Goal: Task Accomplishment & Management: Use online tool/utility

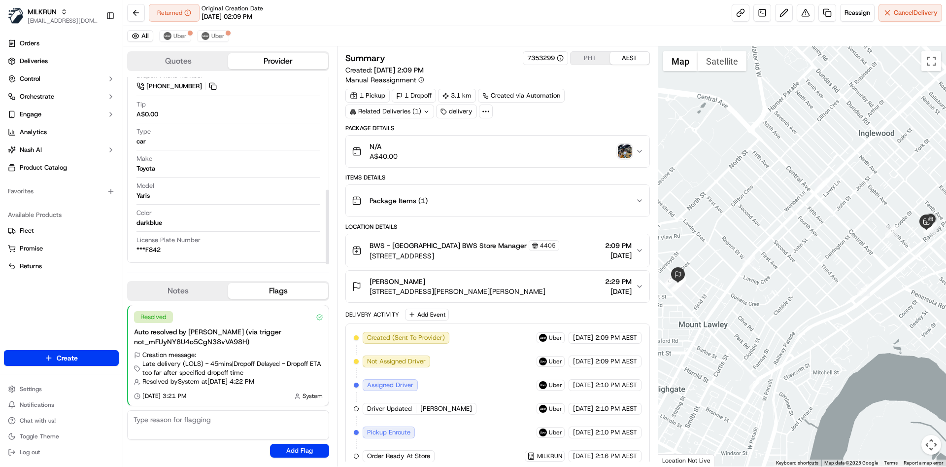
scroll to position [284, 0]
click at [625, 150] on img "button" at bounding box center [625, 151] width 14 height 14
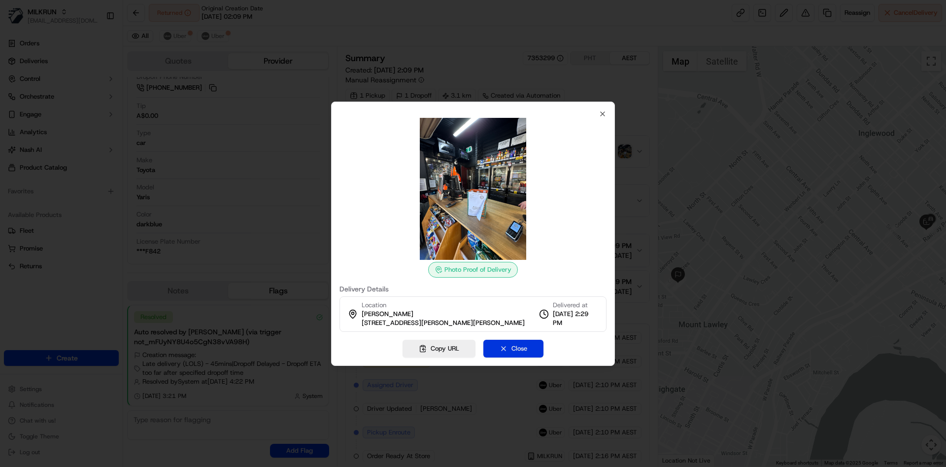
click at [528, 346] on button "Close" at bounding box center [513, 349] width 60 height 18
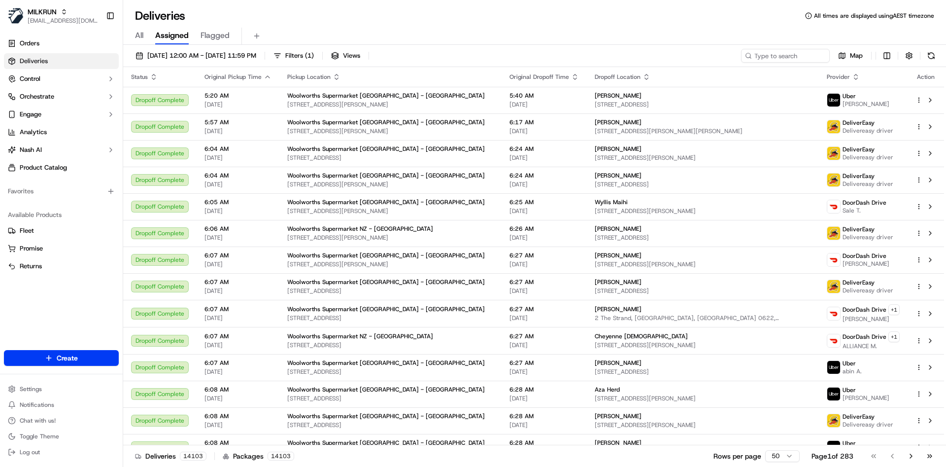
click at [758, 48] on div "22/09/2025 12:00 AM - 22/09/2025 11:59 PM Filters ( 1 ) Views Map Status Origin…" at bounding box center [534, 257] width 823 height 424
click at [758, 49] on input at bounding box center [771, 56] width 118 height 14
paste input "09be3af8-3128-4f85-afb6-e9efd4bc57a5"
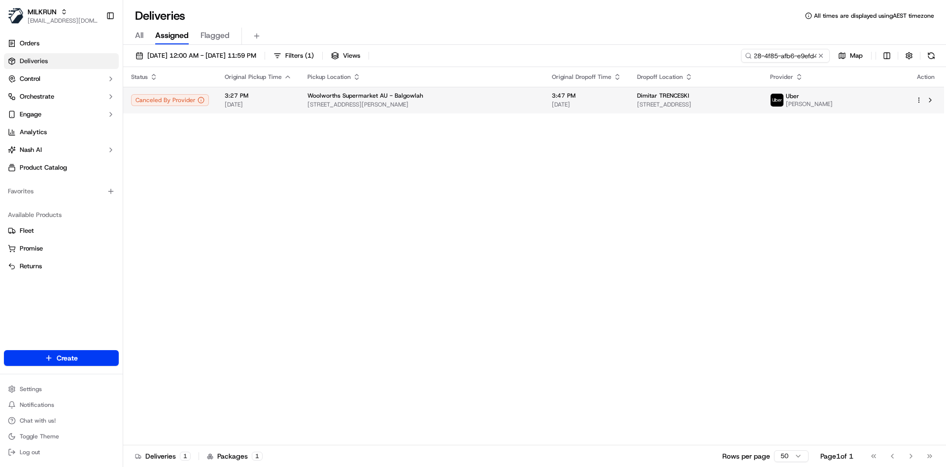
click at [691, 104] on span "17 Pineview Ave, Manly Vale, NSW 2093, AU" at bounding box center [695, 105] width 117 height 8
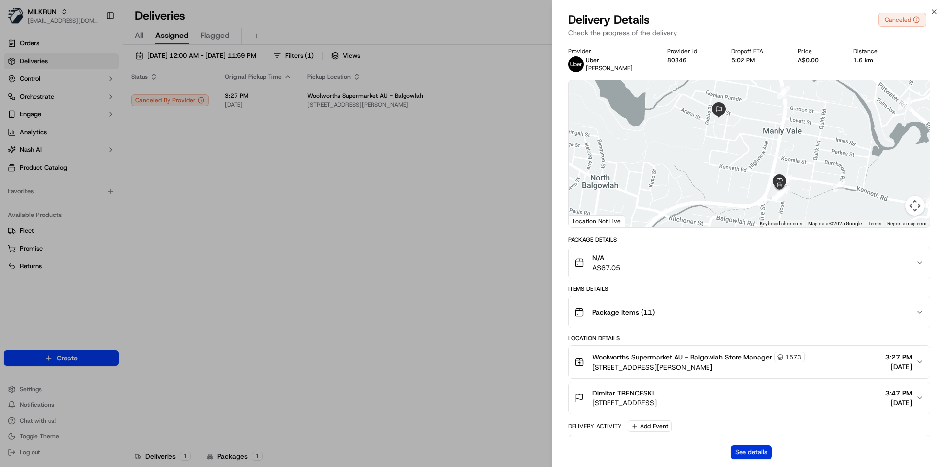
click at [736, 449] on button "See details" at bounding box center [751, 452] width 41 height 14
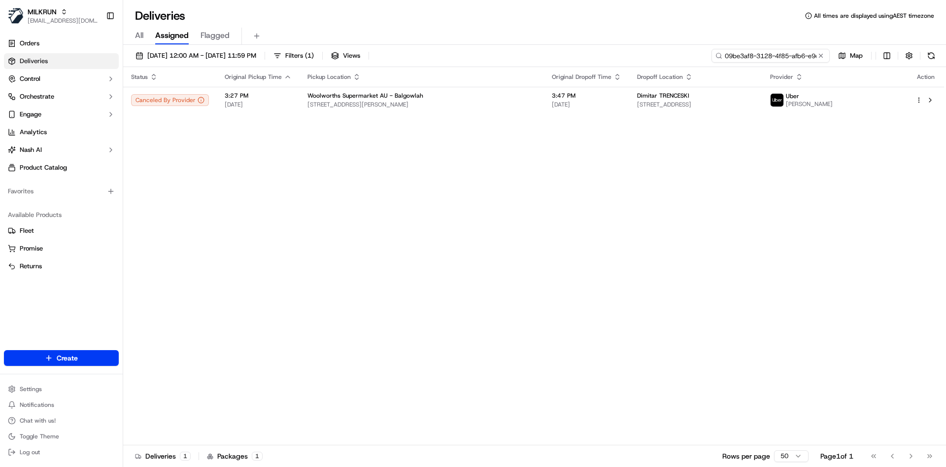
click at [775, 54] on input "09be3af8-3128-4f85-afb6-e9efd4bc57a5" at bounding box center [771, 56] width 118 height 14
paste input "d21fd44b-ef9e-496b-9c12-ff749732630f"
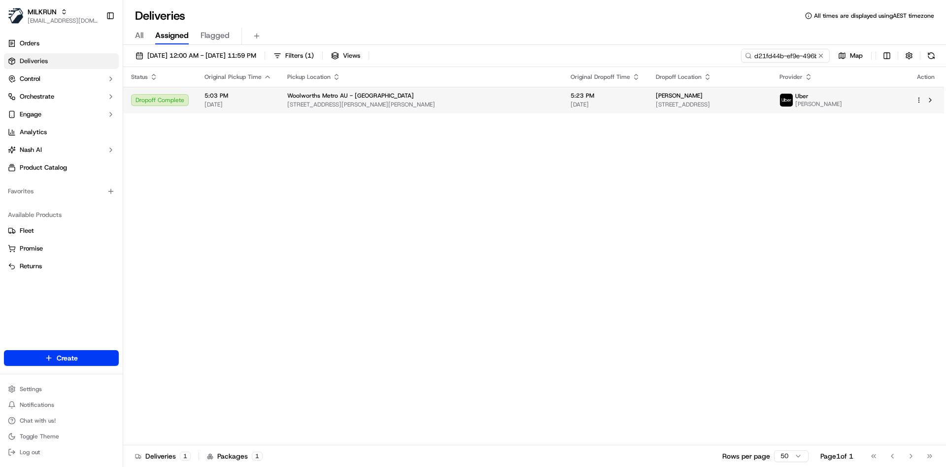
click at [921, 100] on html "MILKRUN atariq@woolworths.com.au Toggle Sidebar Orders Deliveries Control Orche…" at bounding box center [473, 233] width 946 height 467
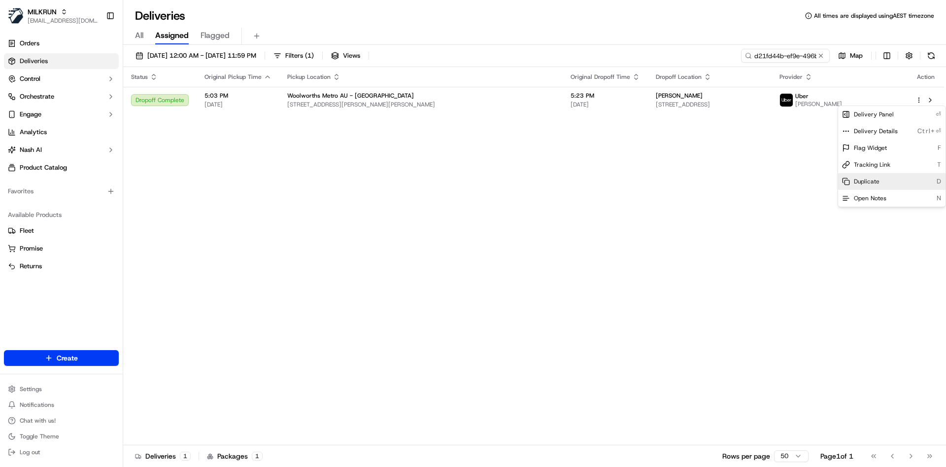
click at [877, 177] on span "Duplicate" at bounding box center [867, 181] width 26 height 8
click at [764, 51] on html "MILKRUN atariq@woolworths.com.au Toggle Sidebar Orders Deliveries Control Orche…" at bounding box center [473, 233] width 946 height 467
click at [764, 51] on input "d21fd44b-ef9e-496b-9c12-ff749732630f" at bounding box center [785, 56] width 89 height 14
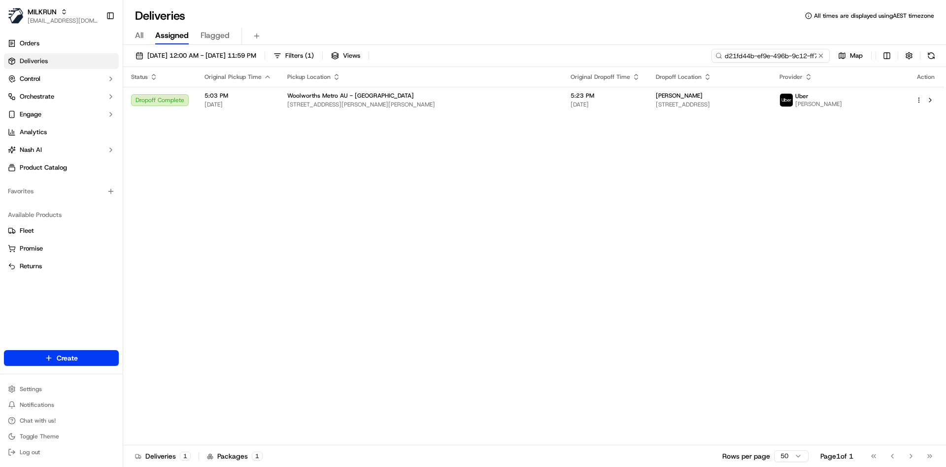
click at [764, 51] on input "d21fd44b-ef9e-496b-9c12-ff749732630f" at bounding box center [771, 56] width 118 height 14
paste input "16f21cf-15f7-46c2-ab7c-79d0ff0315da"
click at [740, 53] on input "d16f21cf-15f7-46c2-ab7c-79d0ff0315da" at bounding box center [771, 56] width 118 height 14
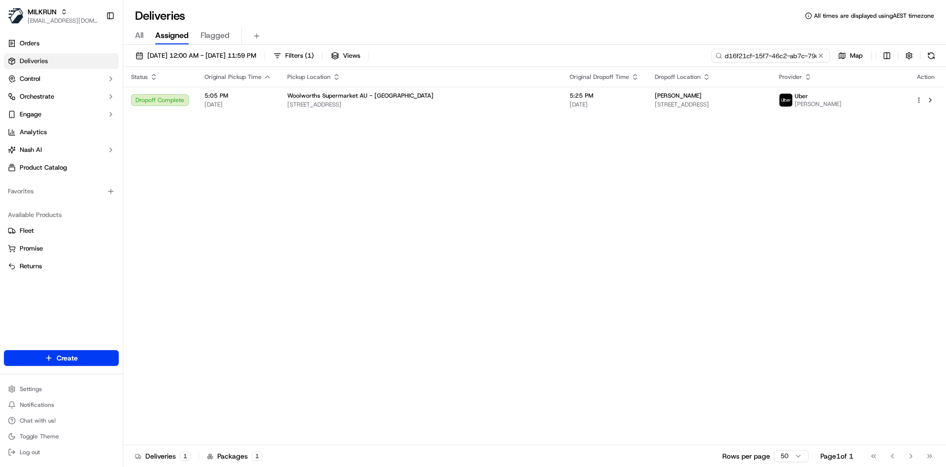
click at [740, 53] on input "d16f21cf-15f7-46c2-ab7c-79d0ff0315da" at bounding box center [771, 56] width 118 height 14
paste input "4cdf4c47-ecbf-4e90-adda-6119833318e3"
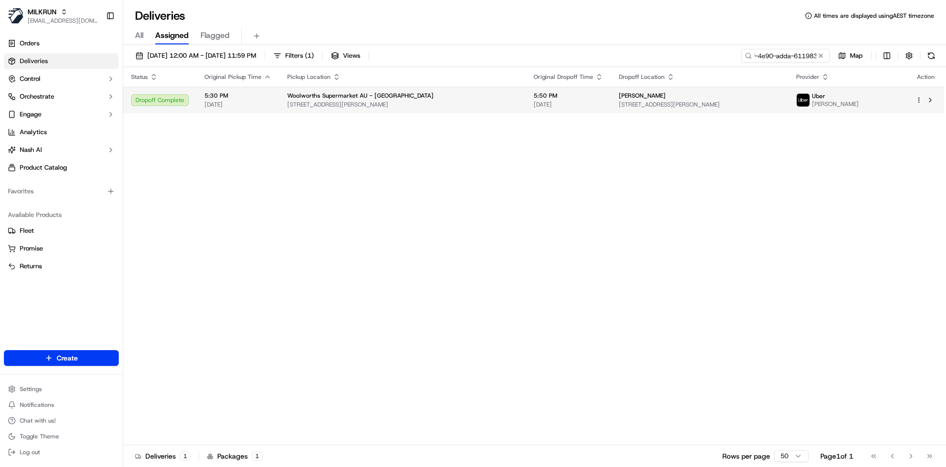
click at [921, 99] on html "MILKRUN atariq@woolworths.com.au Toggle Sidebar Orders Deliveries Control Orche…" at bounding box center [473, 233] width 946 height 467
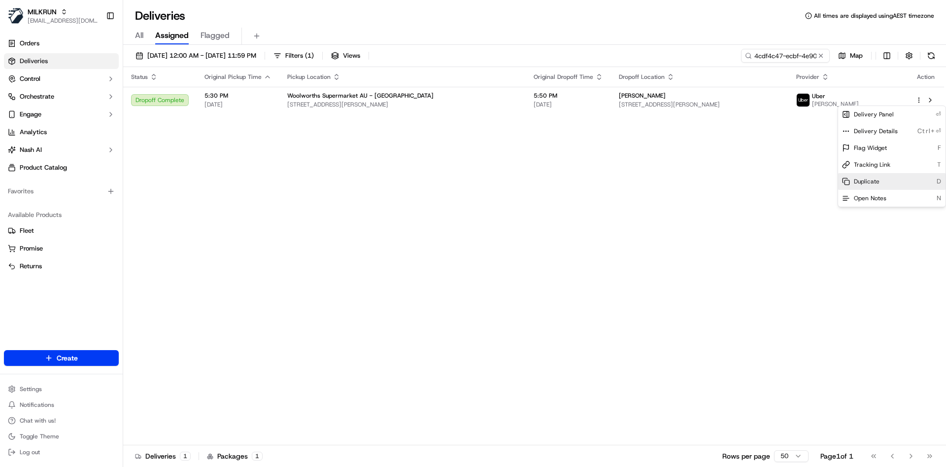
click at [874, 180] on span "Duplicate" at bounding box center [867, 181] width 26 height 8
click at [788, 58] on html "MILKRUN atariq@woolworths.com.au Toggle Sidebar Orders Deliveries Control Orche…" at bounding box center [473, 233] width 946 height 467
click at [788, 58] on input "4cdf4c47-ecbf-4e90-adda-6119833318e3" at bounding box center [771, 56] width 118 height 14
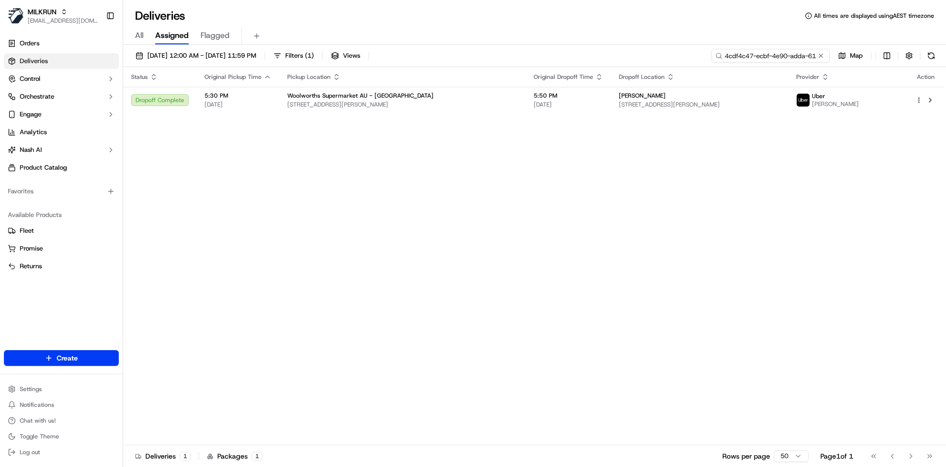
click at [788, 58] on input "4cdf4c47-ecbf-4e90-adda-6119833318e3" at bounding box center [771, 56] width 118 height 14
paste input "6d0a1bd8-4128-4857-85ff-d75431f31005"
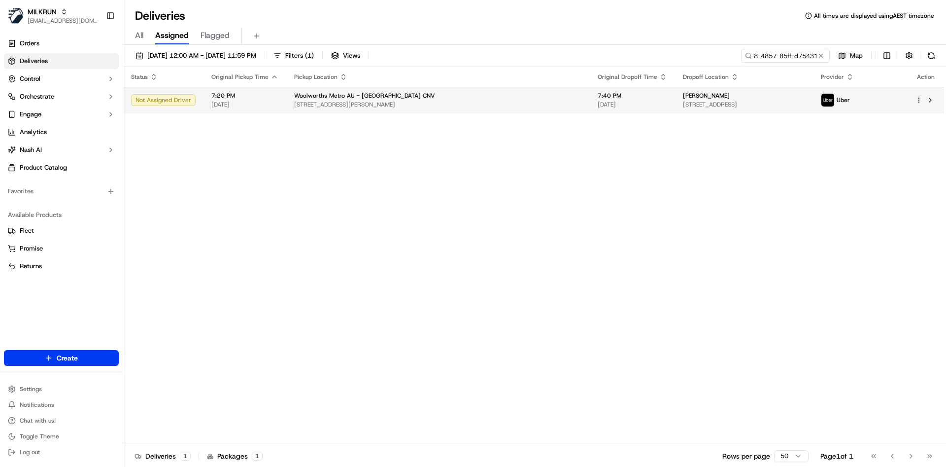
click at [921, 100] on html "MILKRUN atariq@woolworths.com.au Toggle Sidebar Orders Deliveries Control Orche…" at bounding box center [473, 233] width 946 height 467
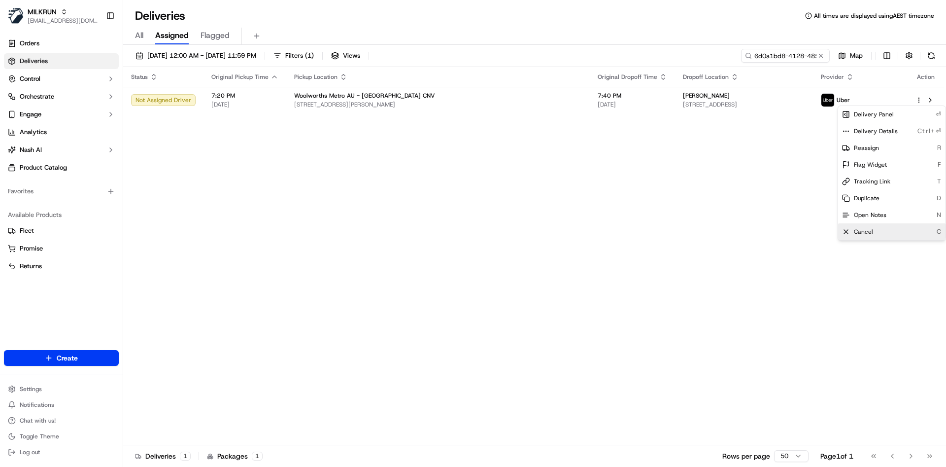
click at [864, 236] on div "Cancel C" at bounding box center [891, 231] width 107 height 17
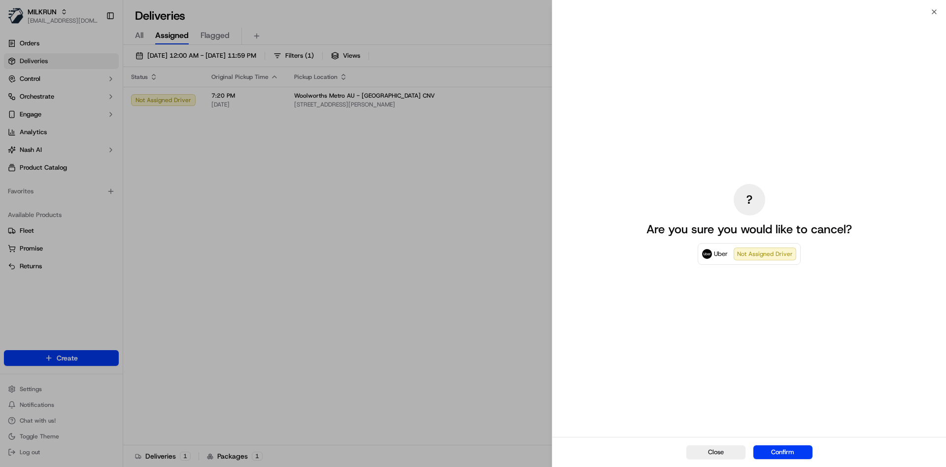
click at [789, 441] on div "Close Confirm" at bounding box center [749, 452] width 394 height 30
click at [765, 460] on div "Close Confirm" at bounding box center [749, 452] width 394 height 30
click at [772, 446] on button "Confirm" at bounding box center [782, 452] width 59 height 14
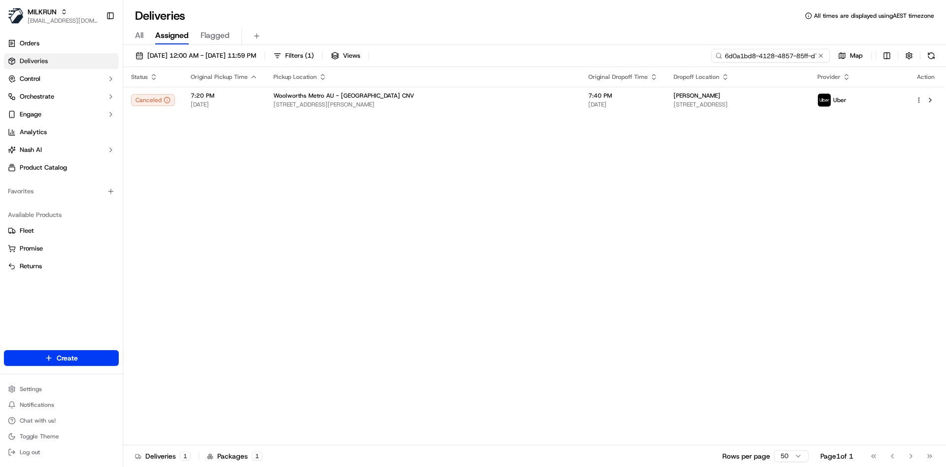
click at [781, 55] on input "6d0a1bd8-4128-4857-85ff-d75431f31005" at bounding box center [771, 56] width 118 height 14
paste input "399b6eff-6d61-4916-b69f-275dac91f09e"
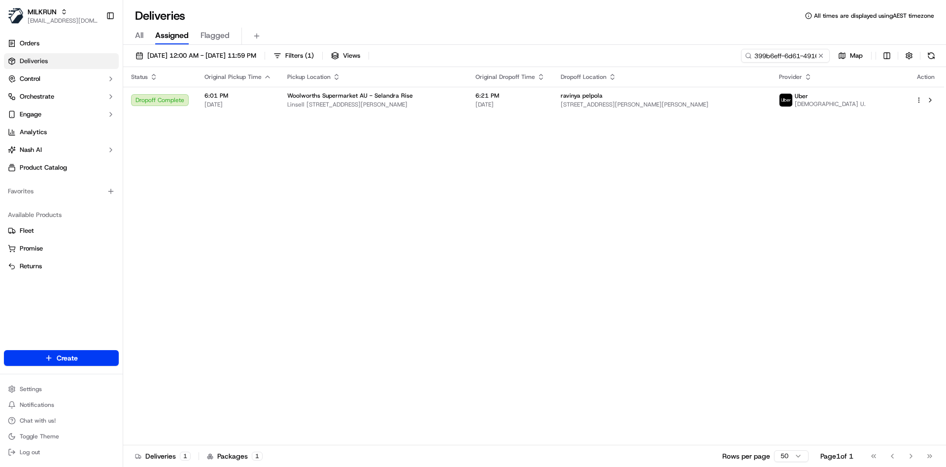
click at [624, 114] on div "Status Original Pickup Time Pickup Location Original Dropoff Time Dropoff Locat…" at bounding box center [533, 256] width 821 height 378
click at [603, 99] on span "ravinya pelpola" at bounding box center [582, 96] width 42 height 8
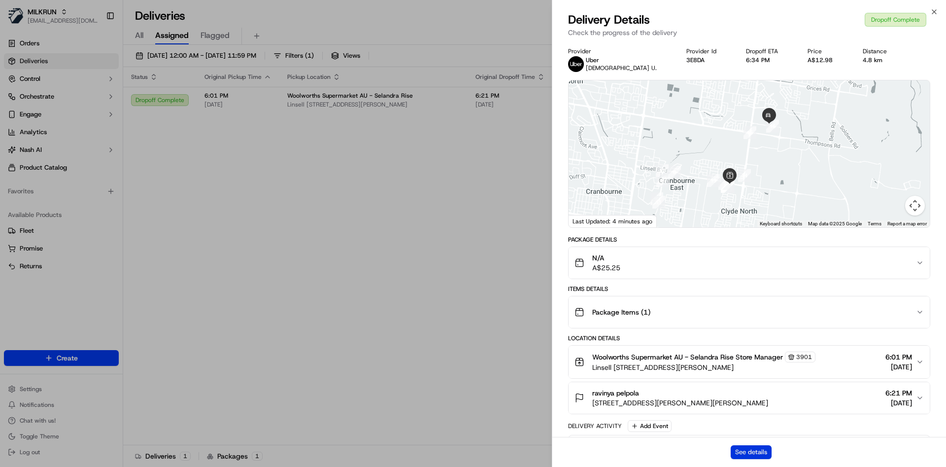
click at [752, 448] on button "See details" at bounding box center [751, 452] width 41 height 14
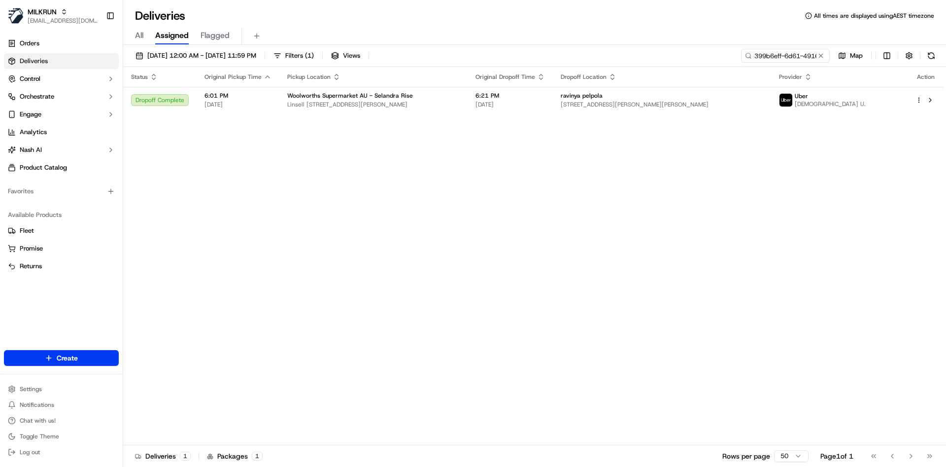
click at [764, 64] on div "22/09/2025 12:00 AM - 22/09/2025 11:59 PM Filters ( 1 ) Views 399b6eff-6d61-491…" at bounding box center [534, 58] width 823 height 18
click at [791, 50] on input "399b6eff-6d61-4916-b69f-275dac91f09e" at bounding box center [771, 56] width 118 height 14
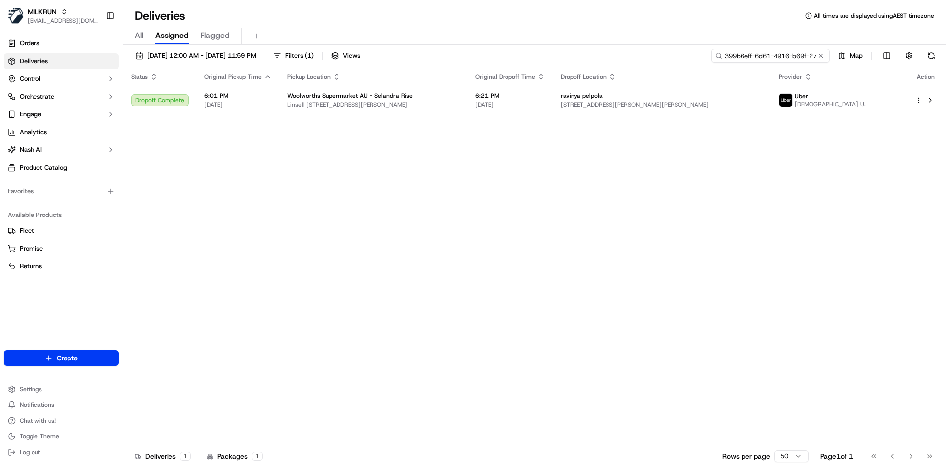
click at [791, 50] on input "399b6eff-6d61-4916-b69f-275dac91f09e" at bounding box center [771, 56] width 118 height 14
paste input "4a36a5a6-76fe-498b-bd3a-11736b4f978f"
type input "4a36a5a6-76fe-498b-bd3a-11736b4f978f"
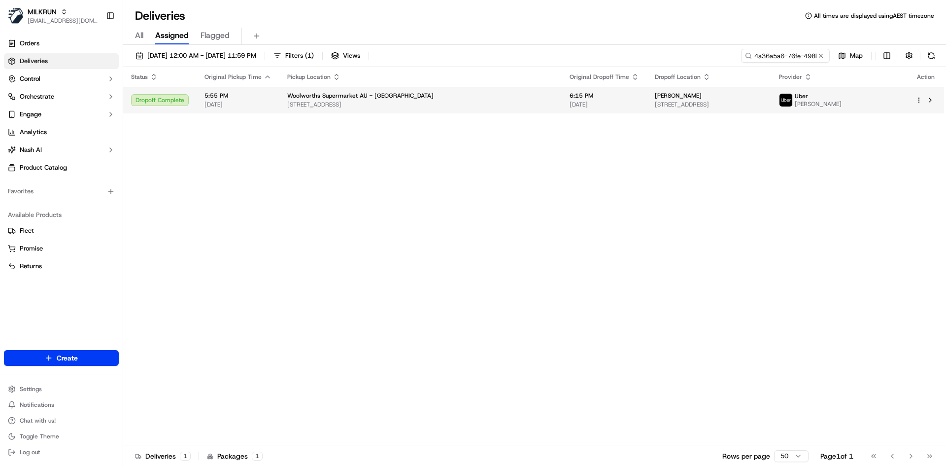
click at [655, 95] on div "Grace Holness" at bounding box center [709, 96] width 108 height 8
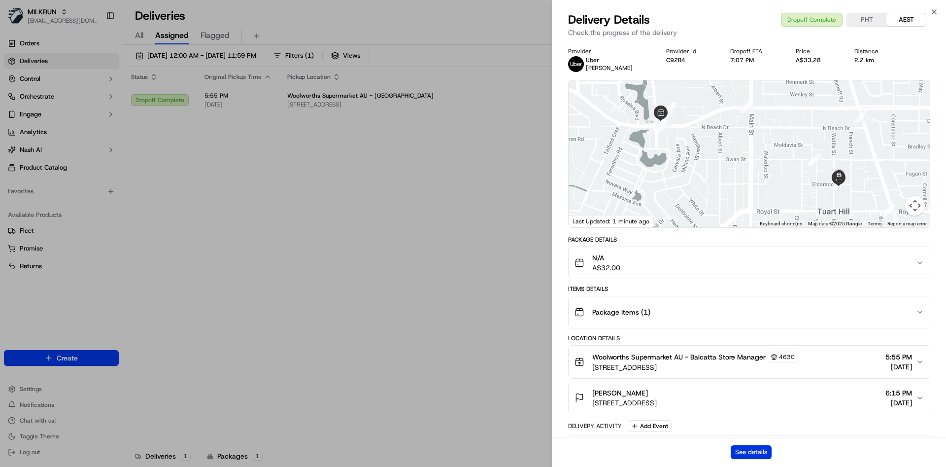
click at [751, 448] on button "See details" at bounding box center [751, 452] width 41 height 14
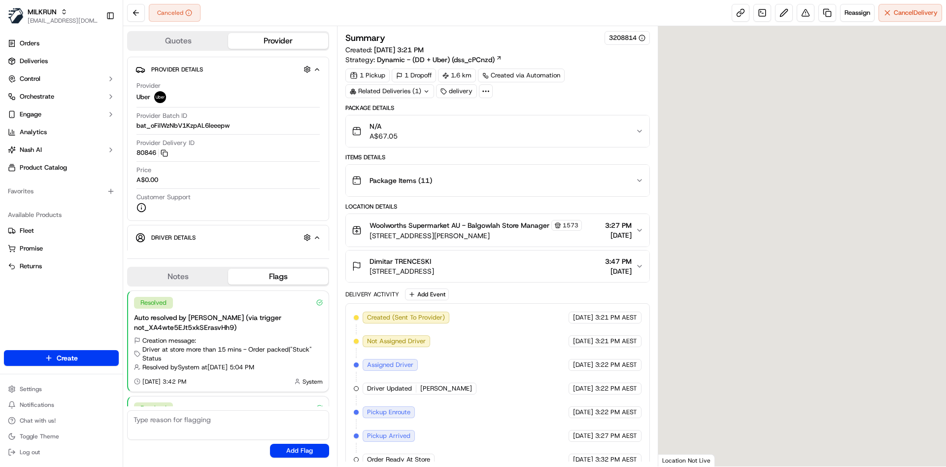
scroll to position [91, 0]
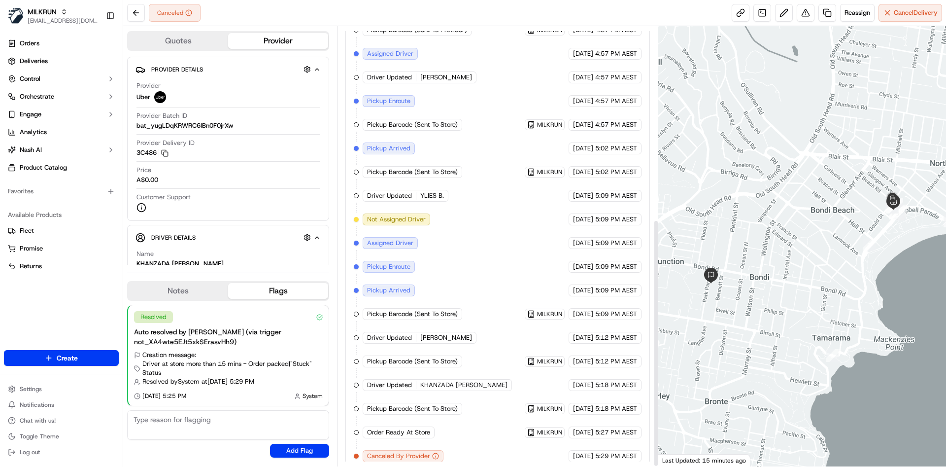
scroll to position [342, 0]
click at [849, 15] on span "Reassign" at bounding box center [858, 12] width 26 height 9
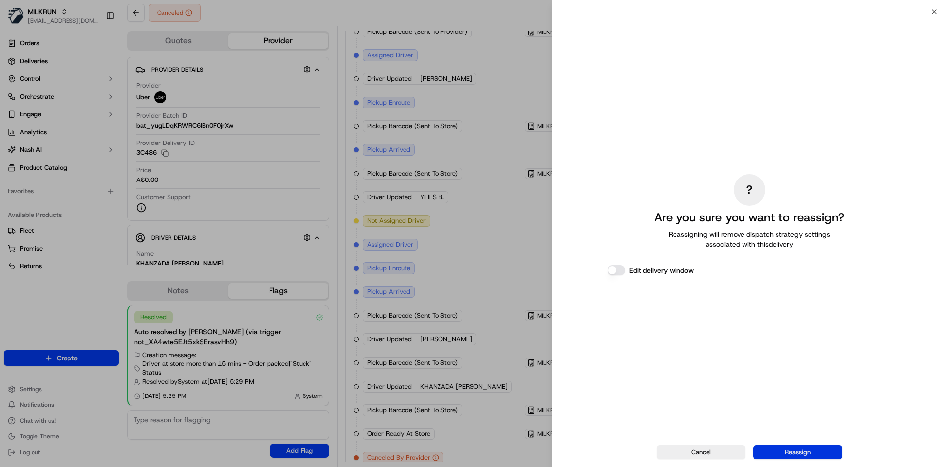
click at [793, 447] on button "Reassign" at bounding box center [797, 452] width 89 height 14
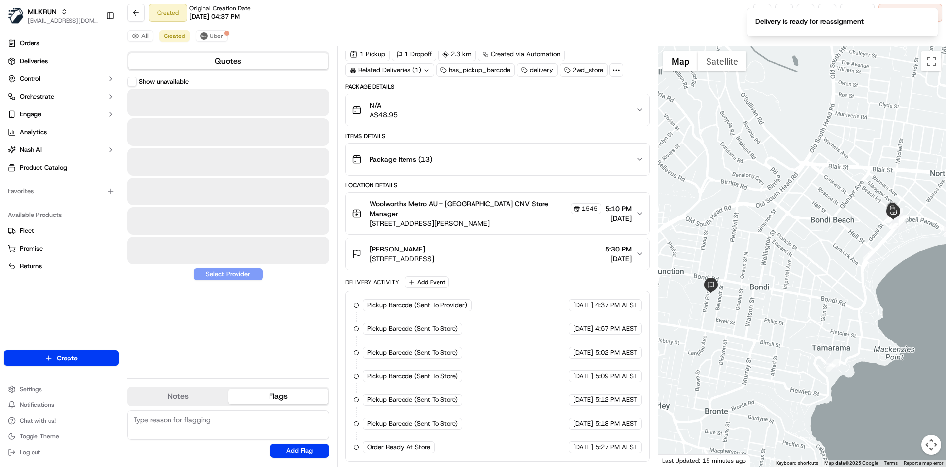
scroll to position [33, 0]
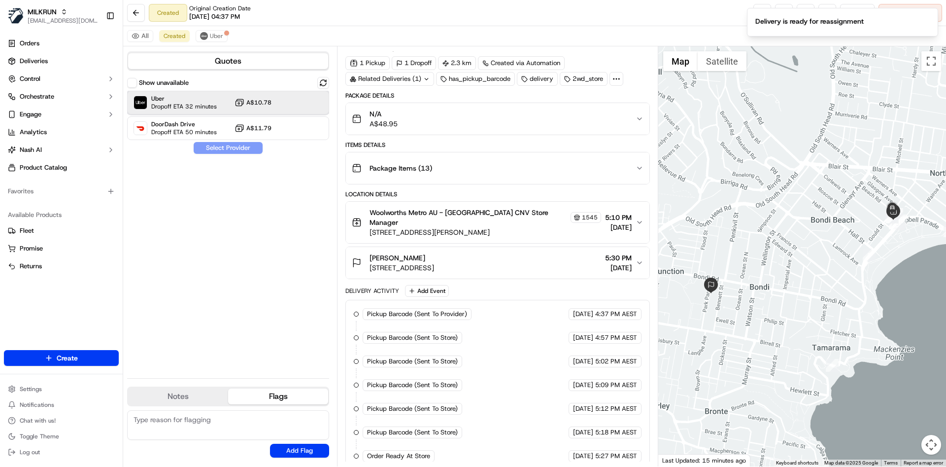
click at [196, 102] on span "Uber" at bounding box center [184, 99] width 66 height 8
click at [200, 143] on button "Assign Provider" at bounding box center [228, 148] width 70 height 12
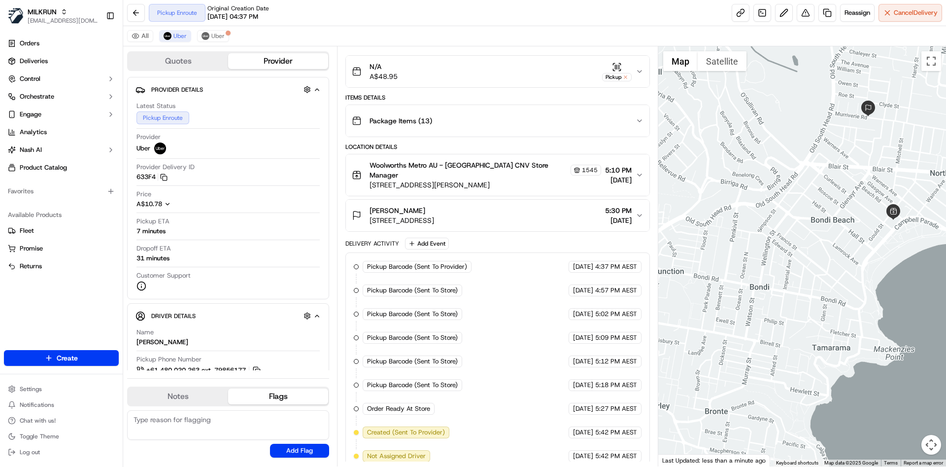
scroll to position [174, 0]
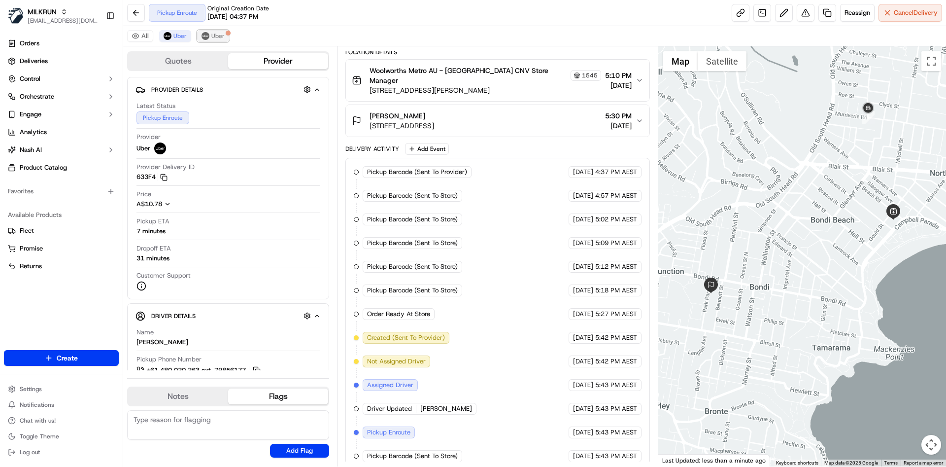
click at [224, 37] on button "Uber" at bounding box center [213, 36] width 32 height 12
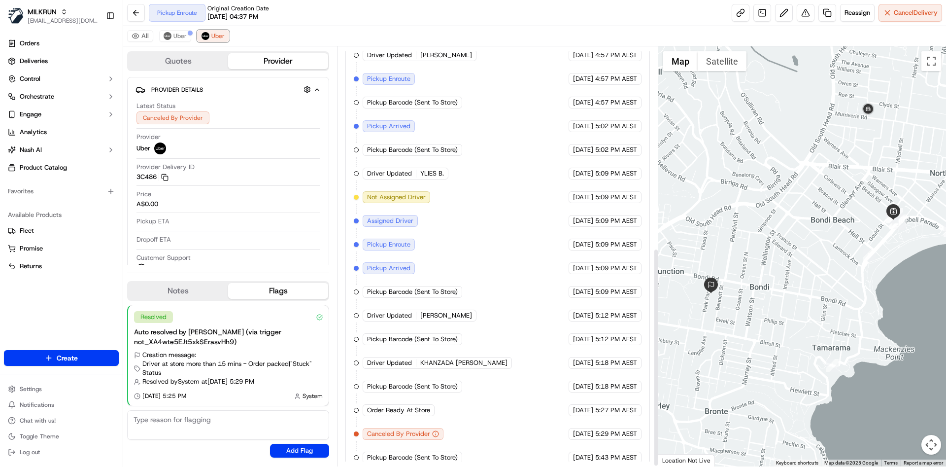
scroll to position [387, 0]
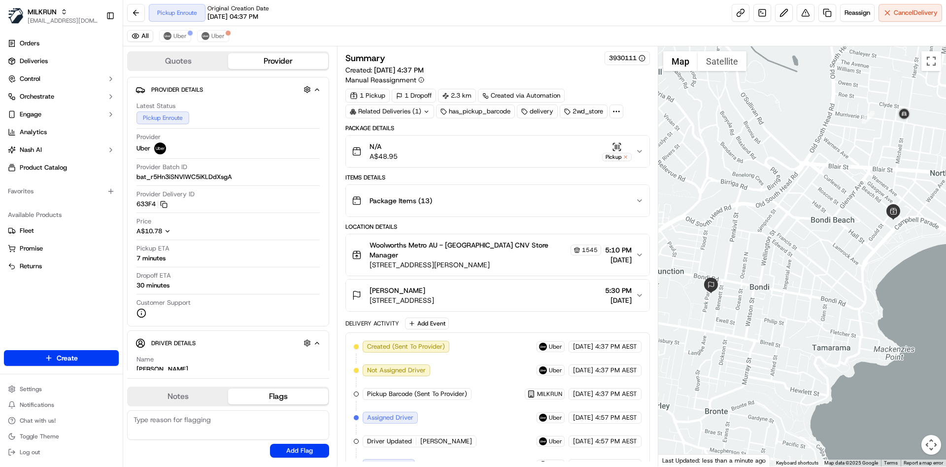
click at [593, 182] on div "Items Details Package Items ( 13 )" at bounding box center [497, 194] width 304 height 43
click at [581, 203] on div "Package Items ( 13 )" at bounding box center [493, 201] width 283 height 20
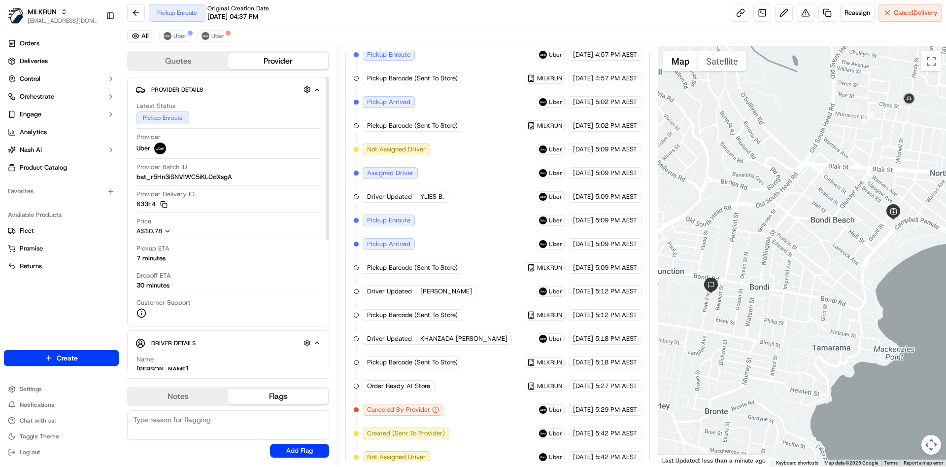
click at [268, 54] on button "Provider" at bounding box center [278, 61] width 100 height 16
click at [192, 69] on div "Quotes Provider" at bounding box center [228, 61] width 202 height 20
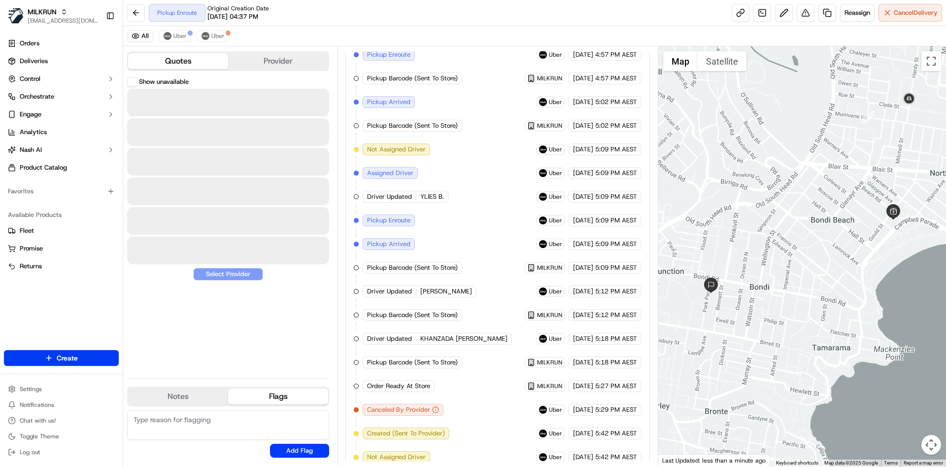
click at [193, 67] on button "Quotes" at bounding box center [178, 61] width 100 height 16
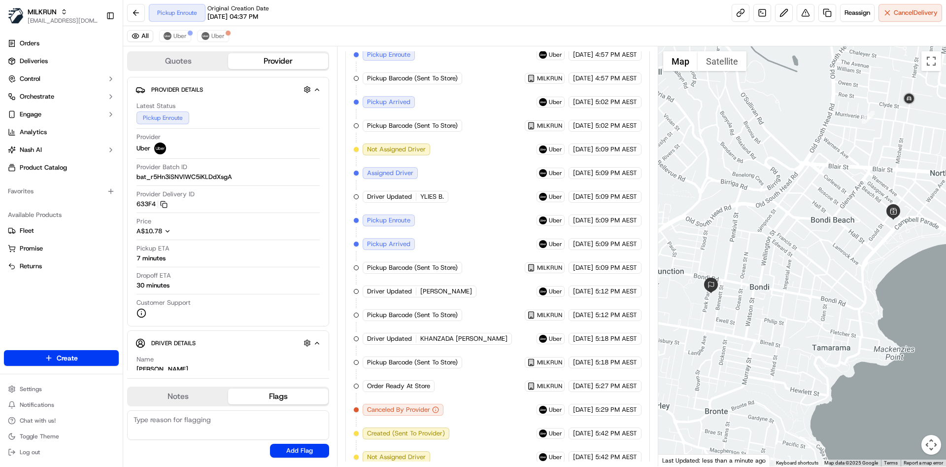
click at [240, 62] on button "Provider" at bounding box center [278, 61] width 100 height 16
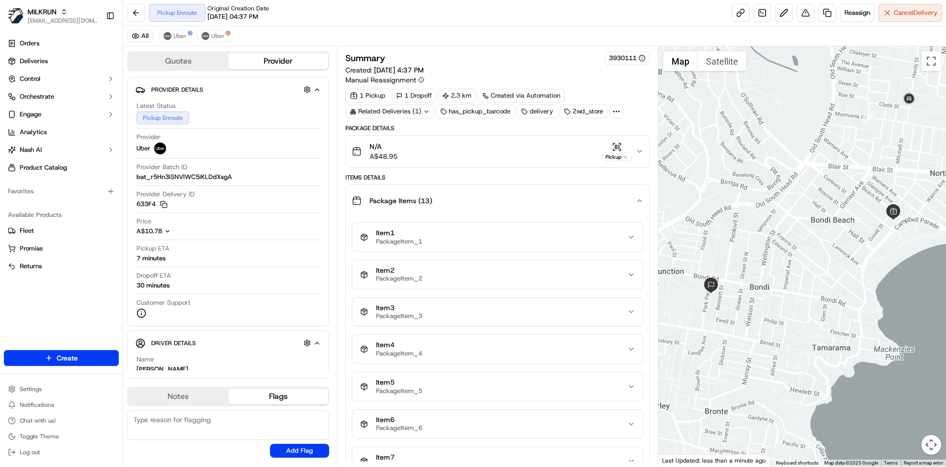
click at [423, 108] on icon at bounding box center [426, 111] width 6 height 6
click at [573, 58] on div "Summary 3930111" at bounding box center [497, 58] width 304 height 14
click at [646, 157] on button "N/A A$48.95 Pickup" at bounding box center [497, 152] width 303 height 32
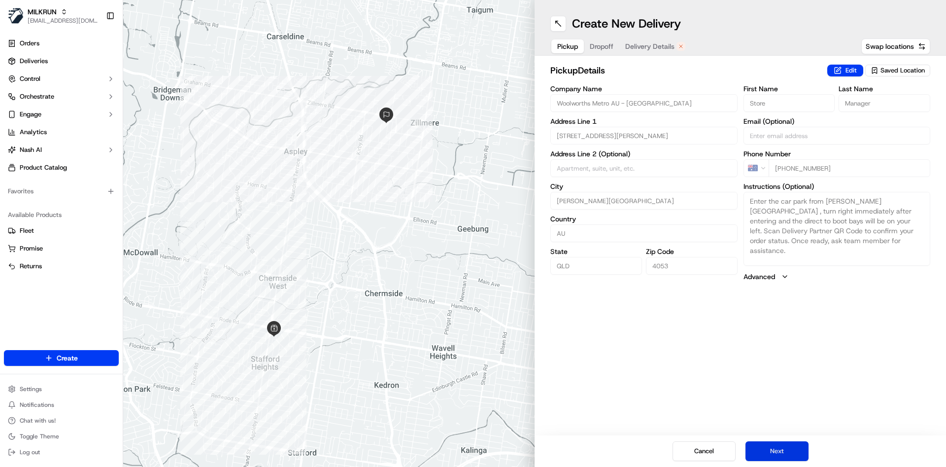
click at [774, 447] on button "Next" at bounding box center [777, 451] width 63 height 20
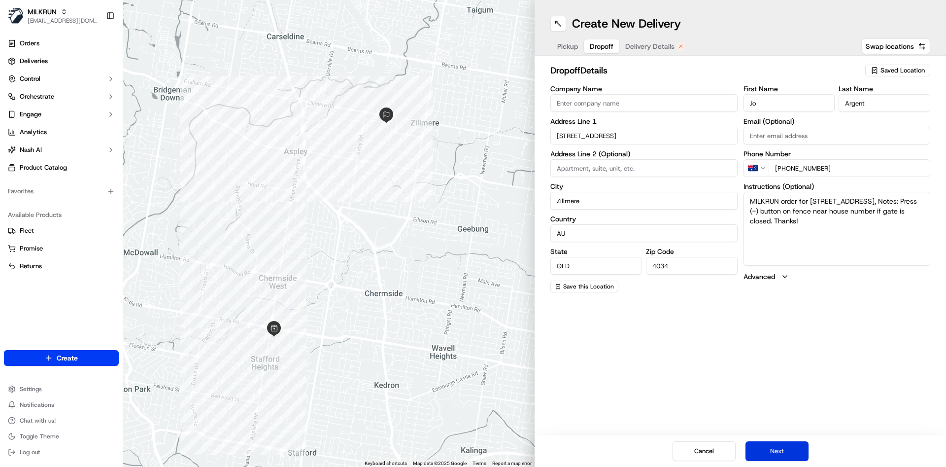
click at [774, 447] on button "Next" at bounding box center [777, 451] width 63 height 20
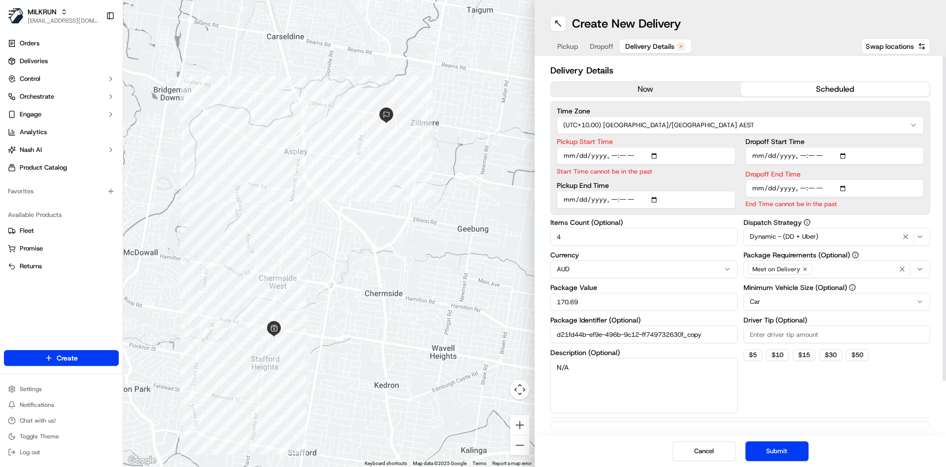
click at [616, 154] on input "Pickup Start Time" at bounding box center [646, 156] width 179 height 18
type input "[DATE]T17:55"
click at [801, 189] on input "Dropoff End Time" at bounding box center [835, 188] width 179 height 18
type input "2025-09-22T18:03"
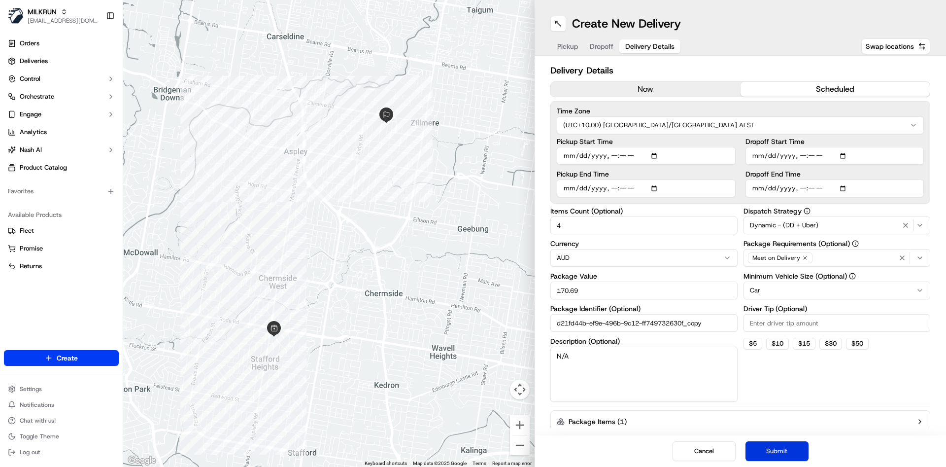
click at [784, 454] on button "Submit" at bounding box center [777, 451] width 63 height 20
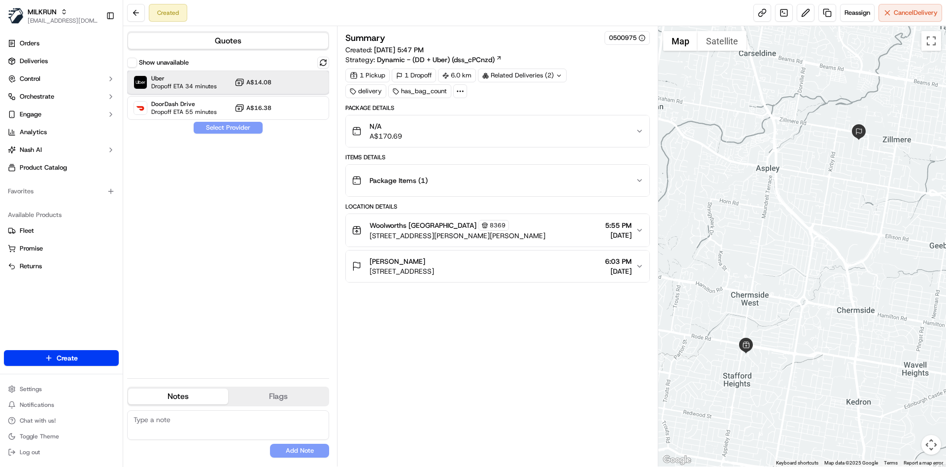
click at [219, 85] on div "Uber Dropoff ETA 34 minutes A$14.08" at bounding box center [228, 82] width 202 height 24
click at [220, 128] on button "Assign Provider" at bounding box center [228, 128] width 70 height 12
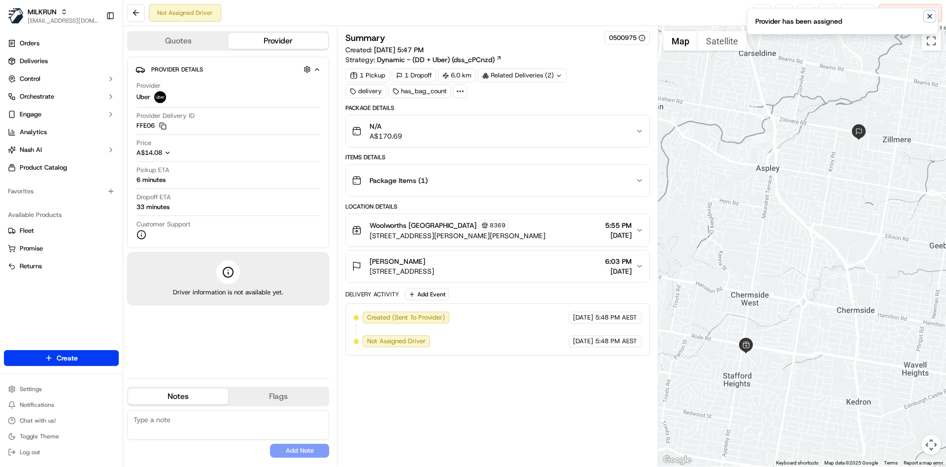
click at [929, 15] on icon "Notifications (F8)" at bounding box center [930, 16] width 4 height 4
click at [755, 11] on link at bounding box center [762, 13] width 18 height 18
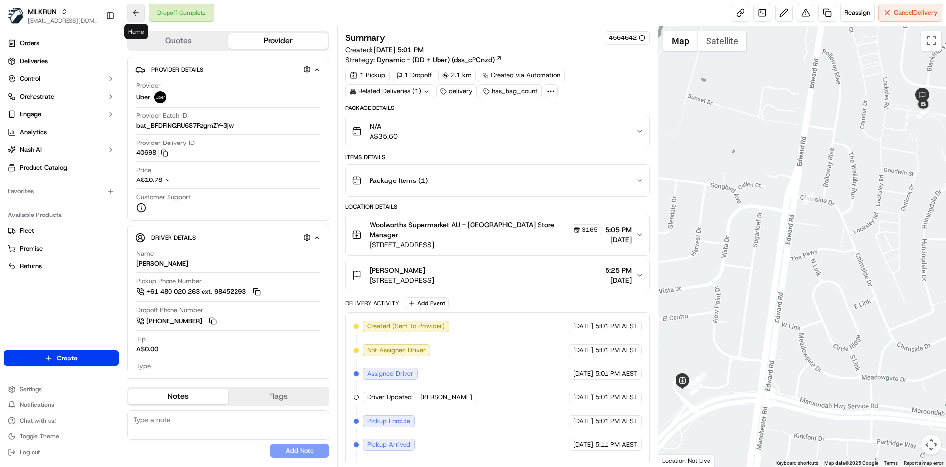
click at [134, 7] on button at bounding box center [136, 13] width 18 height 18
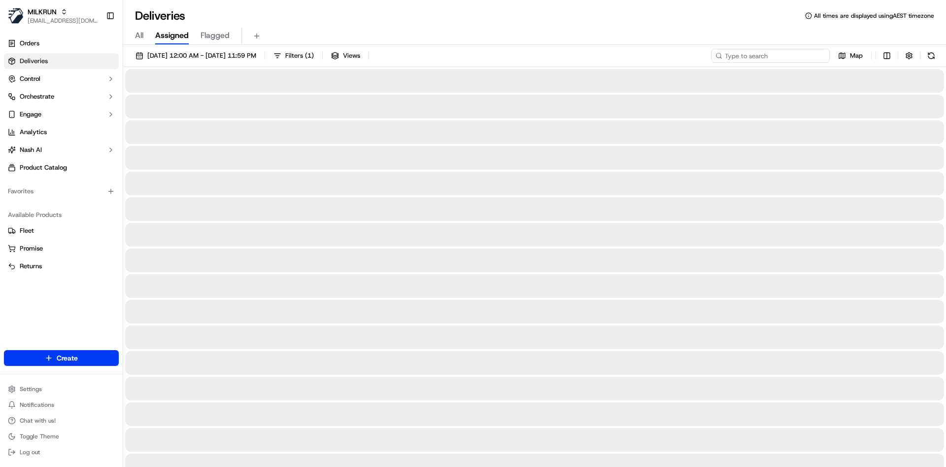
click at [783, 58] on input at bounding box center [771, 56] width 118 height 14
paste input "d16f21cf-15f7-46c2-ab7c-79d0ff0315da"
type input "d16f21cf-15f7-46c2-ab7c-79d0ff0315da"
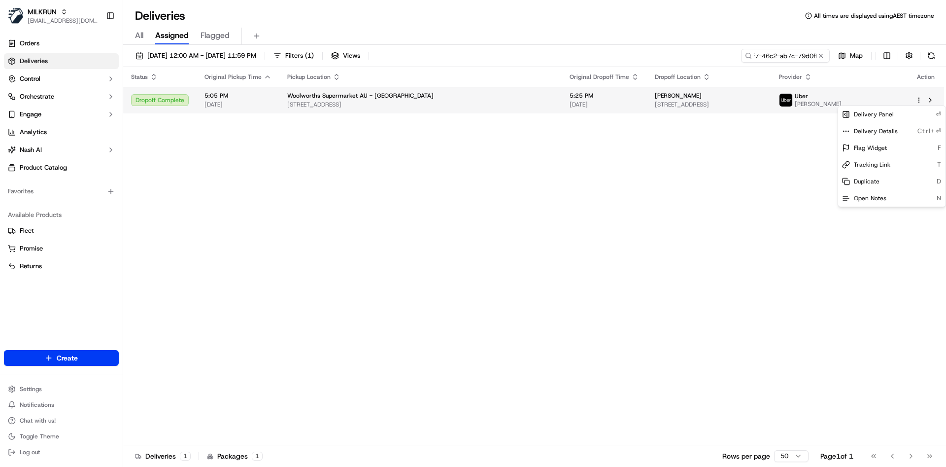
click at [919, 99] on html "MILKRUN atariq@woolworths.com.au Toggle Sidebar Orders Deliveries Control Orche…" at bounding box center [473, 233] width 946 height 467
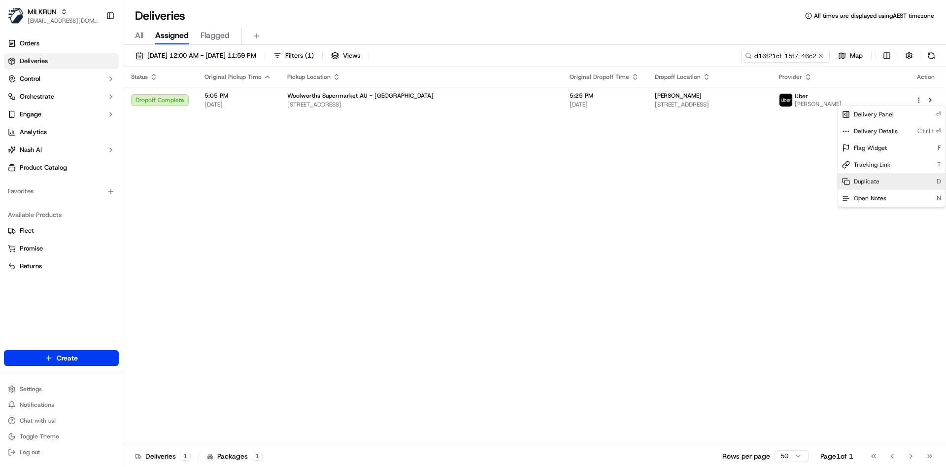
click at [858, 181] on span "Duplicate" at bounding box center [867, 181] width 26 height 8
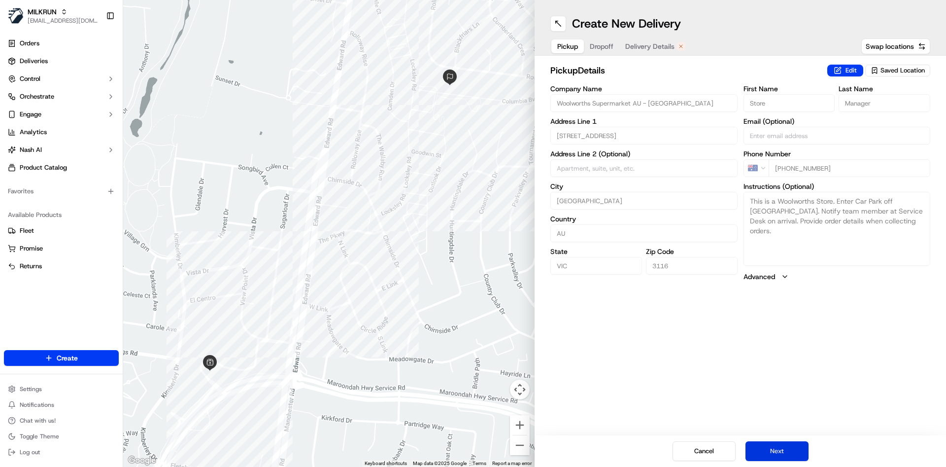
click at [777, 453] on button "Next" at bounding box center [777, 451] width 63 height 20
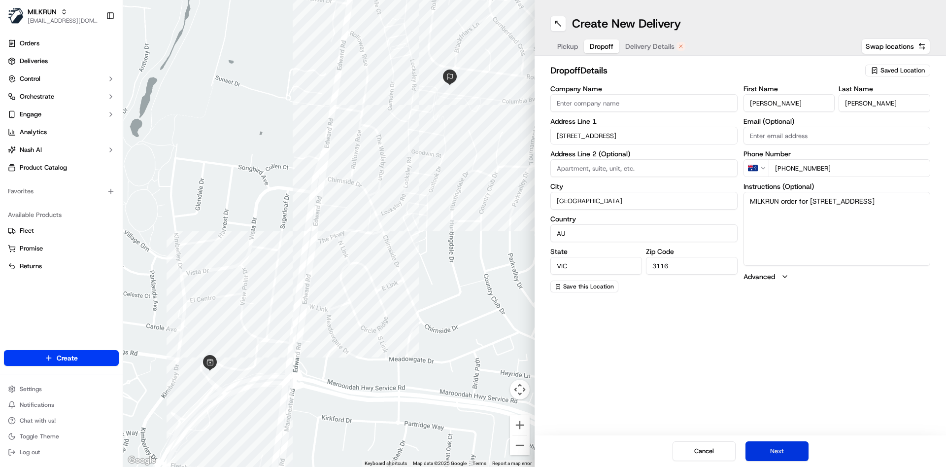
click at [777, 453] on button "Next" at bounding box center [777, 451] width 63 height 20
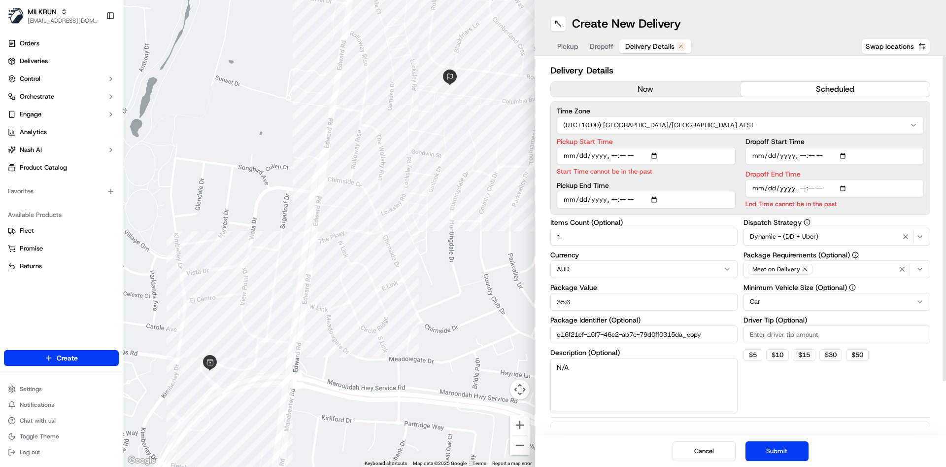
click at [610, 152] on input "Pickup Start Time" at bounding box center [646, 156] width 179 height 18
type input "[DATE]T18:00"
click at [800, 182] on input "Dropoff End Time" at bounding box center [835, 188] width 179 height 18
click at [800, 187] on input "Dropoff End Time" at bounding box center [835, 188] width 179 height 18
type input "[DATE]T18:15"
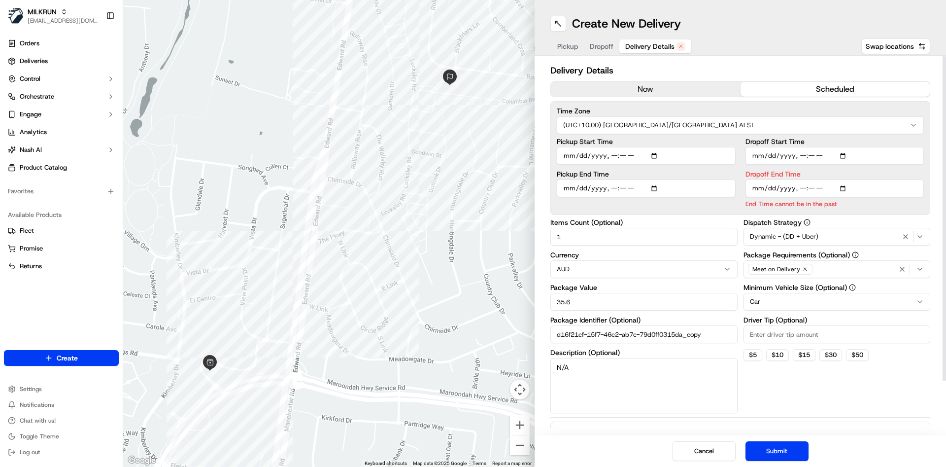
click at [786, 403] on div "Delivery Details now scheduled Time Zone (UTC+10.00) [GEOGRAPHIC_DATA]/[GEOGRAP…" at bounding box center [740, 276] width 380 height 424
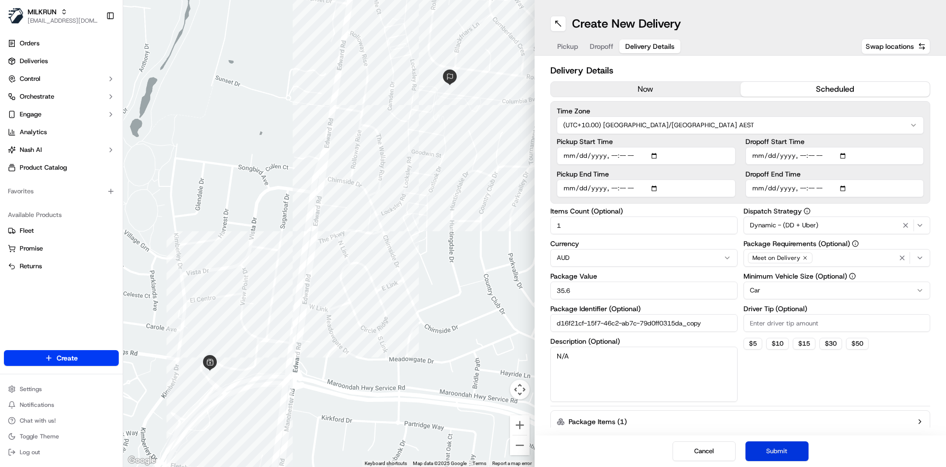
click at [761, 442] on button "Submit" at bounding box center [777, 451] width 63 height 20
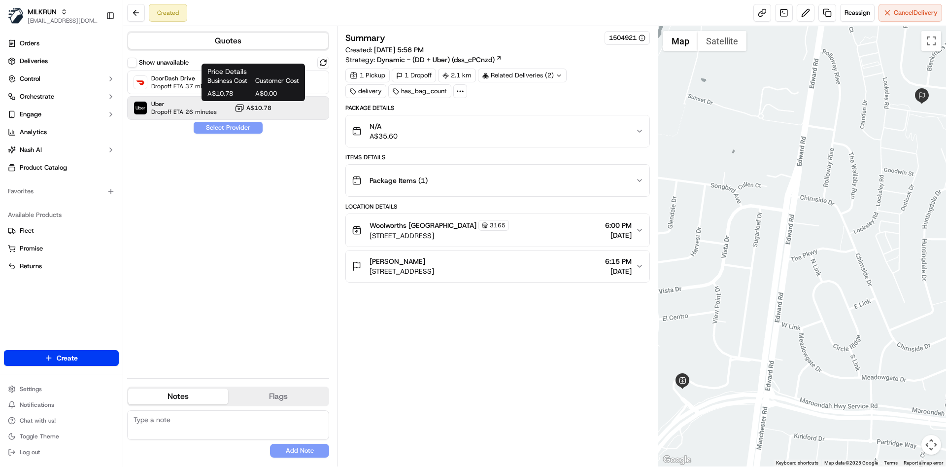
click at [262, 107] on span "A$10.78" at bounding box center [258, 108] width 25 height 8
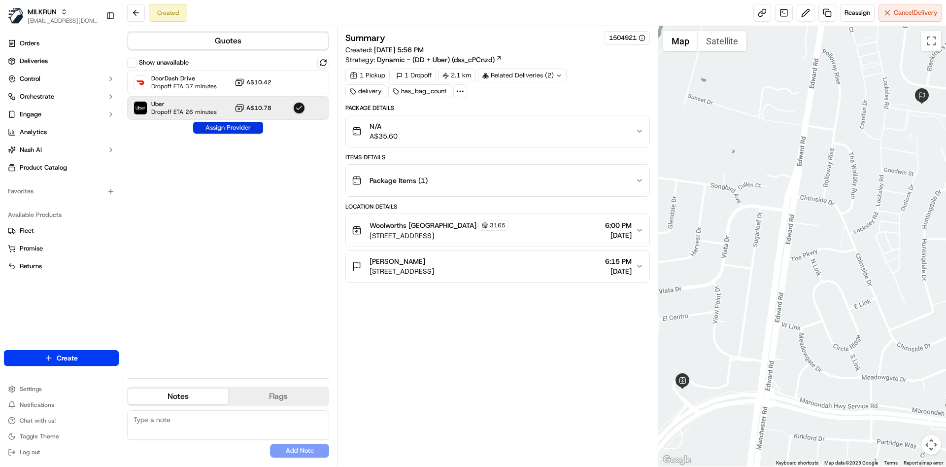
click at [248, 123] on button "Assign Provider" at bounding box center [228, 128] width 70 height 12
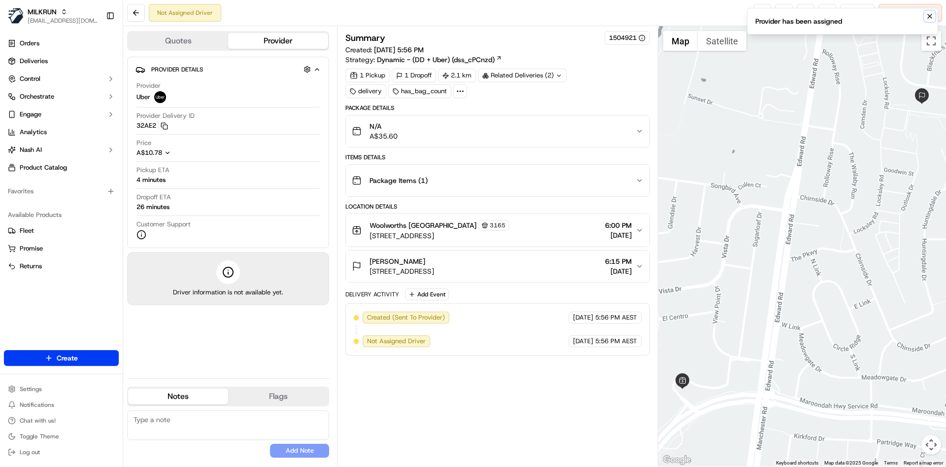
click at [930, 13] on icon "Notifications (F8)" at bounding box center [930, 16] width 8 height 8
click at [765, 14] on link at bounding box center [762, 13] width 18 height 18
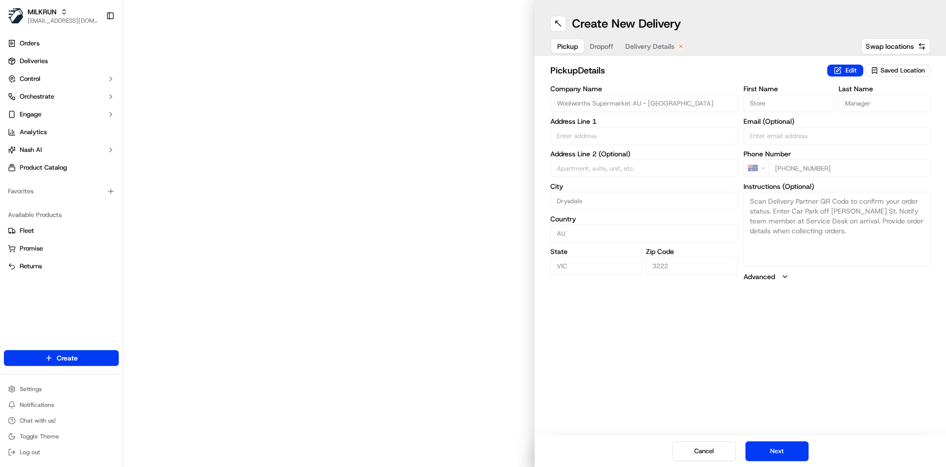
type input "[STREET_ADDRESS]"
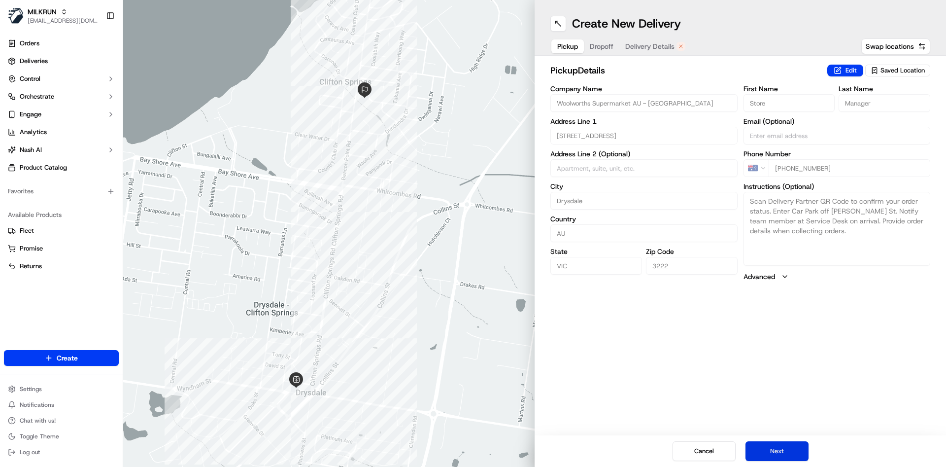
click at [769, 451] on button "Next" at bounding box center [777, 451] width 63 height 20
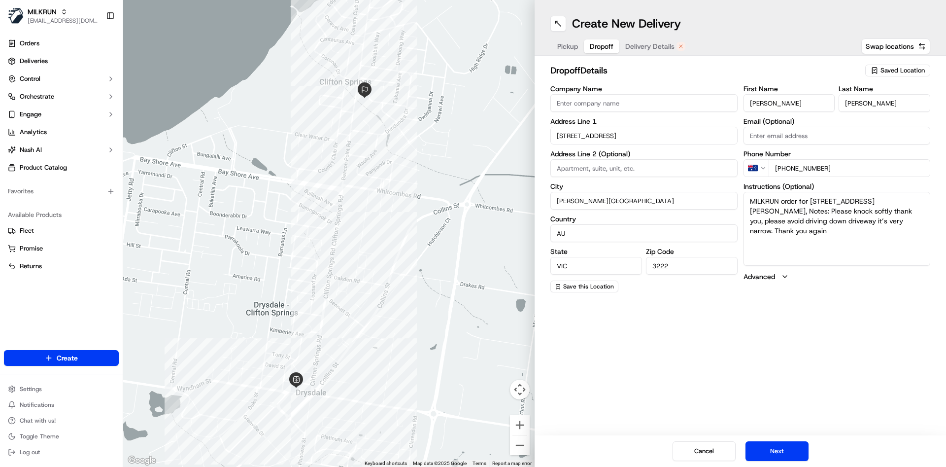
drag, startPoint x: 769, startPoint y: 451, endPoint x: 863, endPoint y: 387, distance: 113.9
click at [863, 387] on div "Create New Delivery Pickup Dropoff Delivery Details Swap locations dropoff Deta…" at bounding box center [740, 233] width 411 height 467
click at [760, 452] on button "Next" at bounding box center [777, 451] width 63 height 20
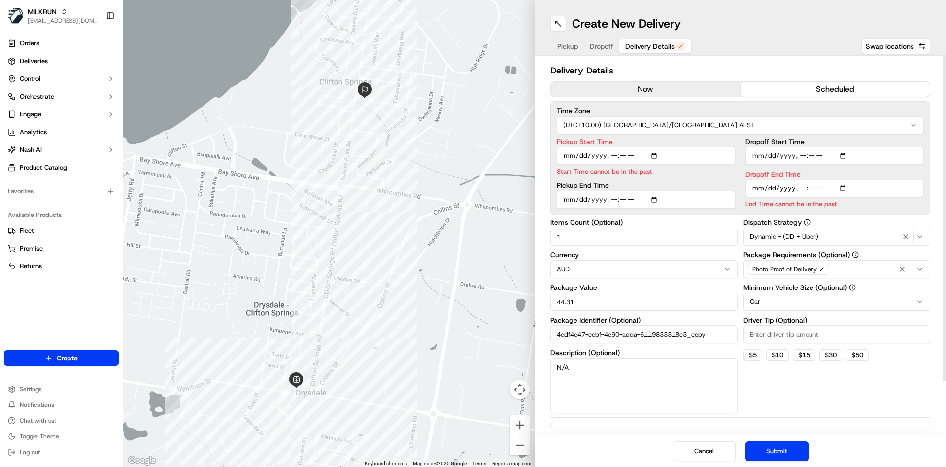
click at [613, 158] on input "Pickup Start Time" at bounding box center [646, 156] width 179 height 18
type input "2025-09-22T18:10"
click at [804, 185] on input "Dropoff End Time" at bounding box center [835, 188] width 179 height 18
type input "[DATE]T18:20"
click at [781, 458] on button "Submit" at bounding box center [777, 451] width 63 height 20
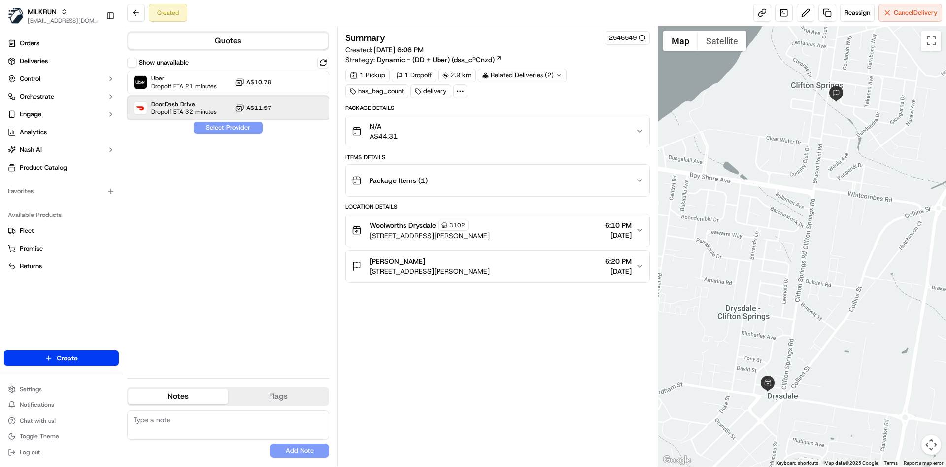
click at [201, 103] on span "DoorDash Drive" at bounding box center [184, 104] width 66 height 8
click at [204, 86] on span "Dropoff ETA 21 minutes" at bounding box center [184, 86] width 66 height 8
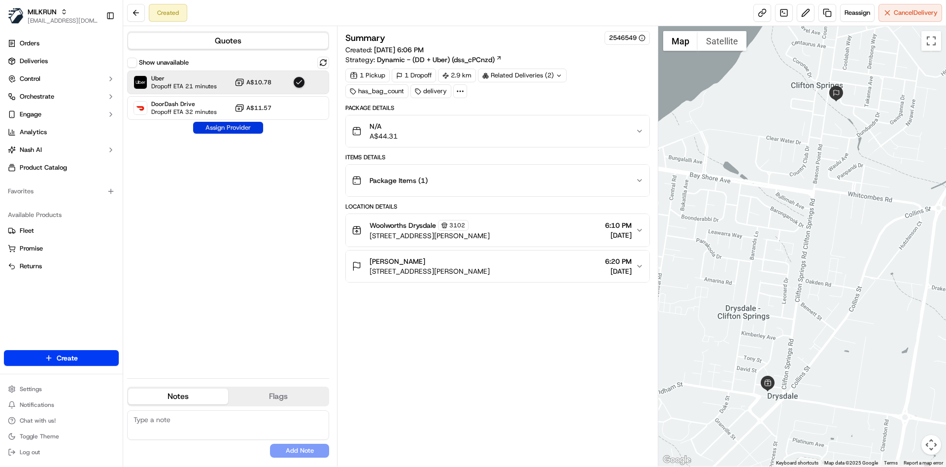
click at [207, 123] on button "Assign Provider" at bounding box center [228, 128] width 70 height 12
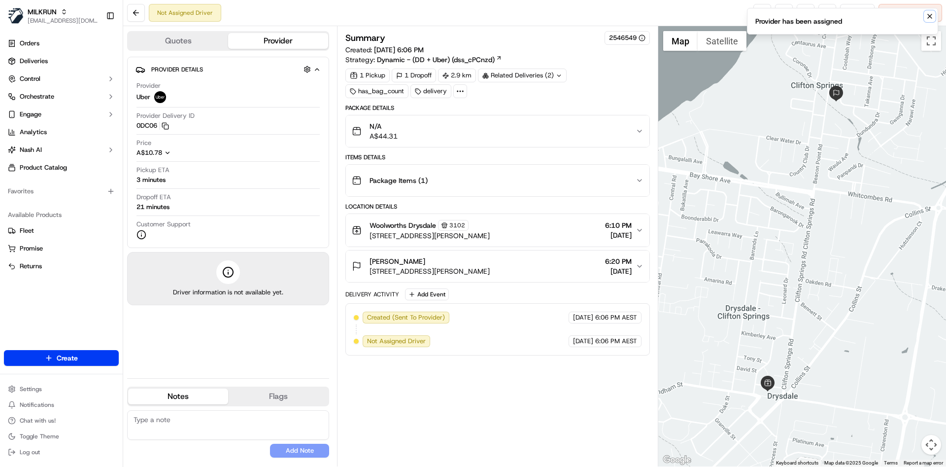
click at [929, 13] on icon "Notifications (F8)" at bounding box center [930, 16] width 8 height 8
click at [763, 4] on link at bounding box center [762, 13] width 18 height 18
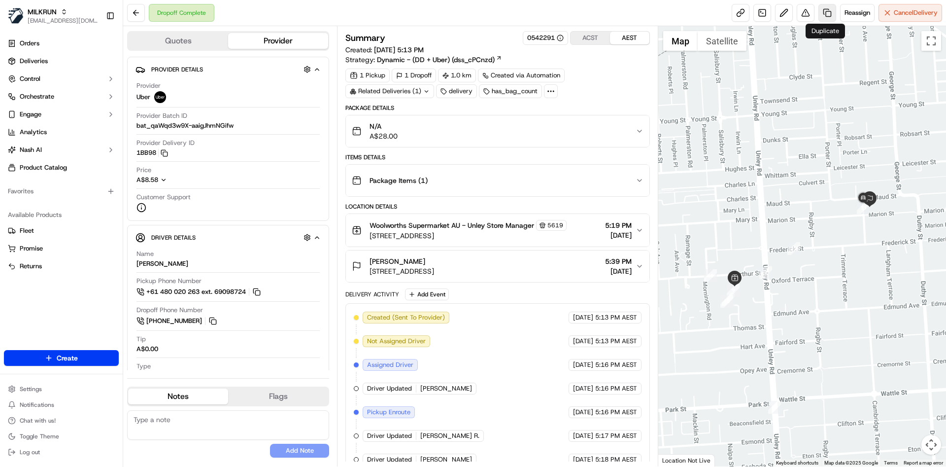
click at [830, 9] on link at bounding box center [827, 13] width 18 height 18
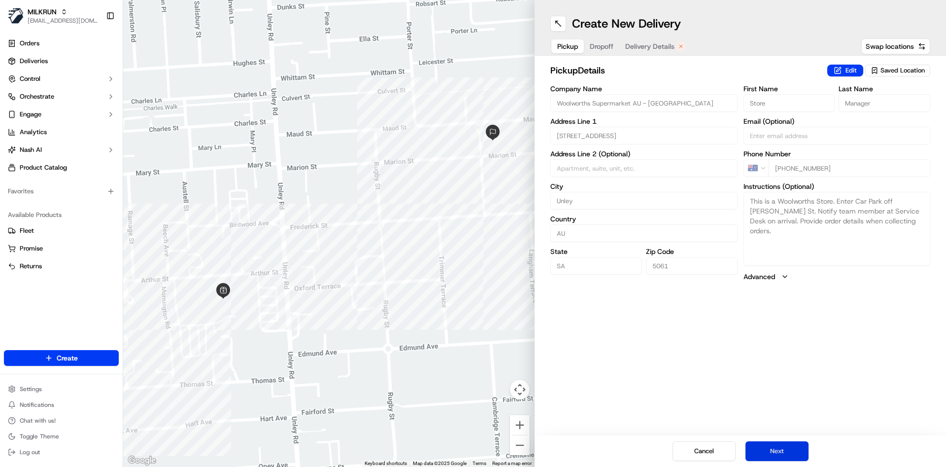
click at [773, 450] on button "Next" at bounding box center [777, 451] width 63 height 20
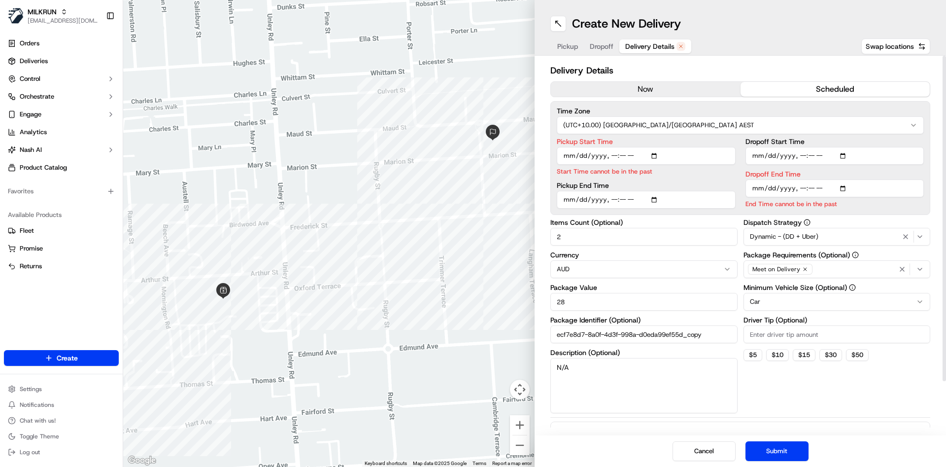
click at [613, 152] on input "Pickup Start Time" at bounding box center [646, 156] width 179 height 18
type input "2025-09-22T18:15"
click at [797, 186] on input "Dropoff End Time" at bounding box center [835, 188] width 179 height 18
type input "2025-09-22T18:20"
click at [765, 442] on button "Submit" at bounding box center [777, 451] width 63 height 20
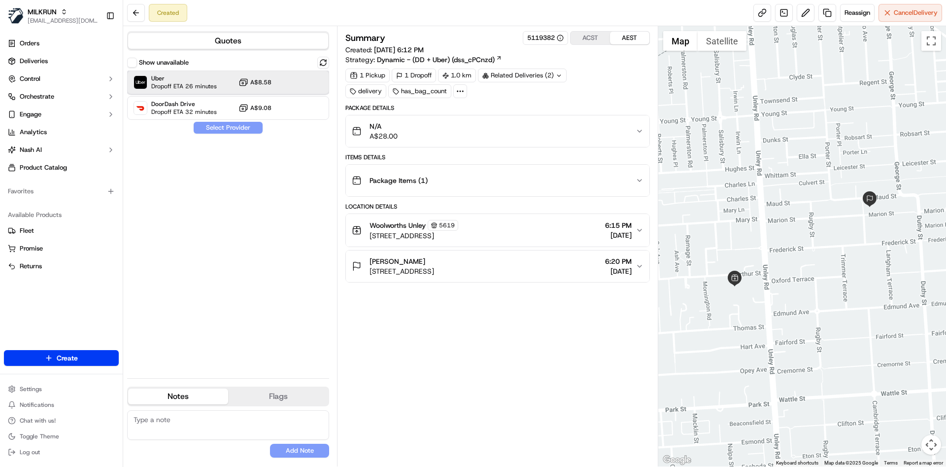
click at [159, 82] on span "Dropoff ETA 26 minutes" at bounding box center [184, 86] width 66 height 8
click at [218, 129] on button "Assign Provider" at bounding box center [228, 128] width 70 height 12
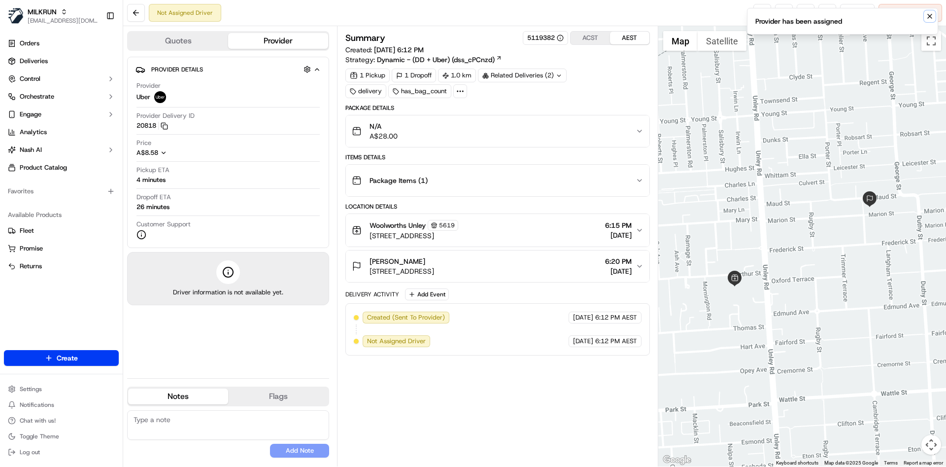
click at [929, 18] on icon "Notifications (F8)" at bounding box center [930, 16] width 8 height 8
click at [763, 13] on link at bounding box center [762, 13] width 18 height 18
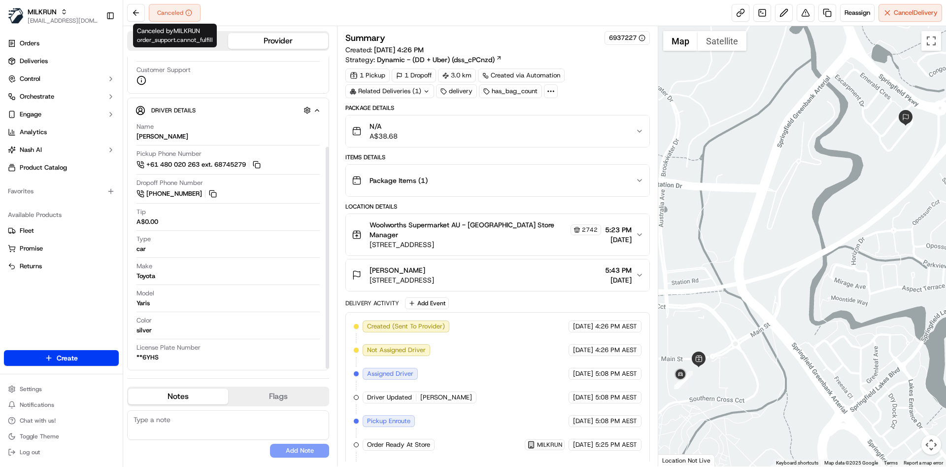
scroll to position [10, 0]
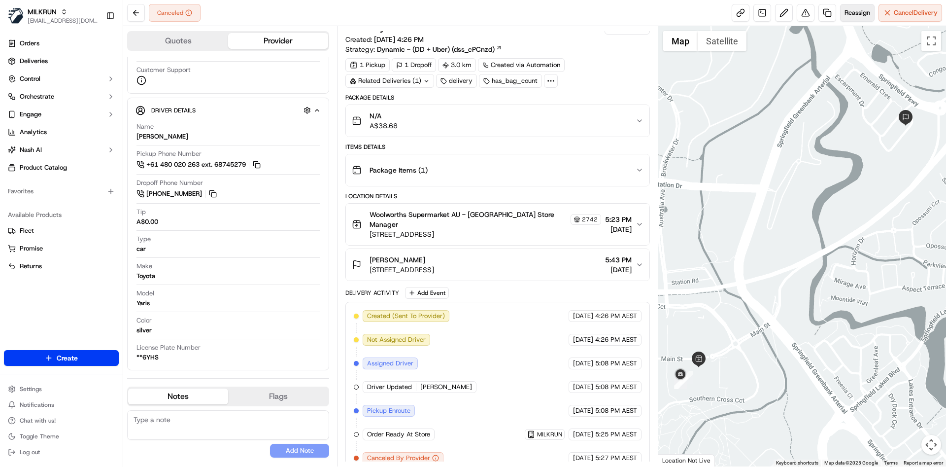
click at [869, 15] on button "Reassign" at bounding box center [857, 13] width 34 height 18
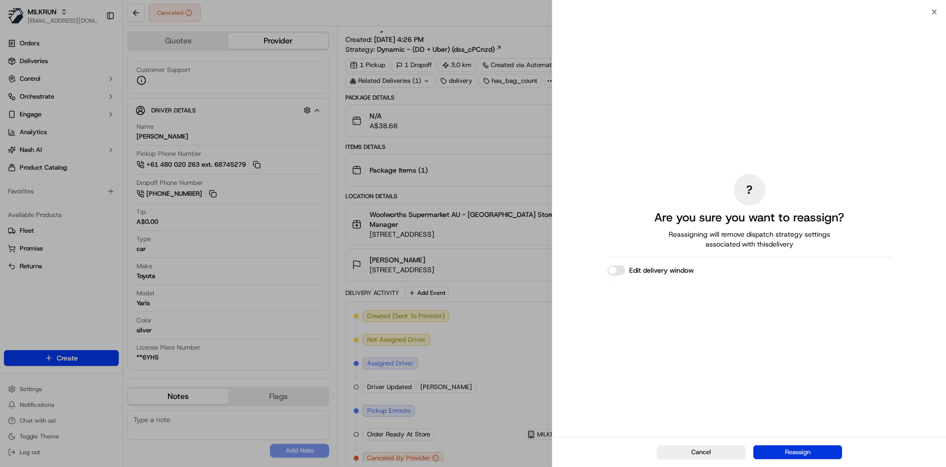
click at [775, 454] on button "Reassign" at bounding box center [797, 452] width 89 height 14
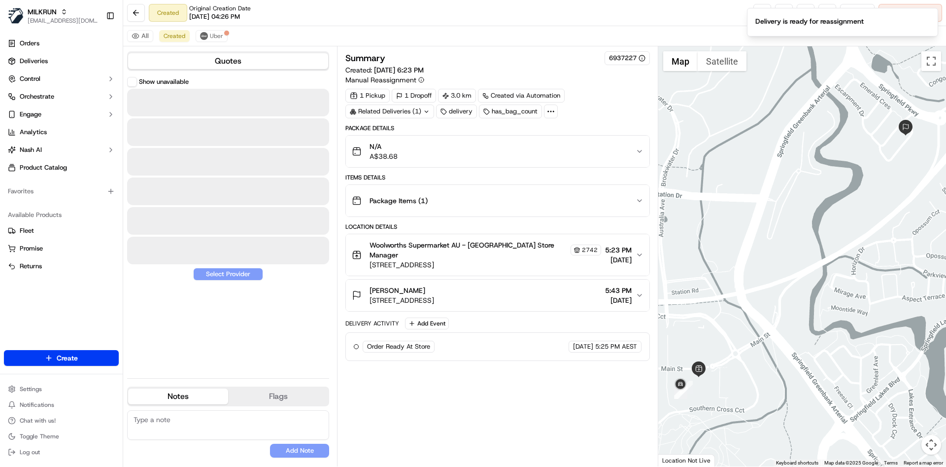
scroll to position [0, 0]
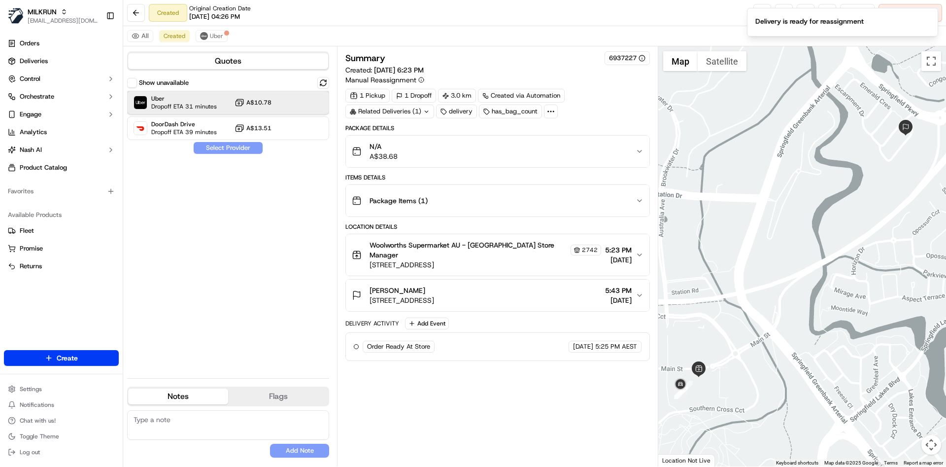
click at [205, 103] on span "Dropoff ETA 31 minutes" at bounding box center [184, 106] width 66 height 8
click at [222, 151] on button "Assign Provider" at bounding box center [228, 148] width 70 height 12
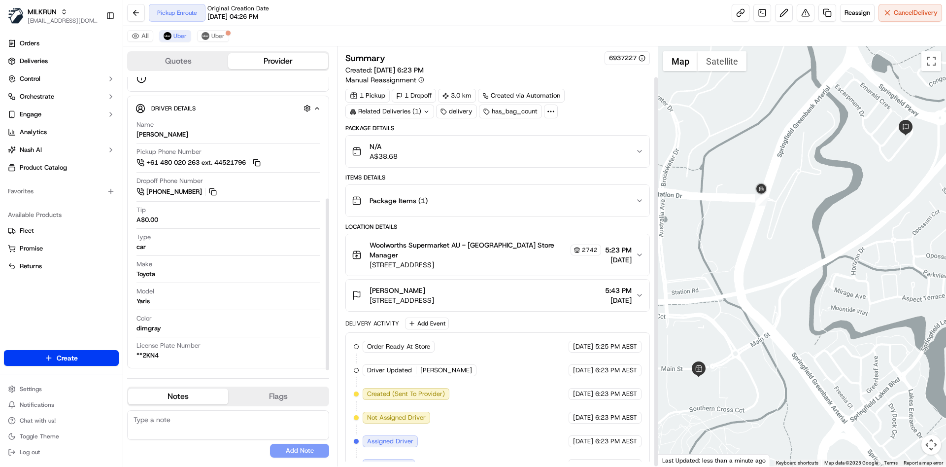
scroll to position [33, 0]
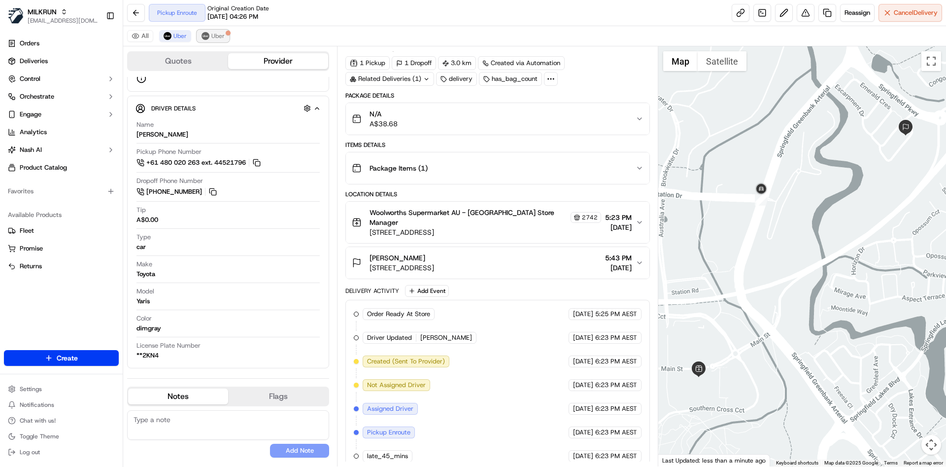
click at [218, 41] on button "Uber" at bounding box center [213, 36] width 32 height 12
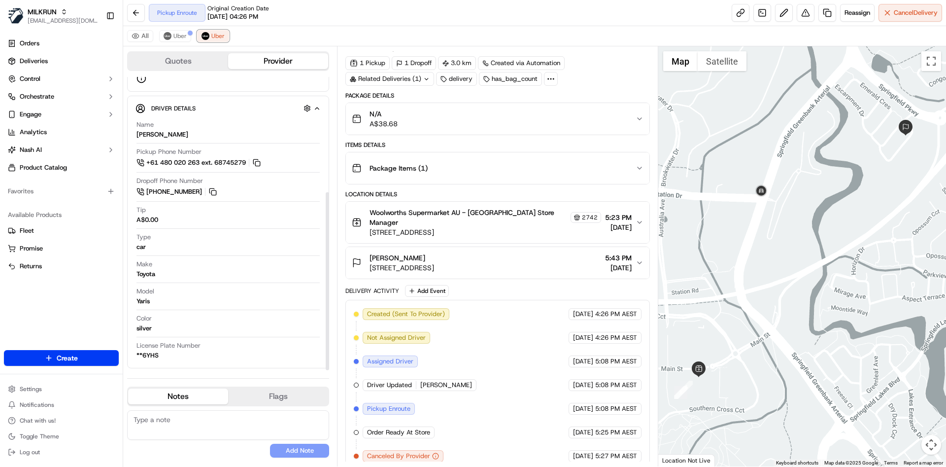
scroll to position [56, 0]
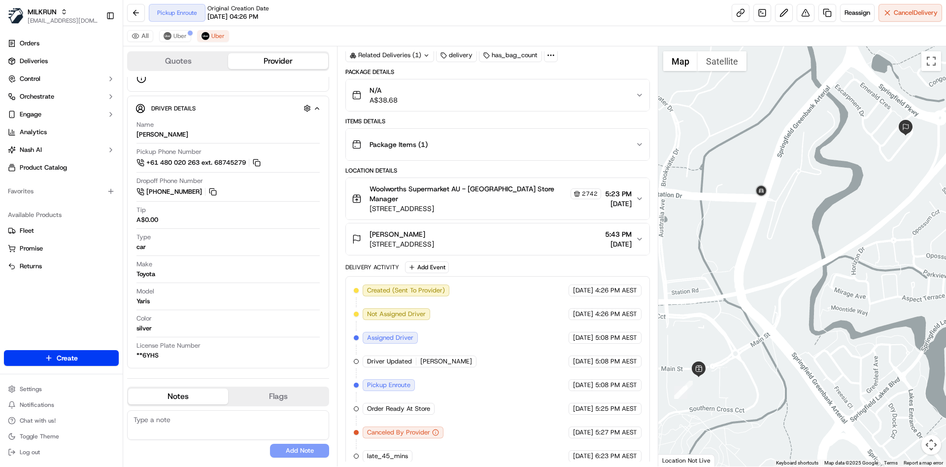
click at [390, 428] on span "Canceled By Provider" at bounding box center [398, 432] width 63 height 9
click at [185, 32] on span "Uber" at bounding box center [179, 36] width 13 height 8
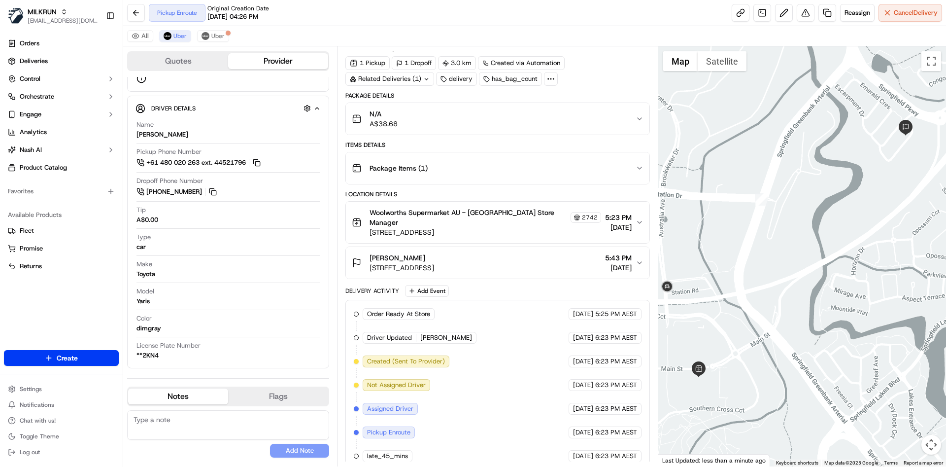
click at [622, 185] on div "Package Details N/A A$38.68 Items Details Package Items ( 1 ) Location Details …" at bounding box center [497, 281] width 304 height 378
click at [625, 179] on button "Package Items ( 1 )" at bounding box center [497, 168] width 303 height 32
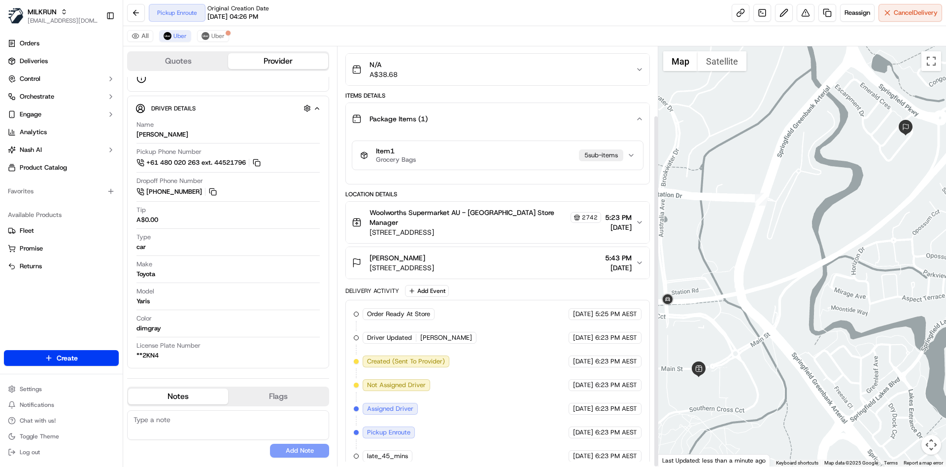
scroll to position [80, 0]
click at [218, 32] on span "Uber" at bounding box center [217, 36] width 13 height 8
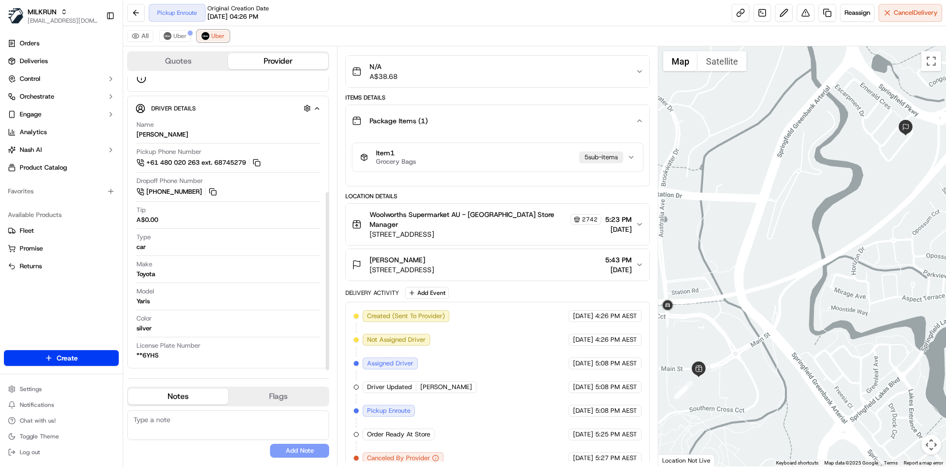
scroll to position [105, 0]
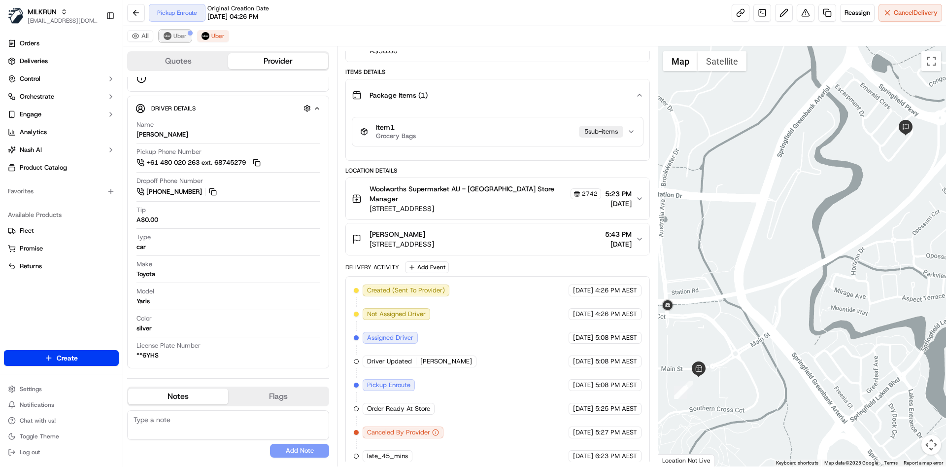
click at [178, 32] on span "Uber" at bounding box center [179, 36] width 13 height 8
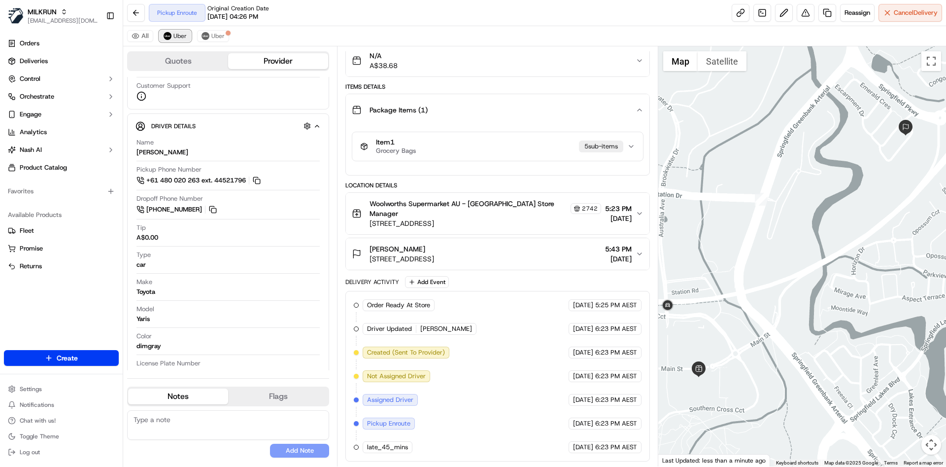
scroll to position [207, 0]
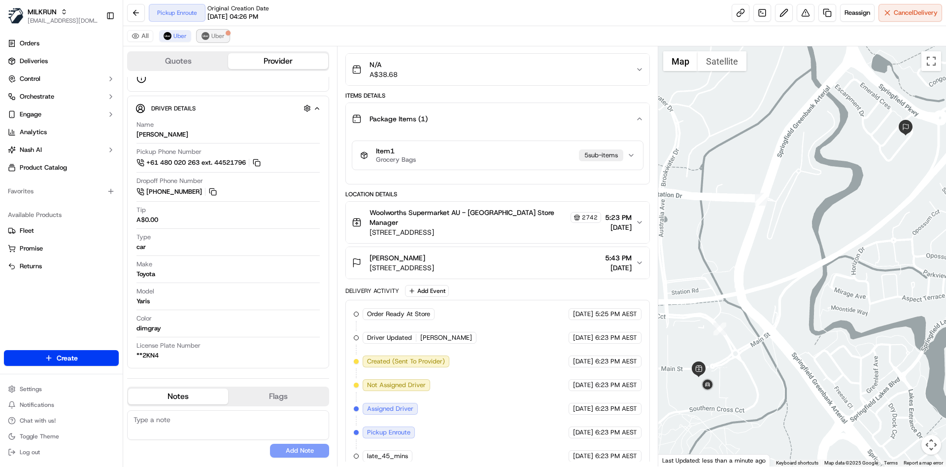
click at [219, 32] on span "Uber" at bounding box center [217, 36] width 13 height 8
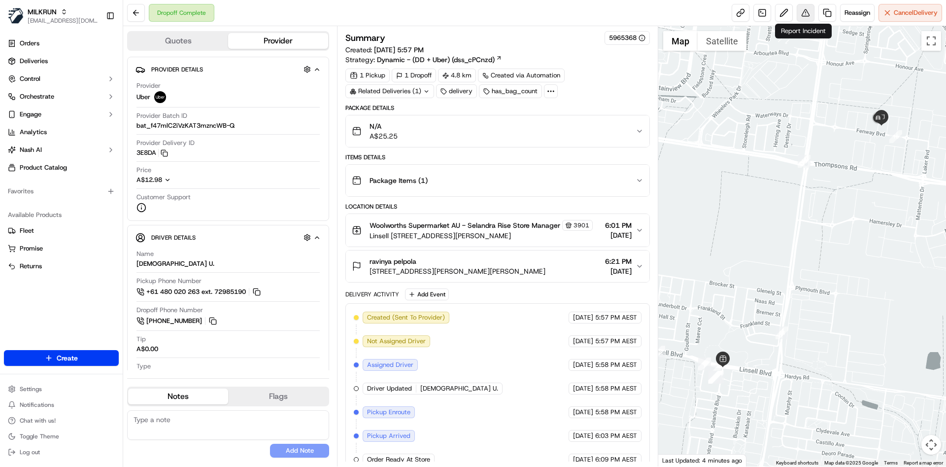
click at [800, 12] on button at bounding box center [806, 13] width 18 height 18
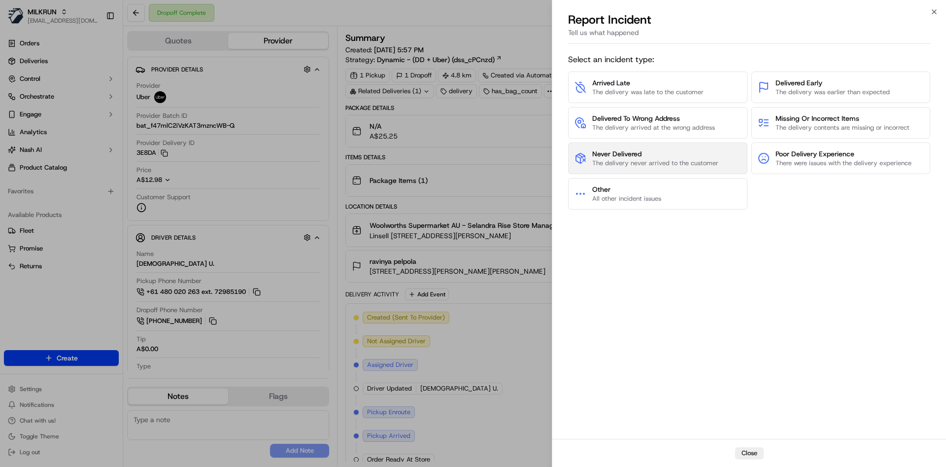
click at [652, 157] on span "Never Delivered" at bounding box center [655, 154] width 126 height 10
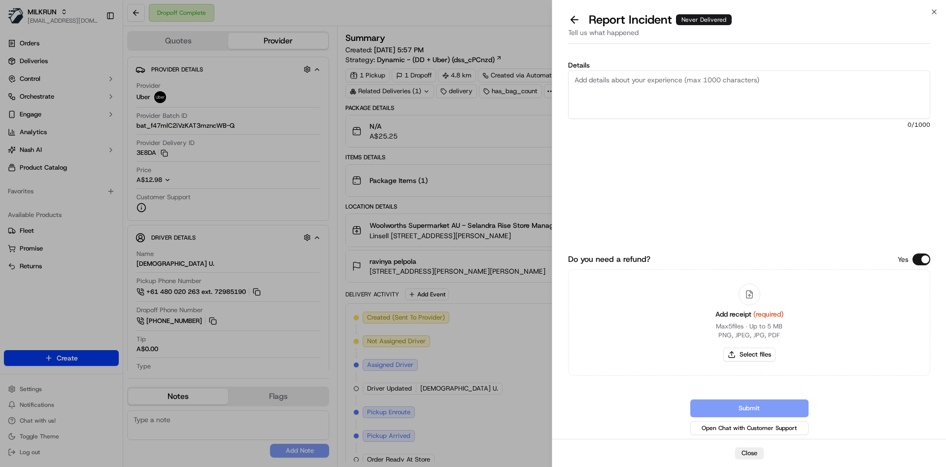
click at [694, 81] on textarea "Details" at bounding box center [749, 94] width 362 height 48
type textarea "not delivered can you kindly refund $25.25"
click at [745, 357] on button "Select files" at bounding box center [749, 354] width 52 height 14
type input "C:\fakepath\Screenshot 2025-09-22 183951.png"
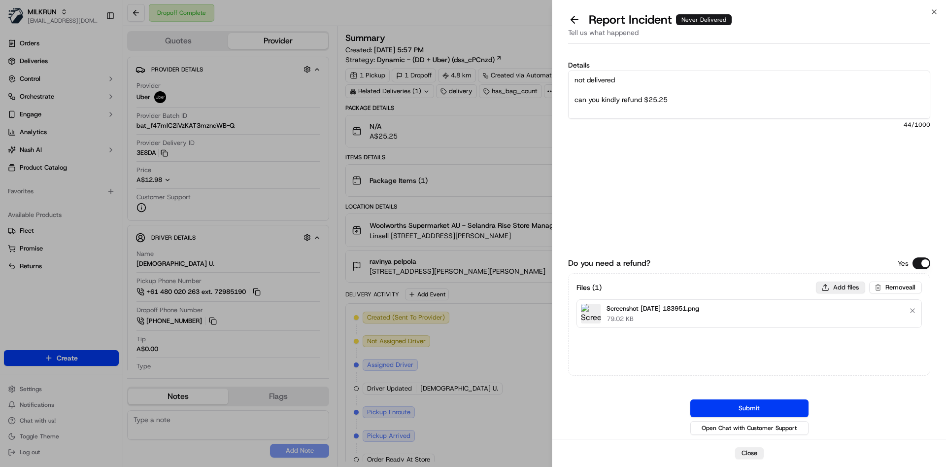
click at [827, 289] on button "Add files" at bounding box center [840, 287] width 49 height 12
type input "C:\fakepath\Screenshot 2025-09-22 184008.png"
click at [738, 408] on button "Submit" at bounding box center [749, 408] width 118 height 18
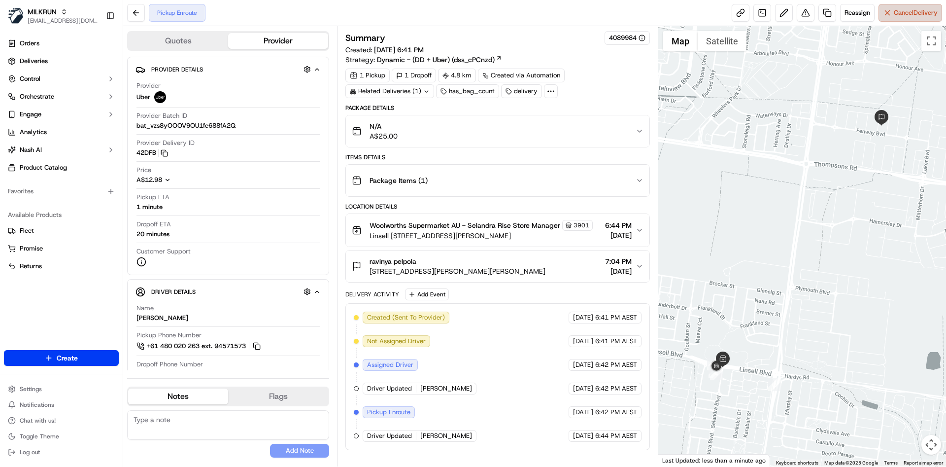
click at [894, 11] on span "Cancel Delivery" at bounding box center [916, 12] width 44 height 9
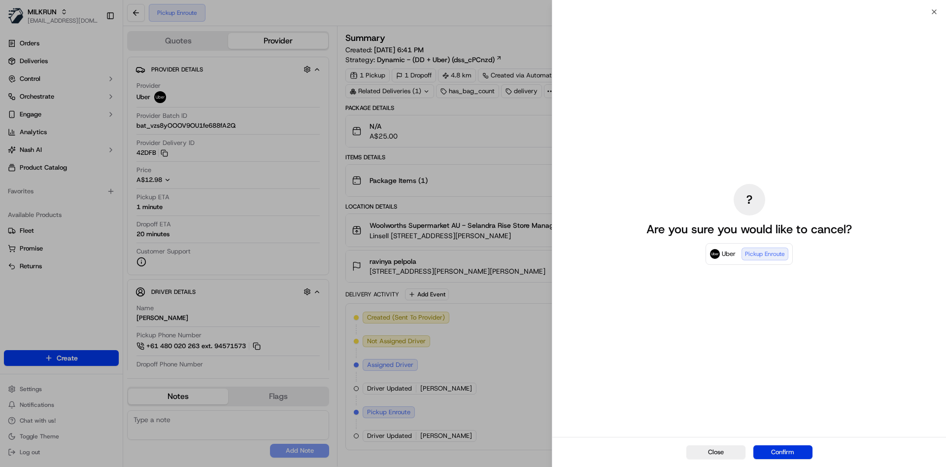
click at [781, 448] on button "Confirm" at bounding box center [782, 452] width 59 height 14
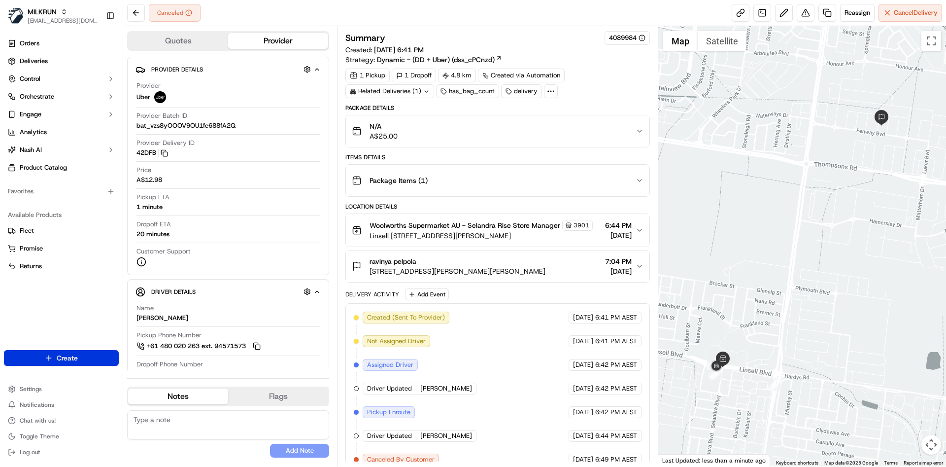
click at [66, 353] on html "MILKRUN [EMAIL_ADDRESS][DOMAIN_NAME] Toggle Sidebar Orders Deliveries Control O…" at bounding box center [473, 233] width 946 height 467
click at [149, 371] on link "Delivery" at bounding box center [178, 376] width 110 height 18
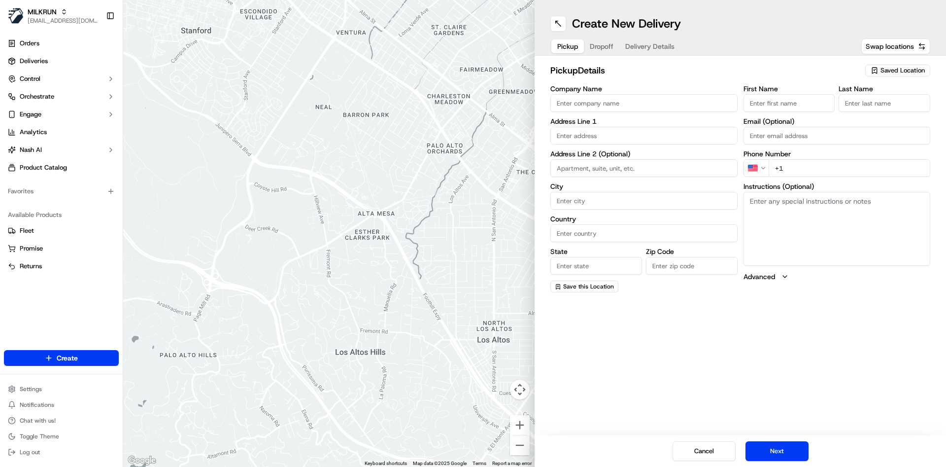
click at [896, 71] on span "Saved Location" at bounding box center [903, 70] width 44 height 9
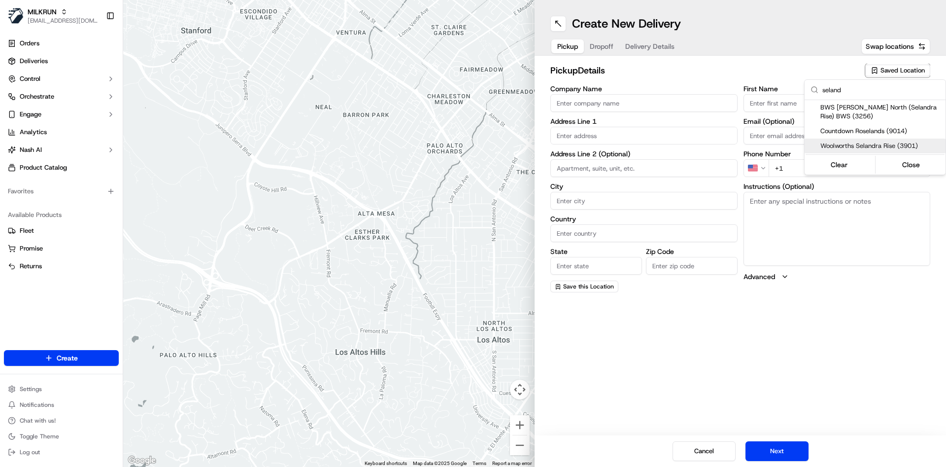
type input "seland"
click at [865, 145] on span "Woolworths Selandra Rise (3901)" at bounding box center [880, 145] width 121 height 9
type input "Woolworths Selandra Rise"
type input "Linsell Blvd & Selandra Blvd"
type input "Clyde North"
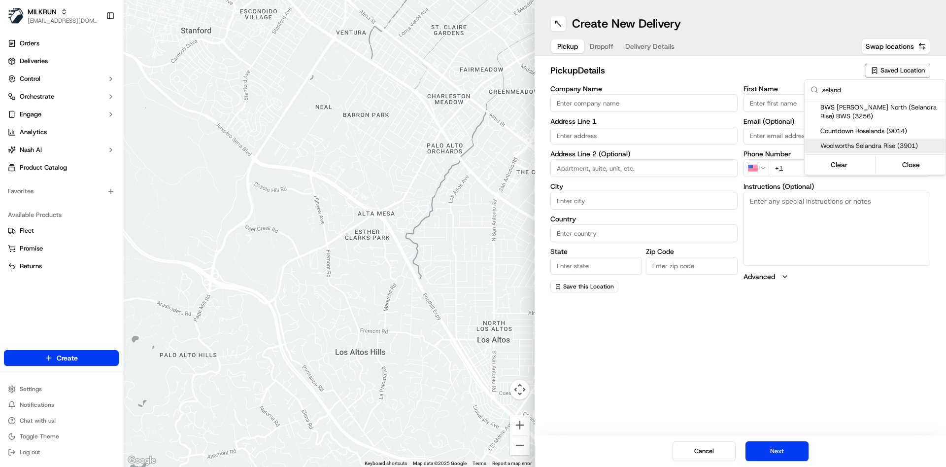
type input "AU"
type input "VIC"
type input "3978"
type input "+61 3 5990 4606"
type textarea "This is a Woolworths Store. Enter Car Park off Vantage Ave or Selandra Blvd fro…"
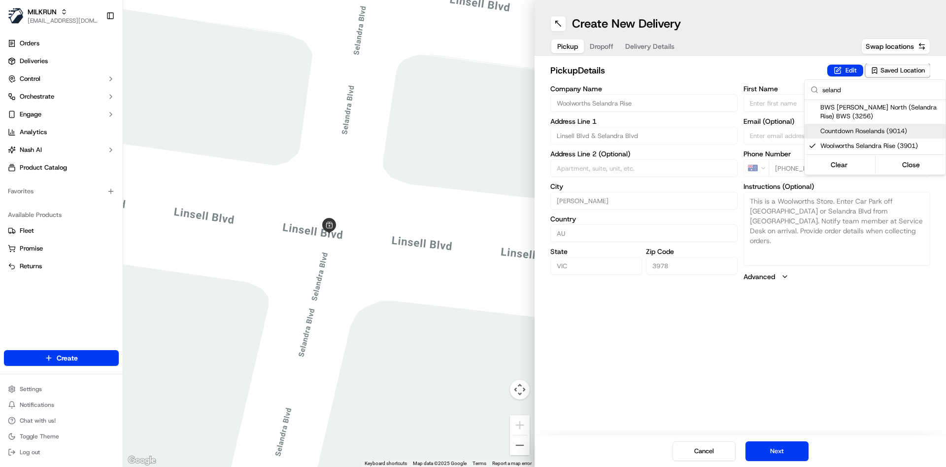
click at [602, 47] on html "MILKRUN atariq@woolworths.com.au Toggle Sidebar Orders Deliveries Control Orche…" at bounding box center [473, 233] width 946 height 467
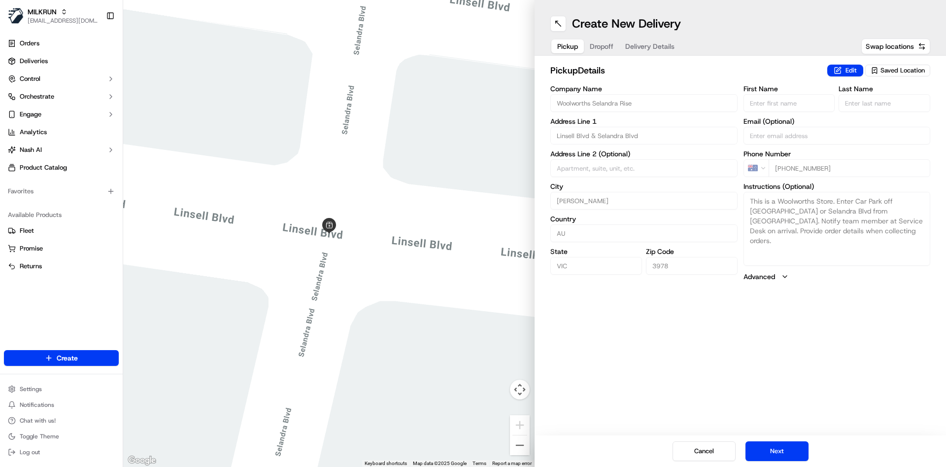
click at [602, 47] on span "Dropoff" at bounding box center [602, 46] width 24 height 10
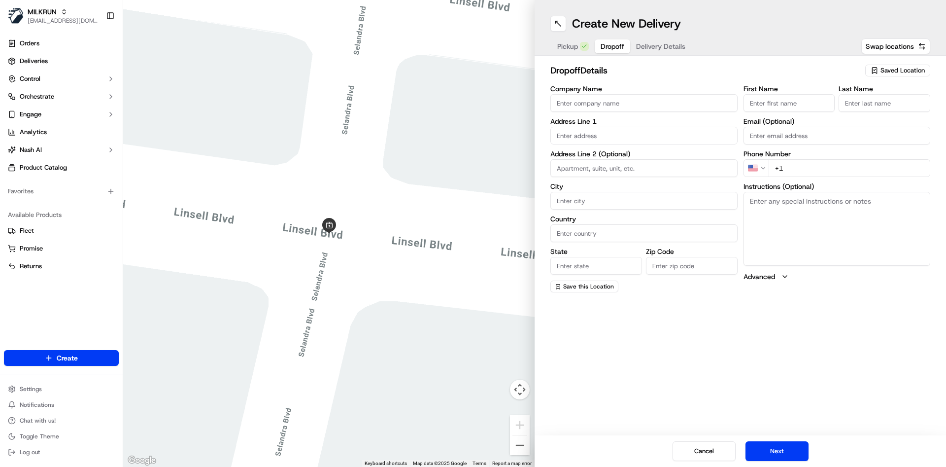
click at [623, 135] on input "text" at bounding box center [643, 136] width 187 height 18
paste input "46 stature avenue clyde north"
click at [634, 154] on div "46 Stature Avenue, Clyde North VIC, Australia" at bounding box center [644, 156] width 182 height 15
type input "46 Stature Ave, Clyde North VIC 3978, Australia"
type input "Clyde North"
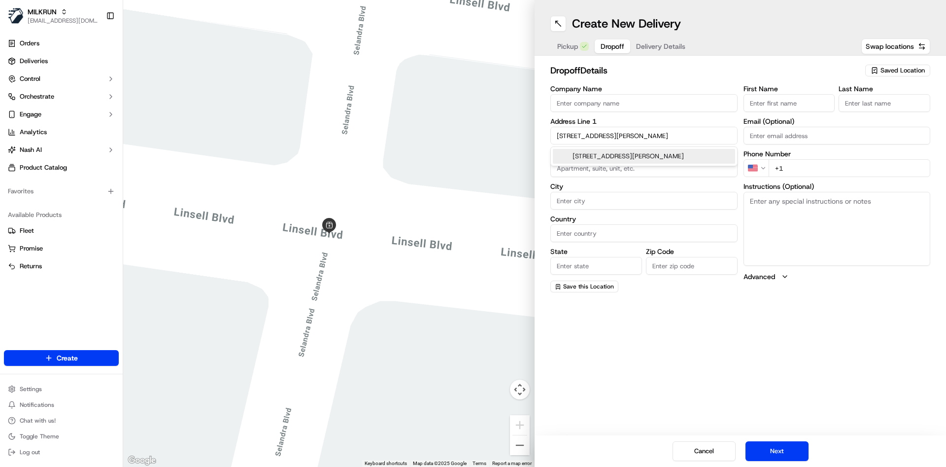
type input "Australia"
type input "VIC"
type input "3978"
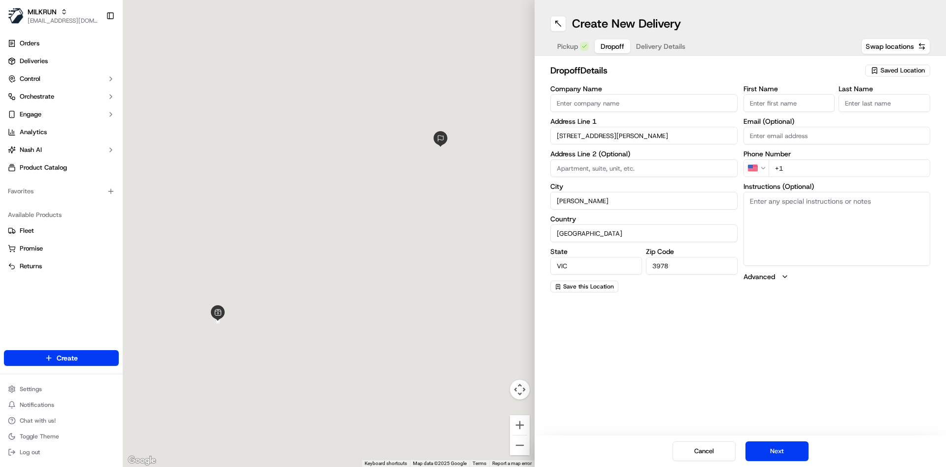
type input "46 Stature Avenue"
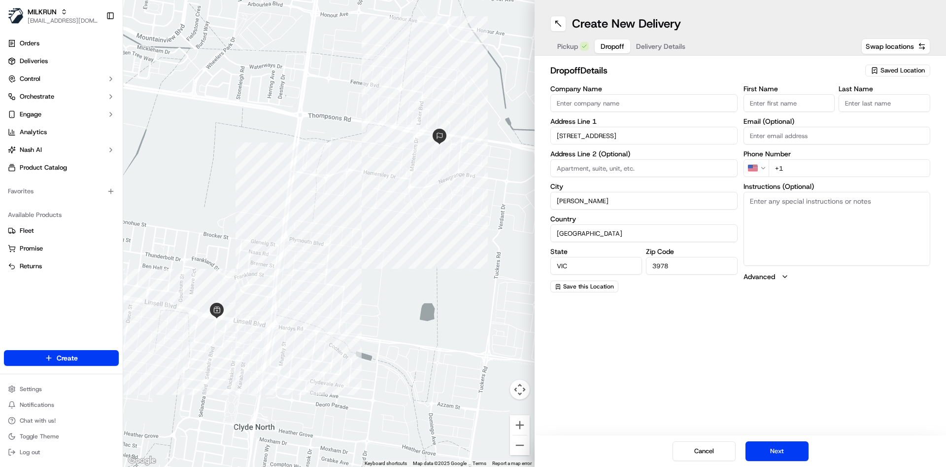
click at [767, 172] on html "MILKRUN atariq@woolworths.com.au Toggle Sidebar Orders Deliveries Control Orche…" at bounding box center [473, 233] width 946 height 467
click at [829, 167] on input "+61" at bounding box center [850, 168] width 162 height 18
paste input "450 847 662"
type input "+61 450 847 662"
click at [787, 108] on input "First Name" at bounding box center [790, 103] width 92 height 18
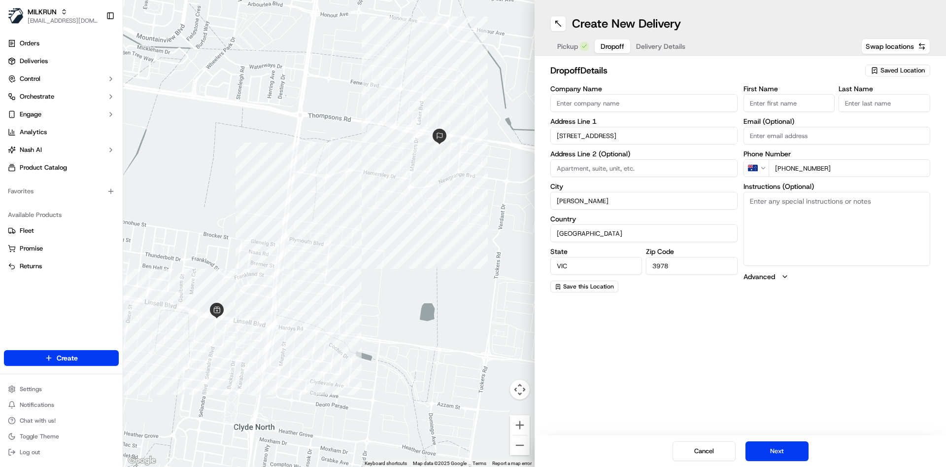
paste input "ravinya pelpola"
click at [782, 101] on input "ravinya pelpola" at bounding box center [790, 103] width 92 height 18
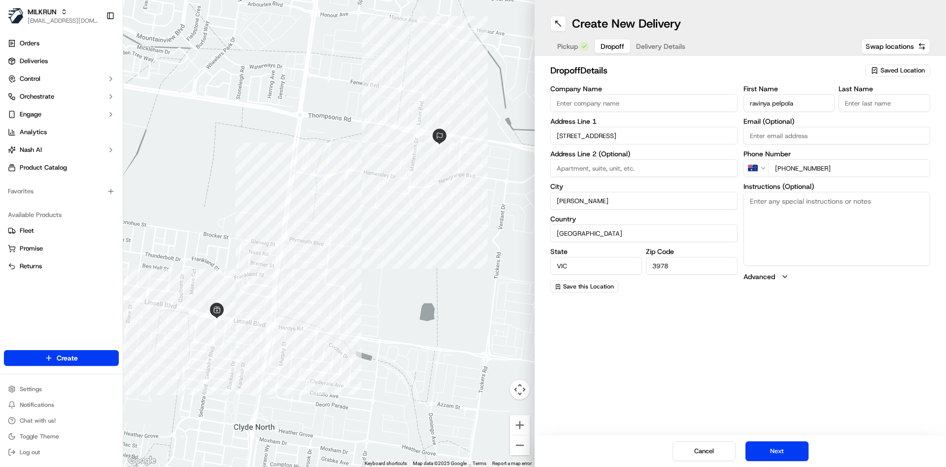
type input "ravinya"
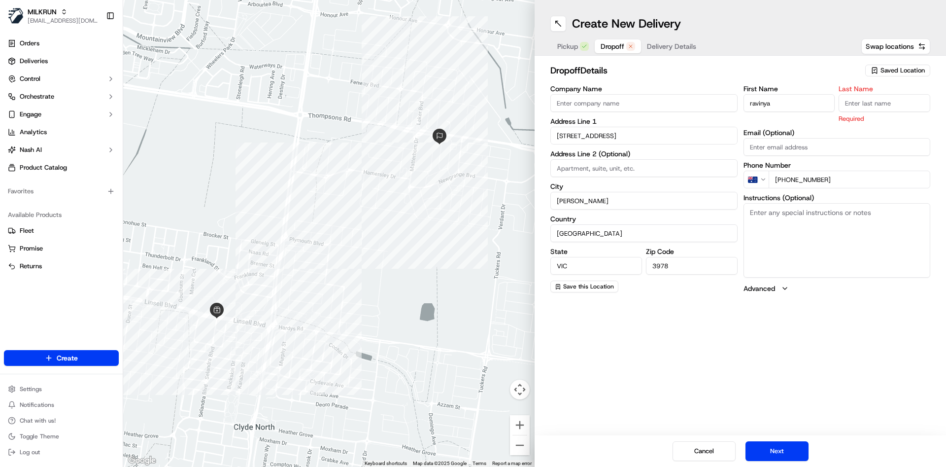
click at [907, 103] on input "Last Name" at bounding box center [885, 103] width 92 height 18
paste input "pelpola"
type input "pelpola"
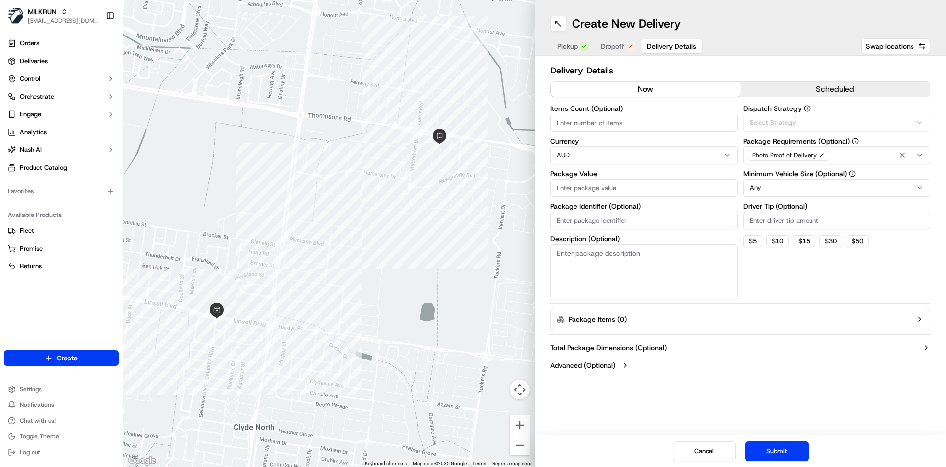
click at [657, 39] on button "Delivery Details" at bounding box center [671, 46] width 61 height 14
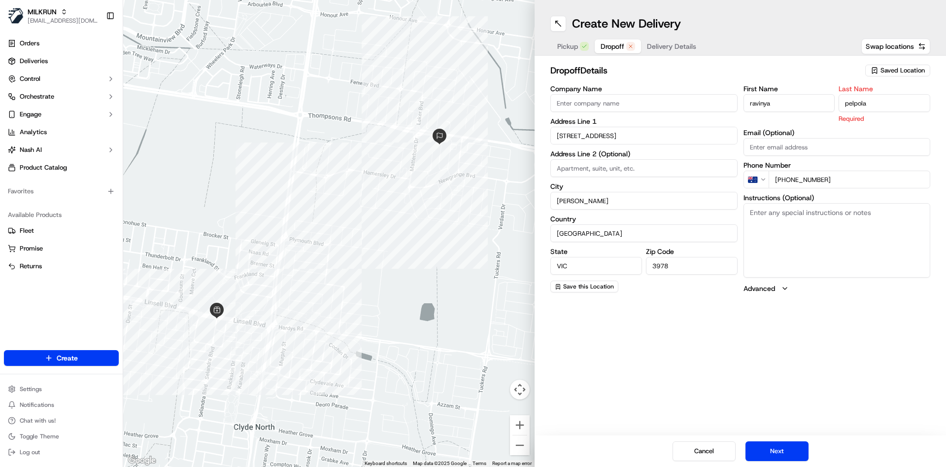
click at [614, 48] on span "Dropoff" at bounding box center [613, 46] width 24 height 10
click at [863, 99] on input "pelpola" at bounding box center [885, 103] width 92 height 18
click at [873, 101] on input "pelpola" at bounding box center [885, 103] width 92 height 18
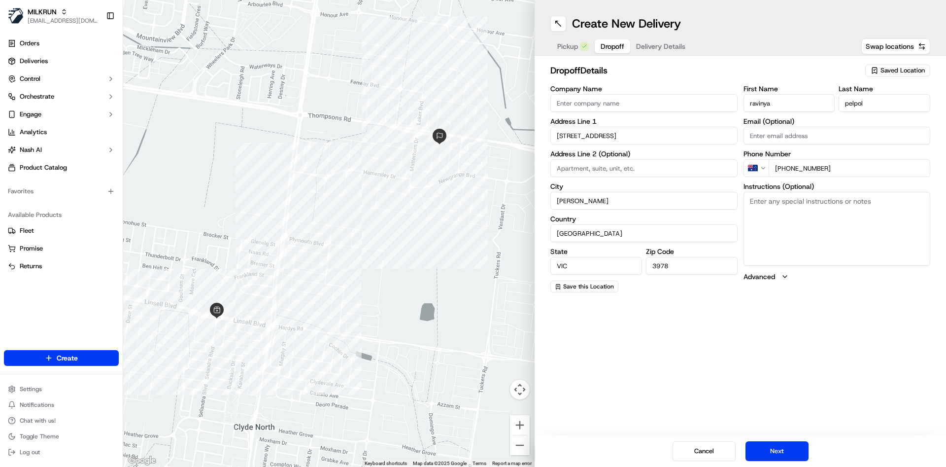
click at [799, 104] on input "ravinya" at bounding box center [790, 103] width 92 height 18
click at [868, 103] on input "pelpol" at bounding box center [885, 103] width 92 height 18
type input "pelpola"
click at [787, 239] on textarea "Instructions (Optional)" at bounding box center [837, 229] width 187 height 74
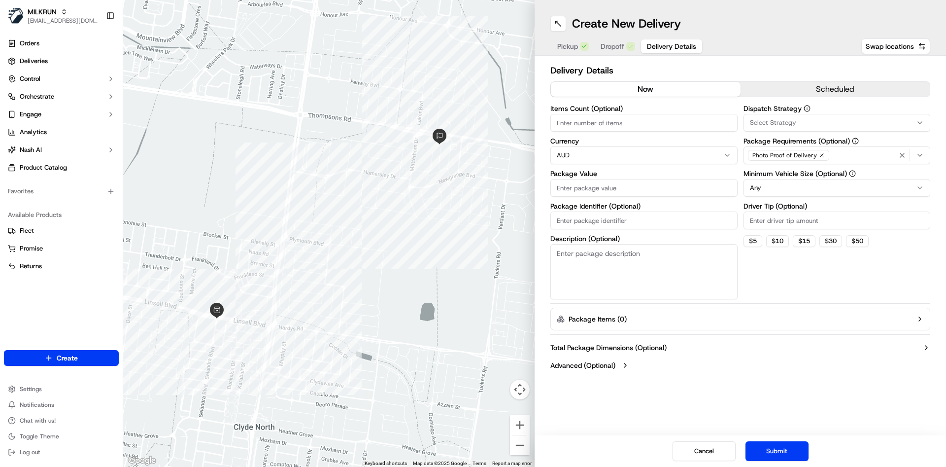
click at [652, 44] on span "Delivery Details" at bounding box center [671, 46] width 49 height 10
click at [590, 126] on input "Items Count (Optional)" at bounding box center [643, 123] width 187 height 18
type input "5"
click at [582, 186] on input "Package Value" at bounding box center [643, 188] width 187 height 18
type input "30"
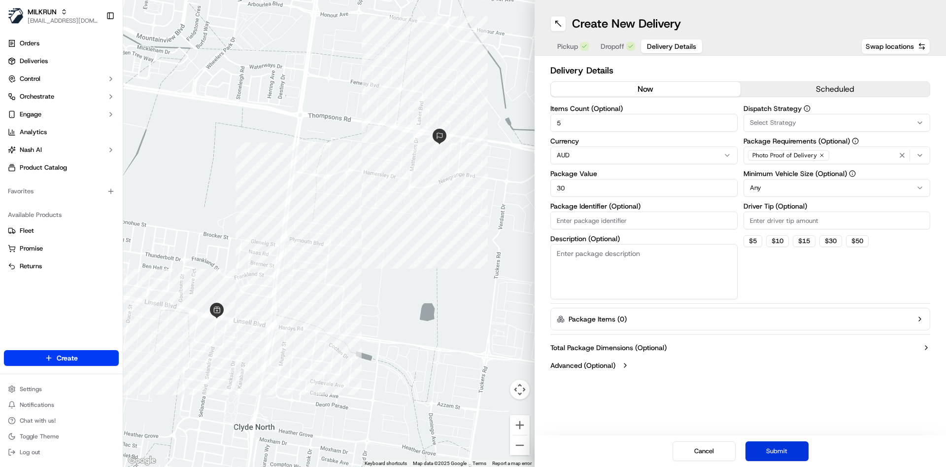
click at [766, 447] on button "Submit" at bounding box center [777, 451] width 63 height 20
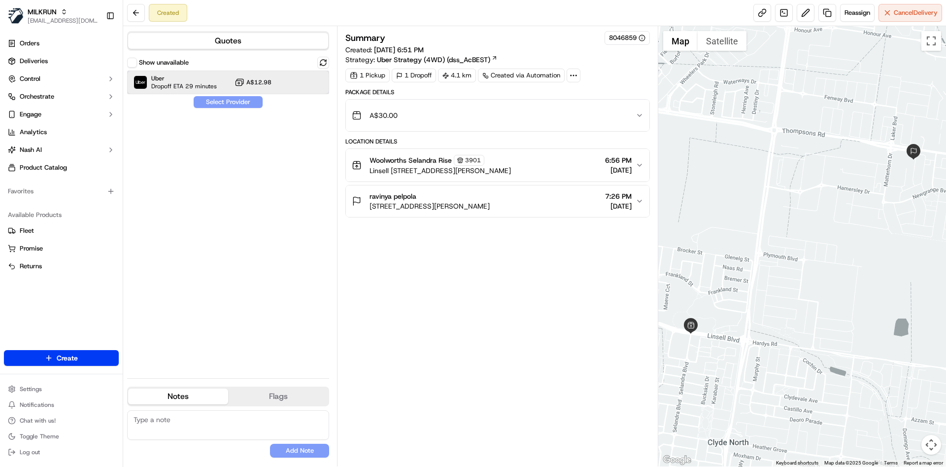
click at [221, 85] on div "Uber Dropoff ETA 29 minutes A$12.98" at bounding box center [228, 82] width 202 height 24
click at [222, 98] on button "Assign Provider" at bounding box center [228, 102] width 70 height 12
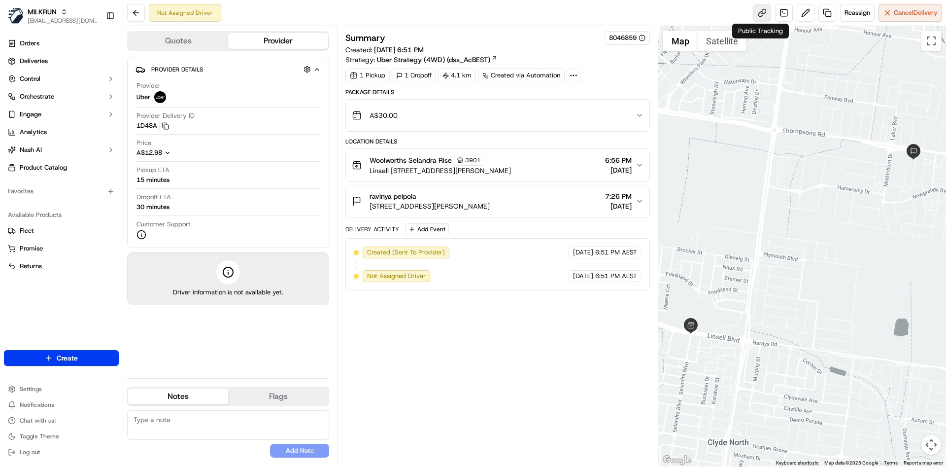
click at [761, 12] on link at bounding box center [762, 13] width 18 height 18
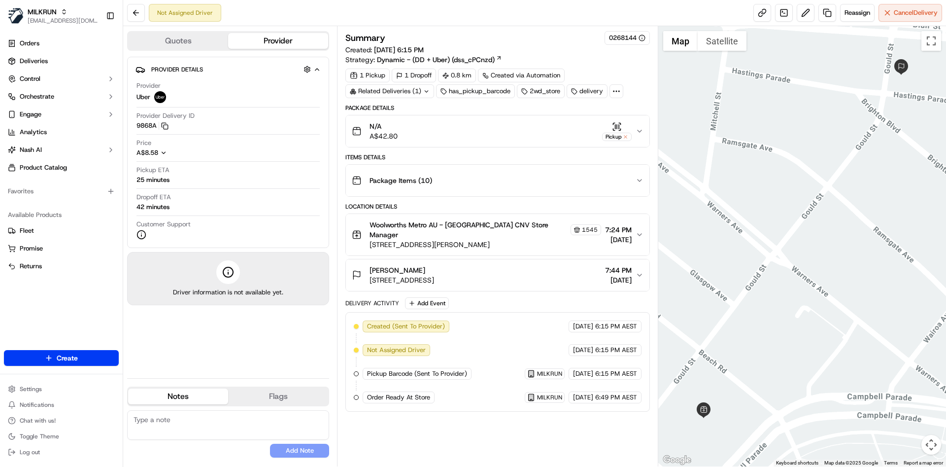
click at [636, 138] on button "N/A A$42.80 Pickup" at bounding box center [497, 131] width 303 height 32
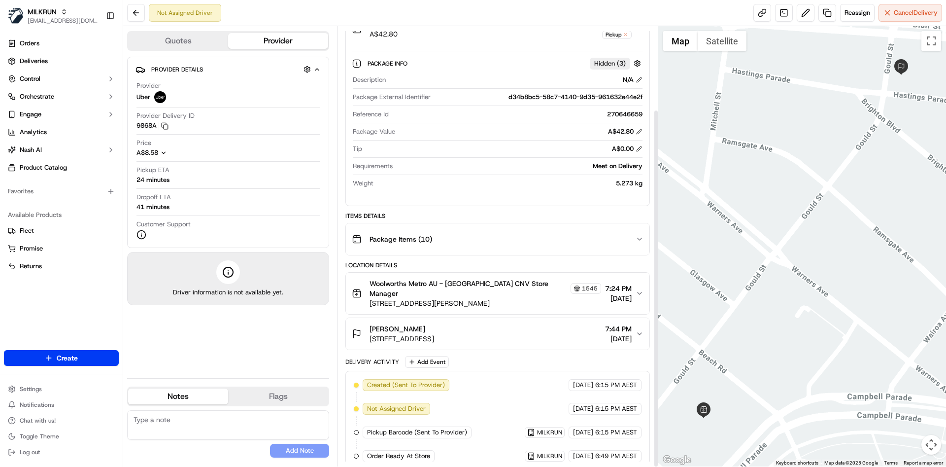
scroll to position [102, 0]
click at [903, 17] on span "Cancel Delivery" at bounding box center [916, 12] width 44 height 9
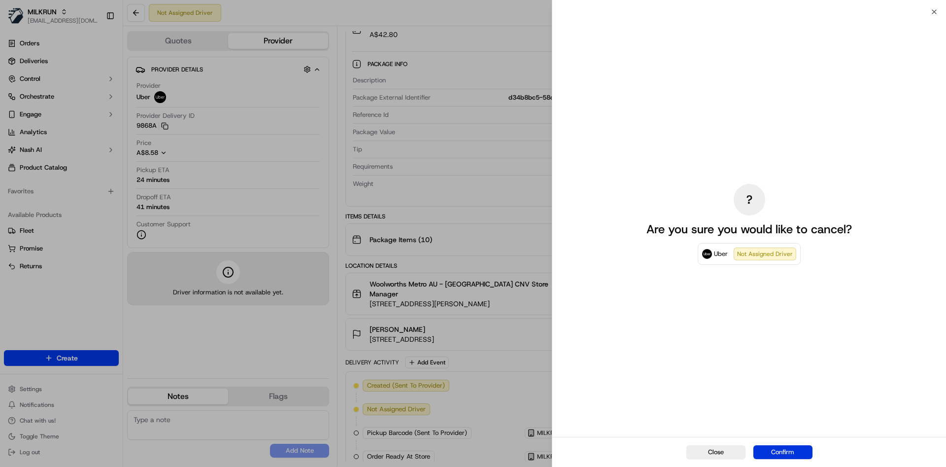
click at [765, 445] on button "Confirm" at bounding box center [782, 452] width 59 height 14
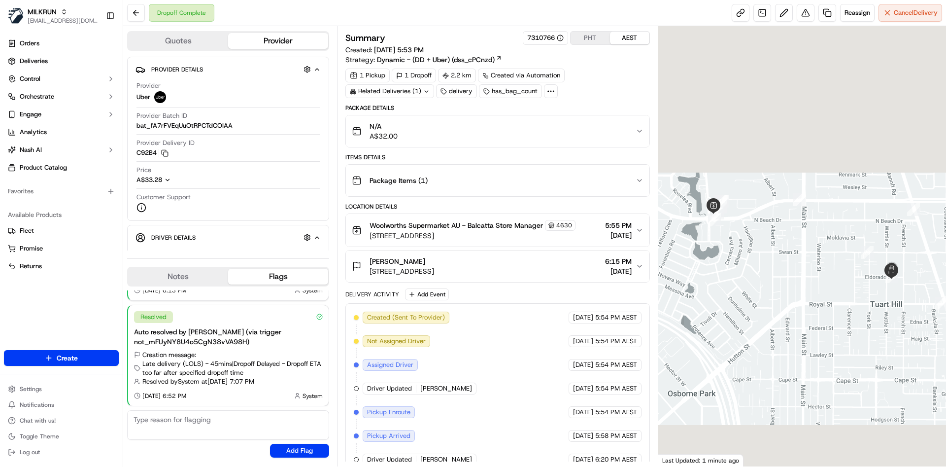
scroll to position [154, 0]
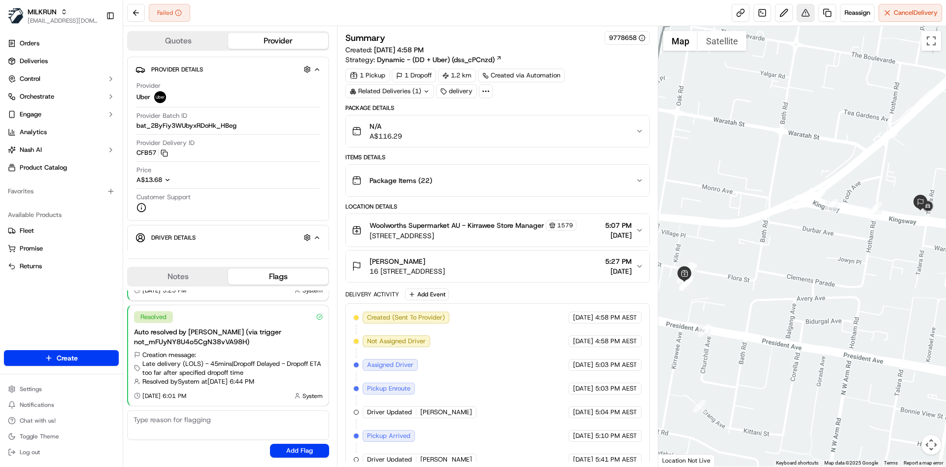
click at [799, 8] on button at bounding box center [806, 13] width 18 height 18
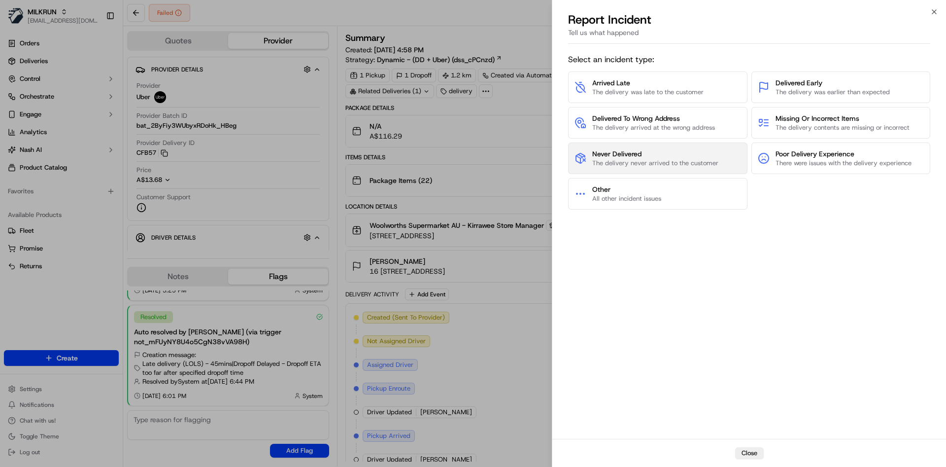
click at [639, 166] on span "The delivery never arrived to the customer" at bounding box center [655, 163] width 126 height 9
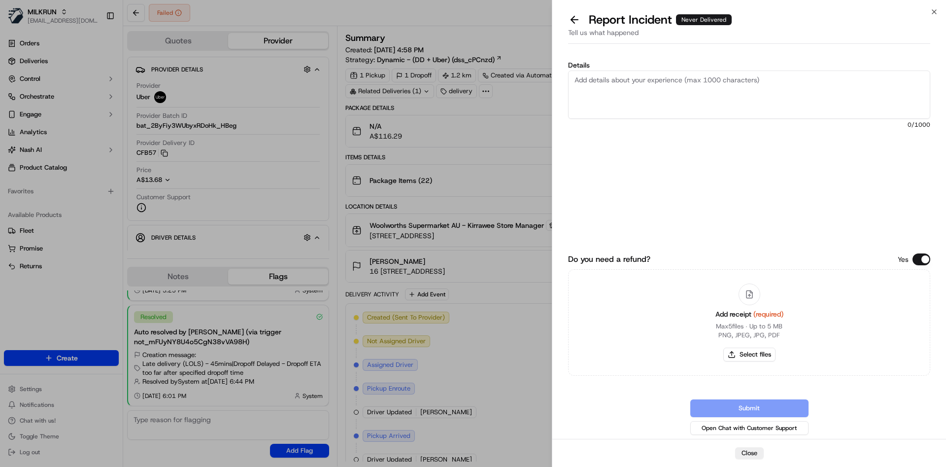
click at [634, 71] on textarea "Details" at bounding box center [749, 94] width 362 height 48
type textarea "not delivered can you please refund $107.29"
click at [751, 351] on button "Select files" at bounding box center [749, 354] width 52 height 14
type input "C:\fakepath\Screenshot [DATE] 192019.png"
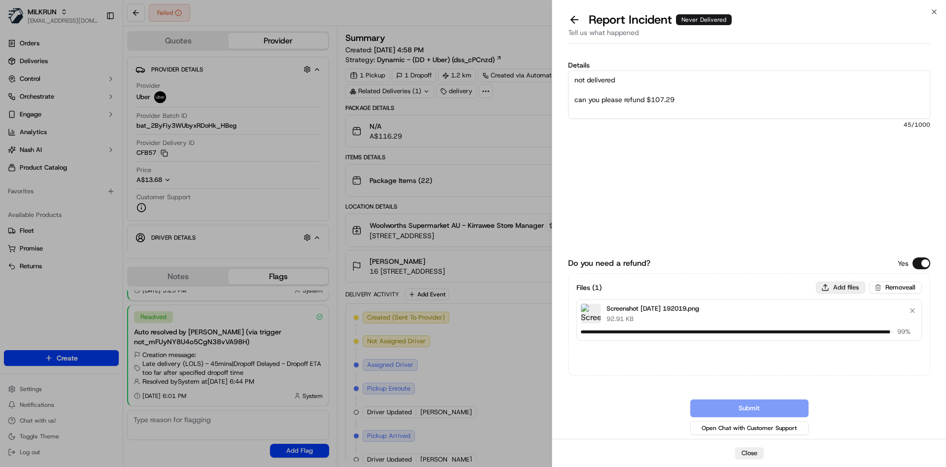
click at [834, 283] on button "Add files" at bounding box center [840, 287] width 49 height 12
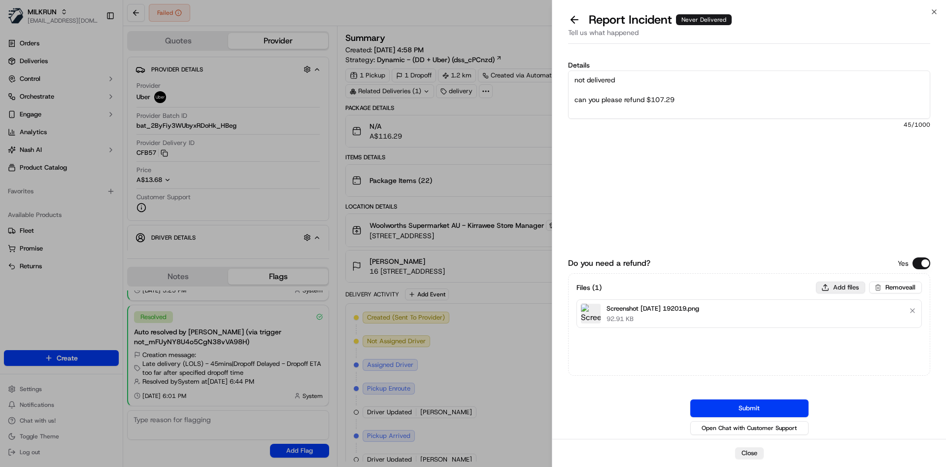
type input "C:\fakepath\Screenshot [DATE] 192032.png"
click at [843, 284] on button "Add files" at bounding box center [840, 287] width 49 height 12
type input "C:\fakepath\Screenshot 2025-09-22 192046.png"
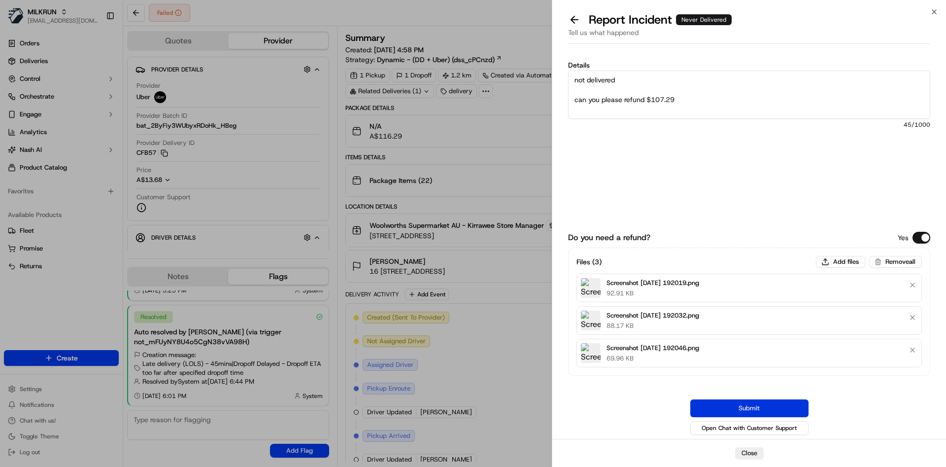
click at [755, 409] on button "Submit" at bounding box center [749, 408] width 118 height 18
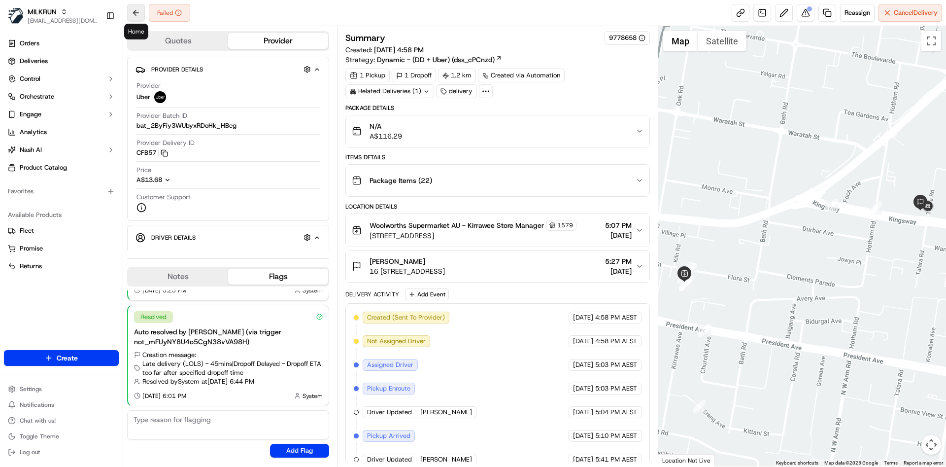
click at [139, 12] on button at bounding box center [136, 13] width 18 height 18
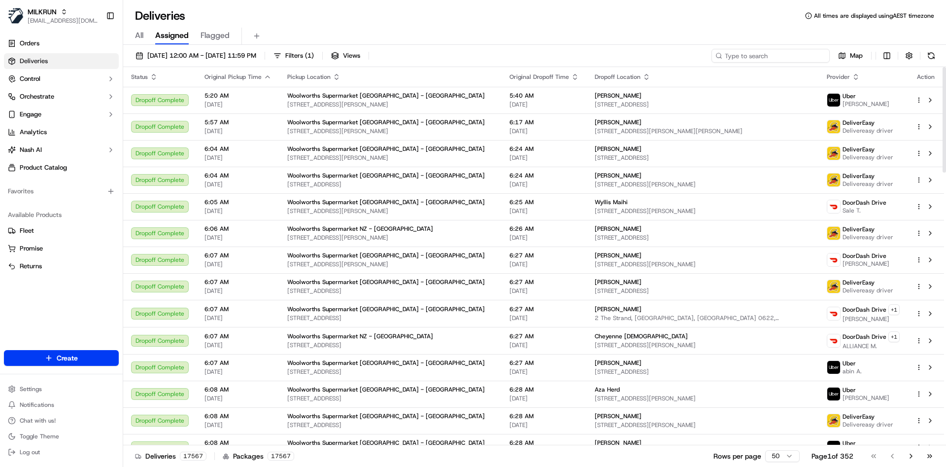
click at [780, 56] on input at bounding box center [771, 56] width 118 height 14
paste input "Eastland"
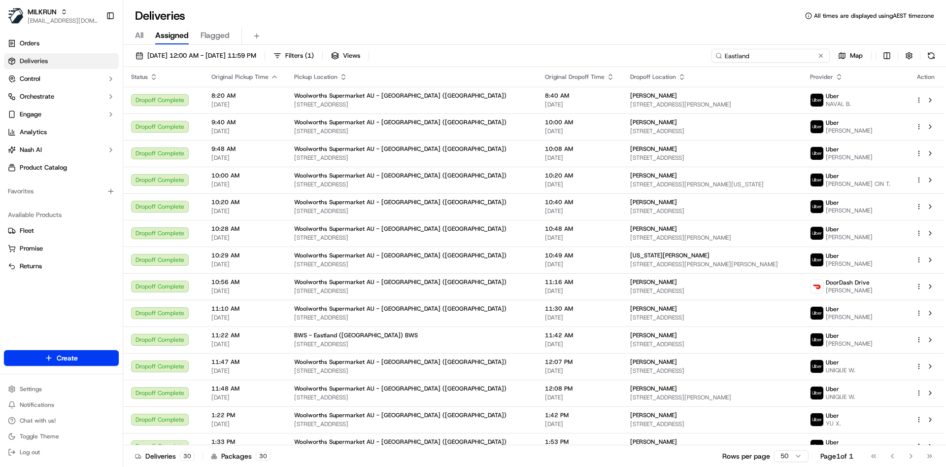
click at [745, 58] on input "Eastland" at bounding box center [771, 56] width 118 height 14
paste input "d87078b2-d6da-4421-94df-24c80a04cab5"
type input "d87078b2-d6da-4421-94df-24c80a04cab5"
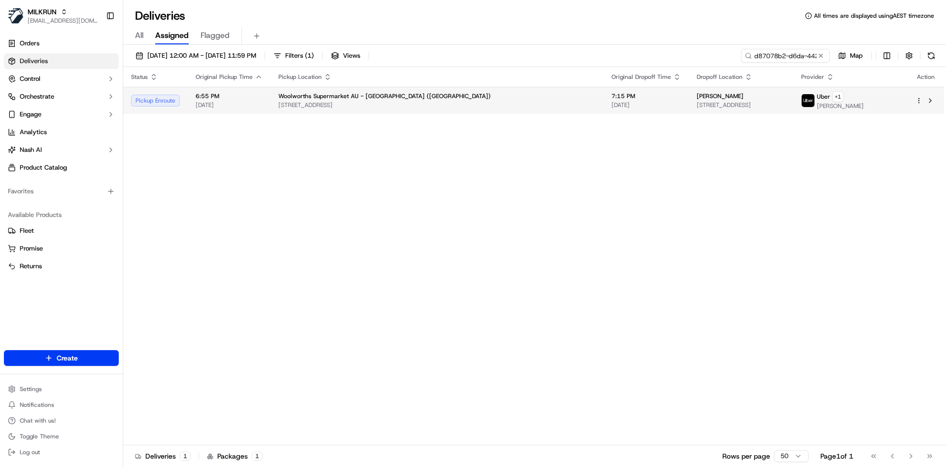
click at [689, 113] on td "Brian ohis 379-381 Old Warrandyte Rd, Ringwood North, VIC 3134, AU" at bounding box center [741, 100] width 104 height 27
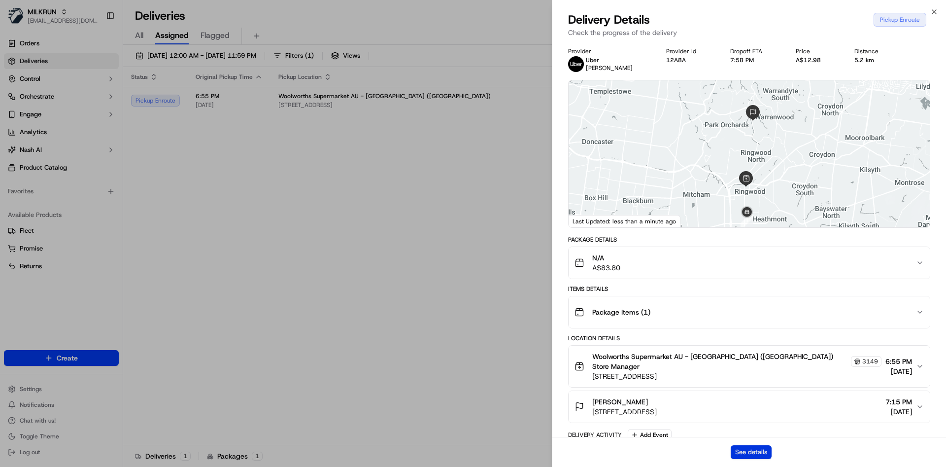
click at [760, 451] on button "See details" at bounding box center [751, 452] width 41 height 14
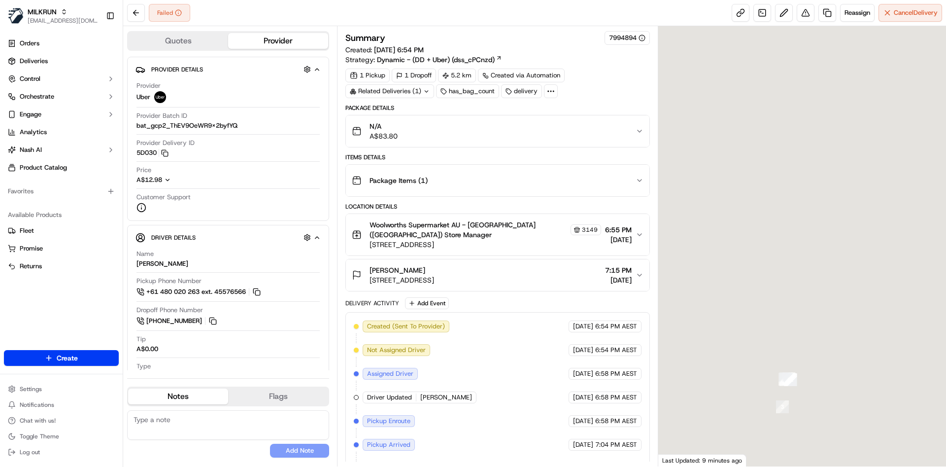
scroll to position [92, 0]
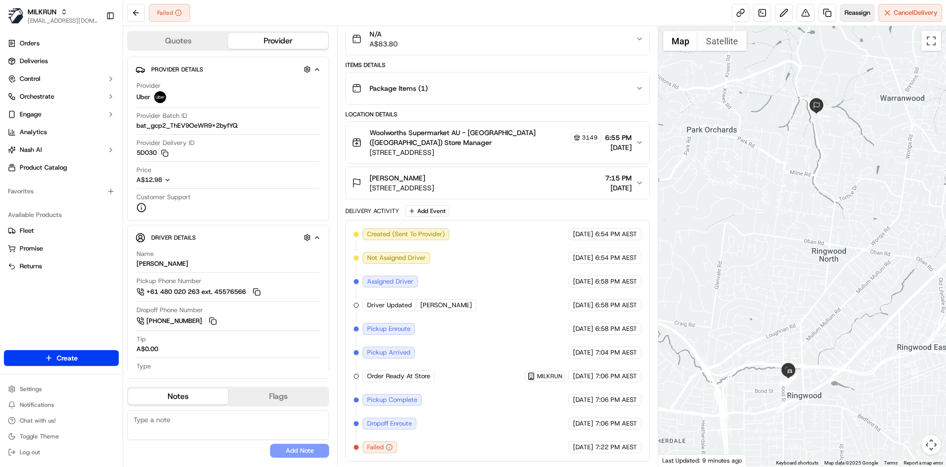
click at [852, 19] on button "Reassign" at bounding box center [857, 13] width 34 height 18
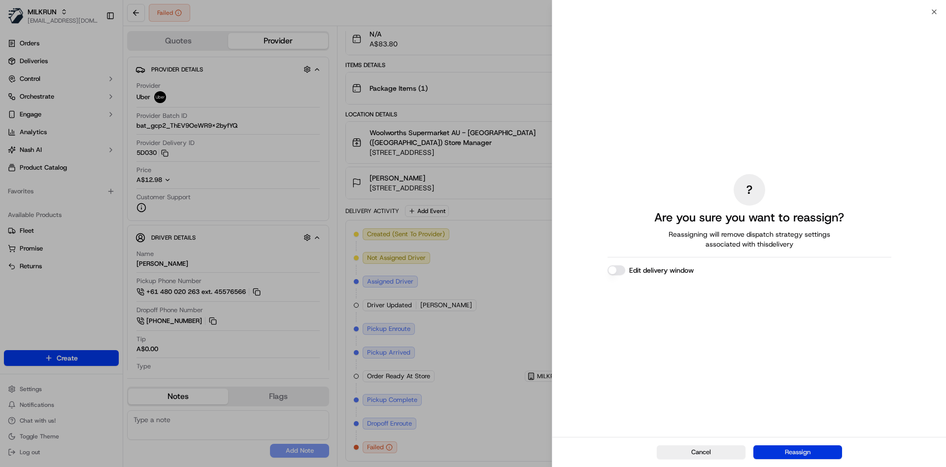
click at [803, 451] on button "Reassign" at bounding box center [797, 452] width 89 height 14
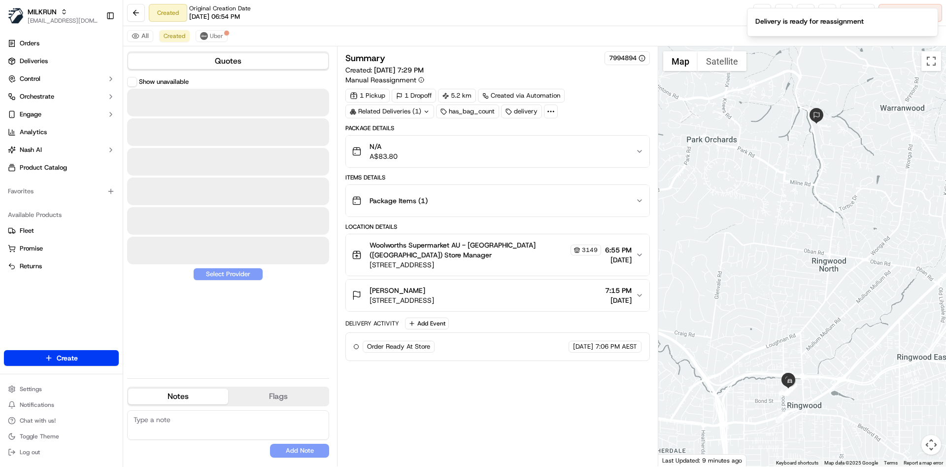
scroll to position [0, 0]
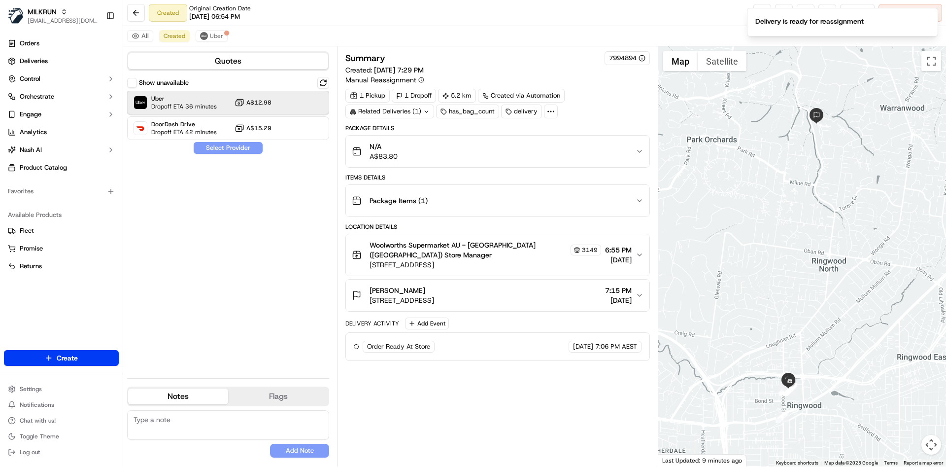
click at [189, 107] on span "Dropoff ETA 36 minutes" at bounding box center [184, 106] width 66 height 8
click at [245, 146] on button "Assign Provider" at bounding box center [228, 148] width 70 height 12
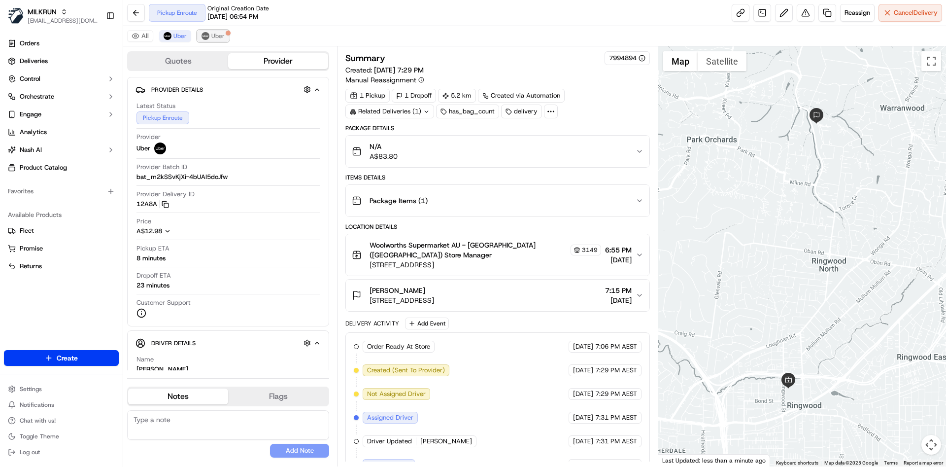
click at [218, 35] on span "Uber" at bounding box center [217, 36] width 13 height 8
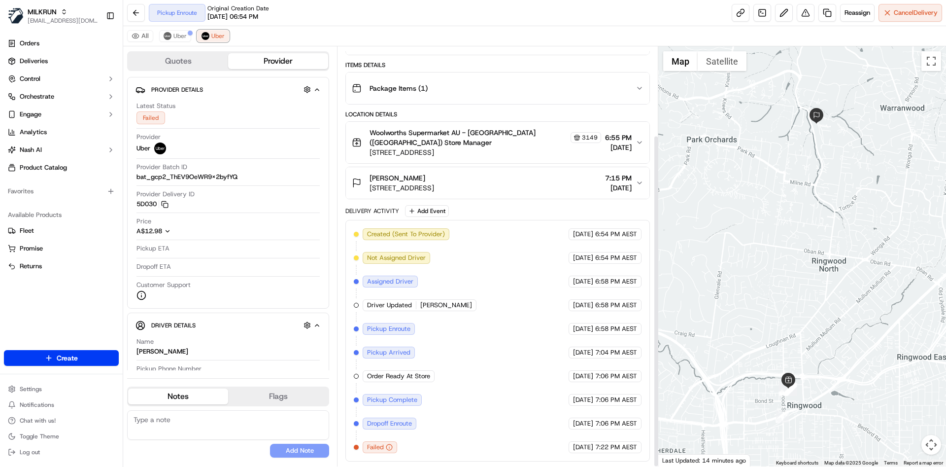
scroll to position [112, 0]
click at [177, 35] on span "Uber" at bounding box center [179, 36] width 13 height 8
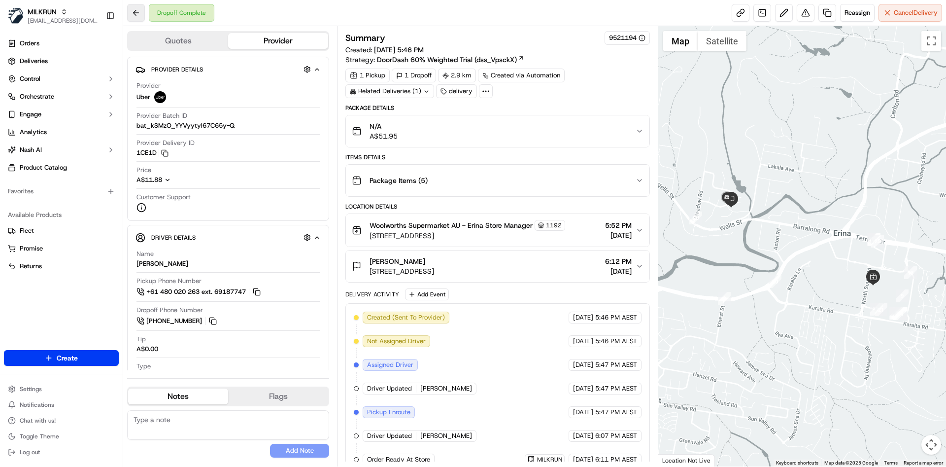
click at [137, 8] on button at bounding box center [136, 13] width 18 height 18
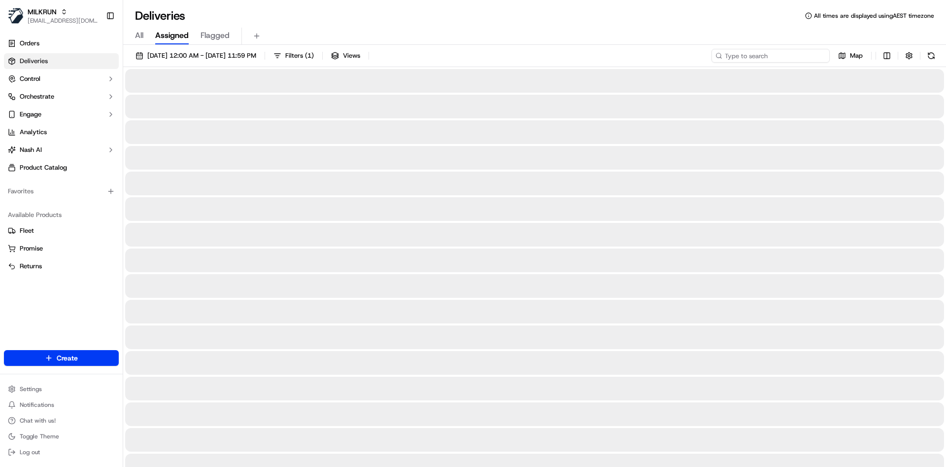
click at [764, 51] on input at bounding box center [771, 56] width 118 height 14
paste input "sarah Beale"
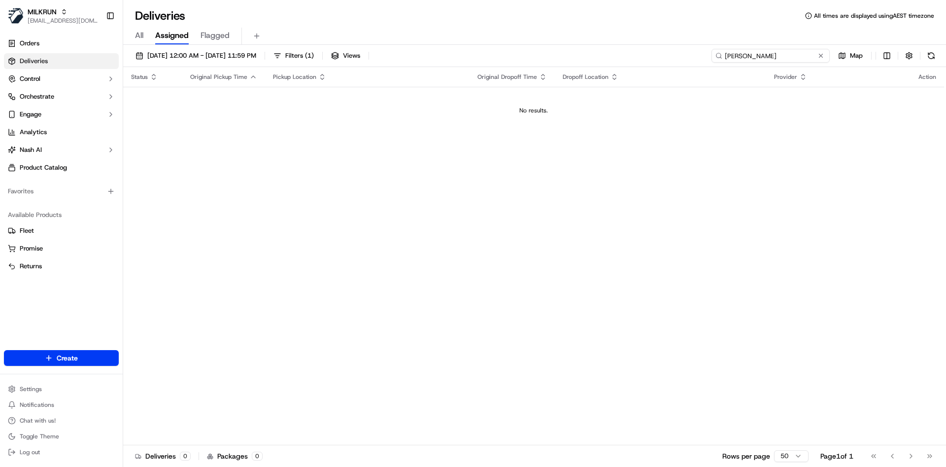
click at [751, 58] on input "sarah Beale" at bounding box center [771, 56] width 118 height 14
type input "sarah"
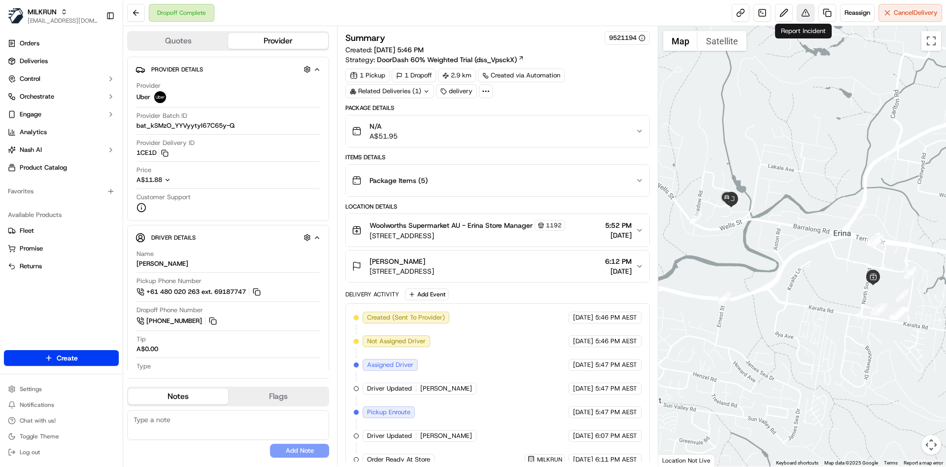
click at [797, 8] on button at bounding box center [806, 13] width 18 height 18
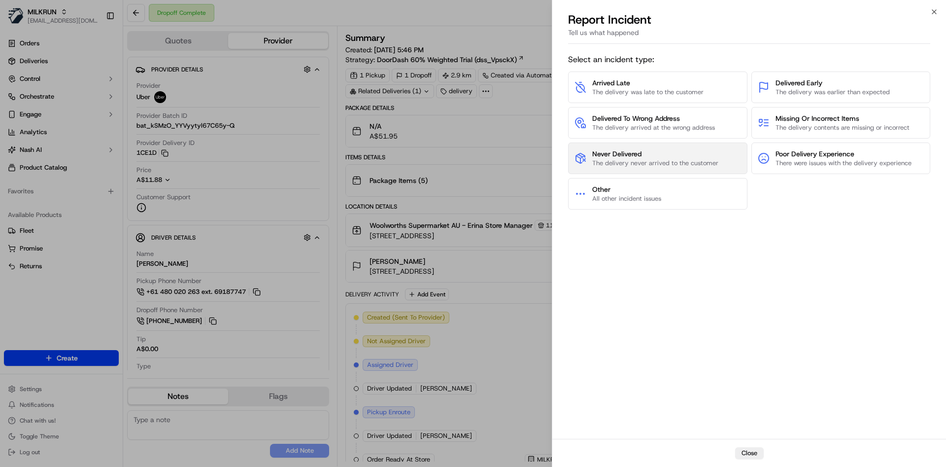
click at [662, 163] on span "The delivery never arrived to the customer" at bounding box center [655, 163] width 126 height 9
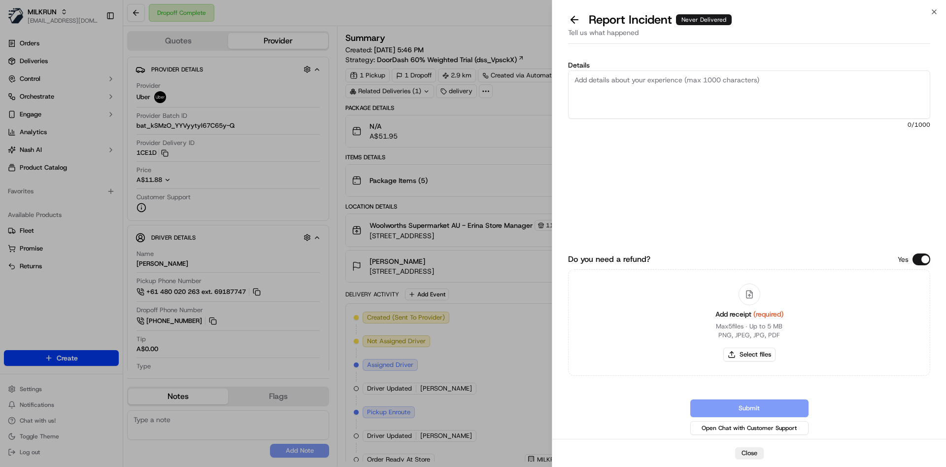
click at [702, 89] on textarea "Details" at bounding box center [749, 94] width 362 height 48
type textarea "not delivered can you kindly refund $66.95"
click at [747, 357] on button "Select files" at bounding box center [749, 354] width 52 height 14
type input "C:\fakepath\Screenshot 2025-09-22 195518.png"
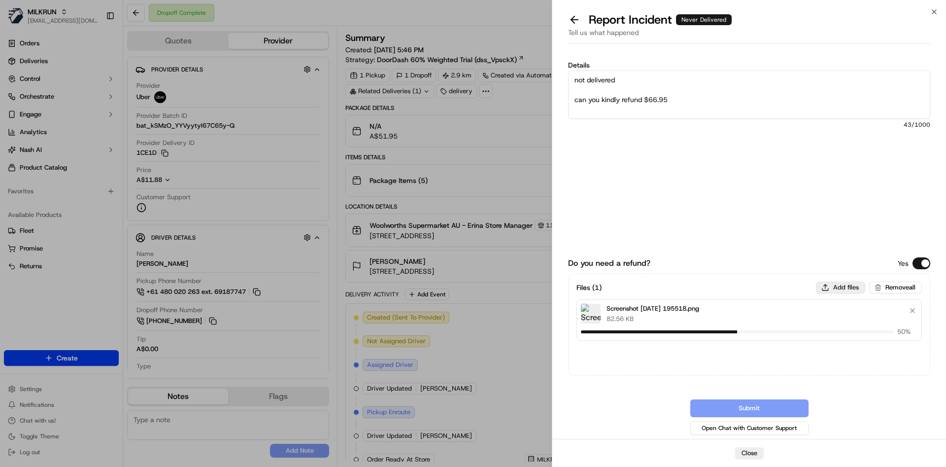
click at [847, 290] on button "Add files" at bounding box center [840, 287] width 49 height 12
type input "C:\fakepath\Screenshot 2025-09-22 195548.png"
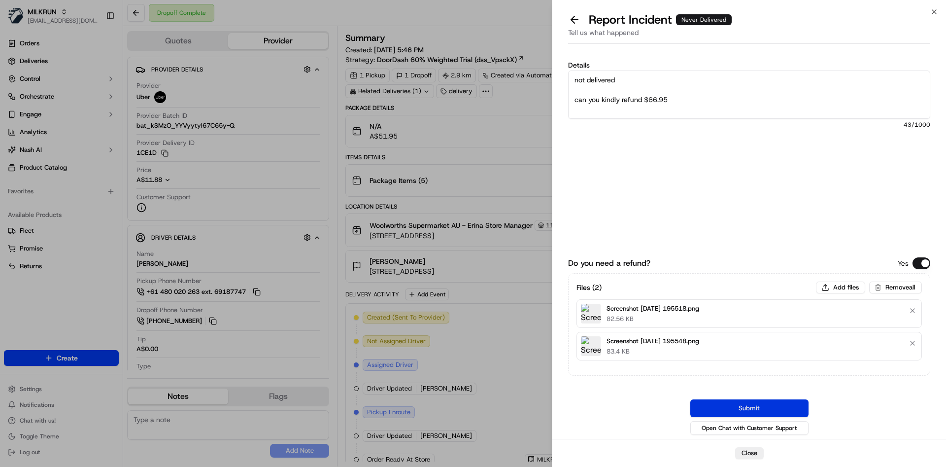
click at [761, 409] on button "Submit" at bounding box center [749, 408] width 118 height 18
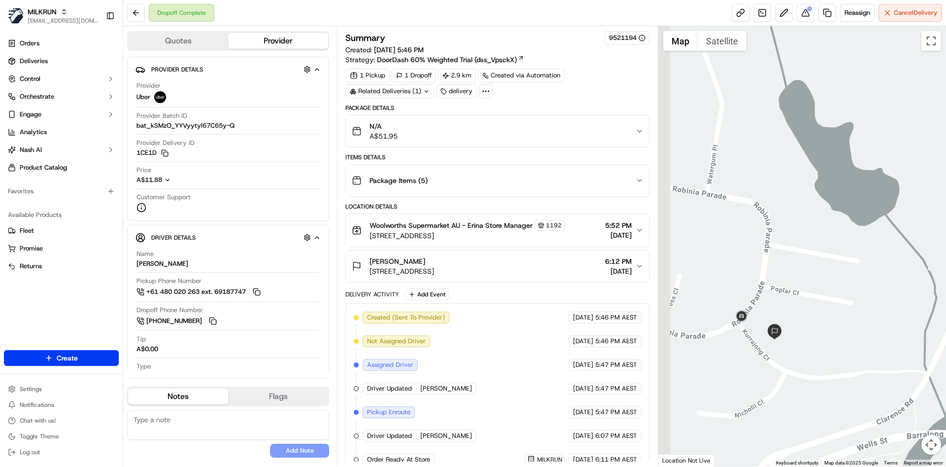
drag, startPoint x: 718, startPoint y: 301, endPoint x: 753, endPoint y: 282, distance: 39.7
click at [753, 282] on div at bounding box center [802, 246] width 288 height 440
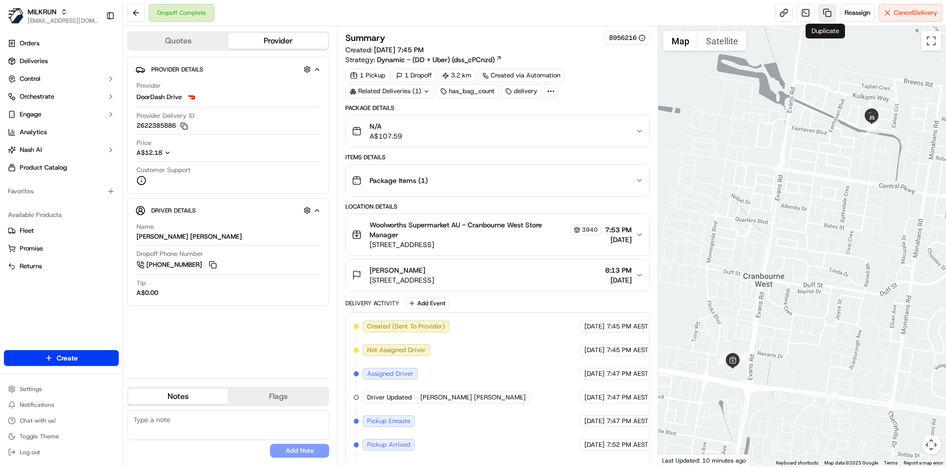
drag, startPoint x: 856, startPoint y: 7, endPoint x: 825, endPoint y: 13, distance: 32.0
click at [825, 13] on div "Reassign Cancel Delivery" at bounding box center [858, 13] width 167 height 18
click at [825, 13] on link at bounding box center [827, 13] width 18 height 18
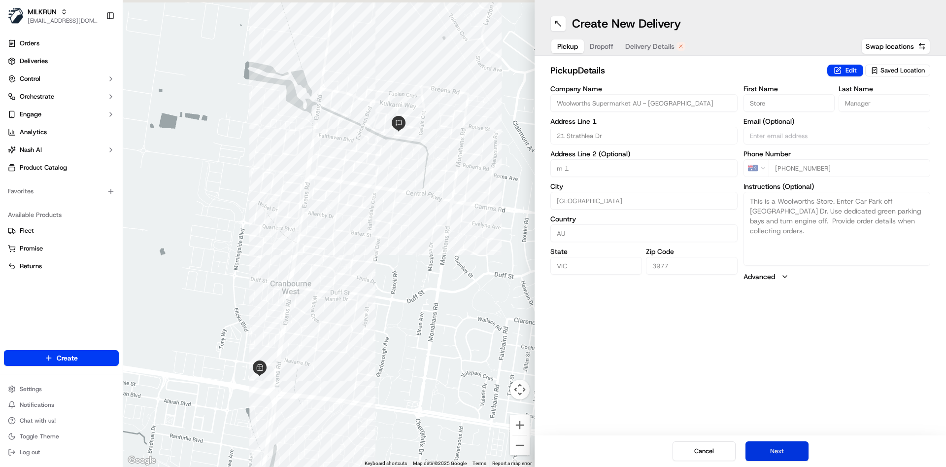
click at [769, 457] on button "Next" at bounding box center [777, 451] width 63 height 20
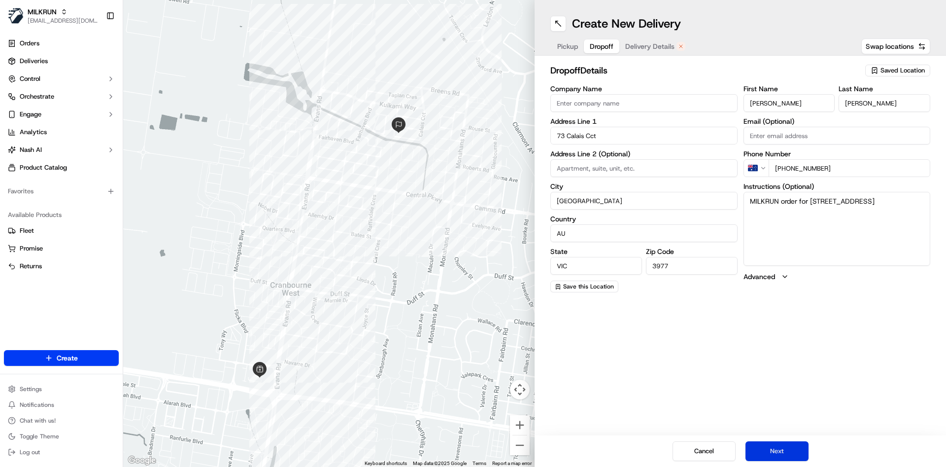
click at [769, 457] on button "Next" at bounding box center [777, 451] width 63 height 20
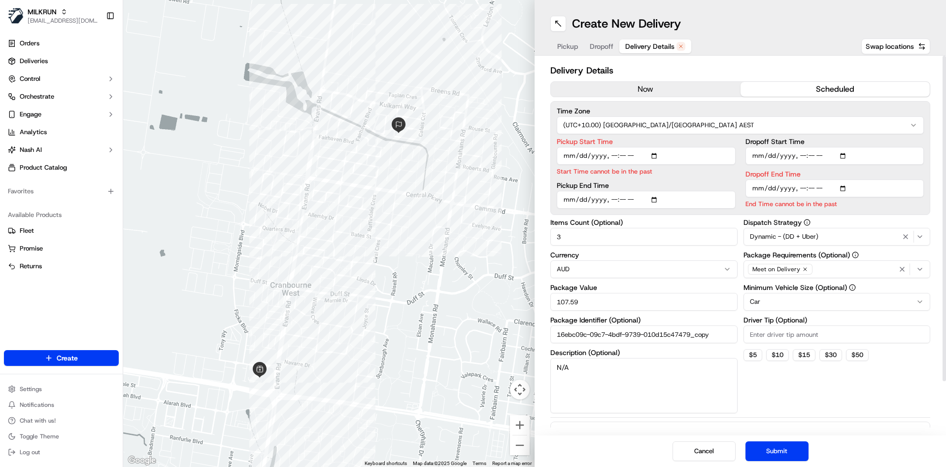
click at [613, 155] on input "Pickup Start Time" at bounding box center [646, 156] width 179 height 18
type input "2025-09-22T20:15"
click at [814, 187] on input "Dropoff End Time" at bounding box center [835, 188] width 179 height 18
type input "2025-09-22T20:25"
click at [783, 444] on button "Submit" at bounding box center [777, 451] width 63 height 20
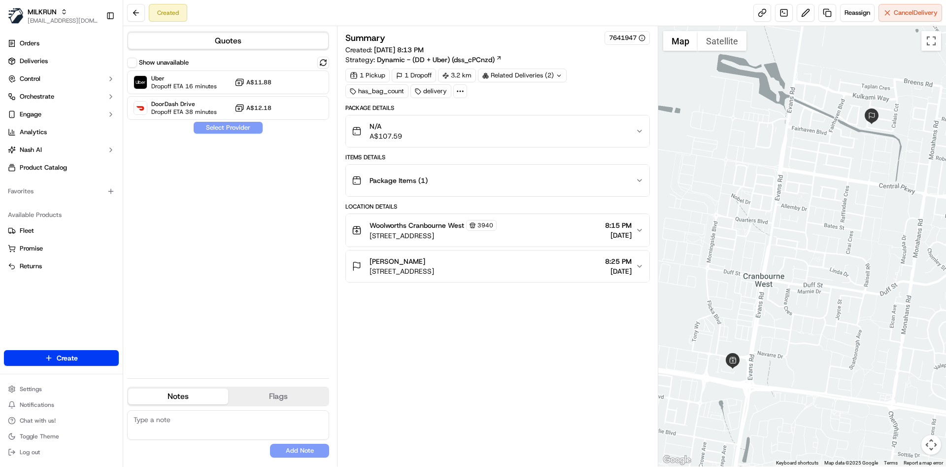
click at [210, 69] on div "Show unavailable Uber Dropoff ETA 16 minutes A$11.88 DoorDash Drive Dropoff ETA…" at bounding box center [228, 88] width 202 height 63
click at [210, 71] on div "Uber Dropoff ETA 16 minutes A$11.88" at bounding box center [228, 82] width 202 height 24
click at [240, 129] on button "Assign Provider" at bounding box center [228, 128] width 70 height 12
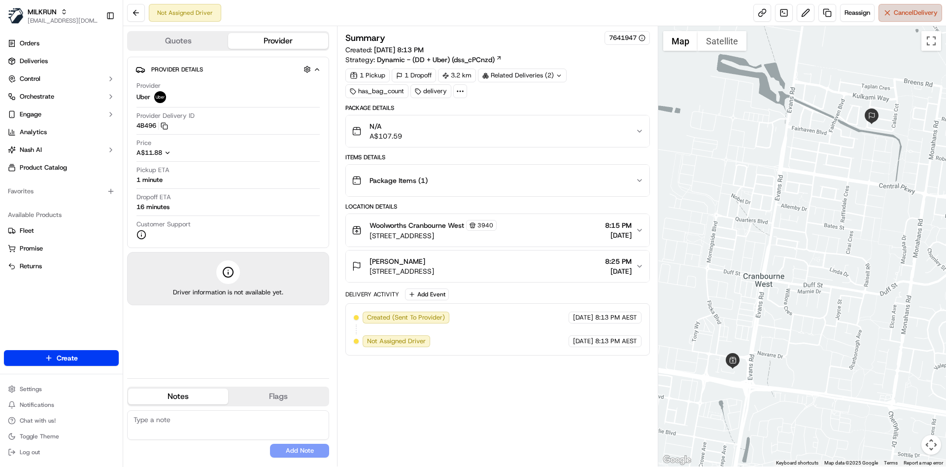
click at [897, 13] on span "Cancel Delivery" at bounding box center [916, 12] width 44 height 9
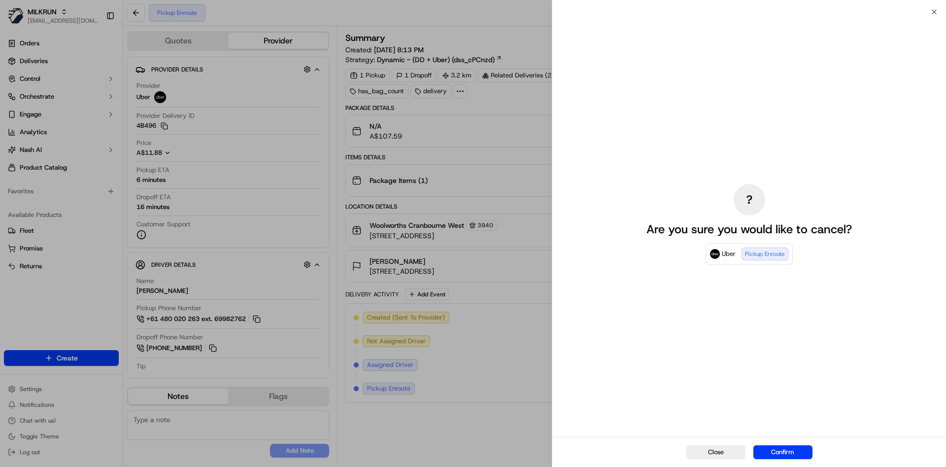
click at [709, 103] on div "? Are you sure you would like to cancel? Uber Pickup Enroute" at bounding box center [749, 224] width 221 height 421
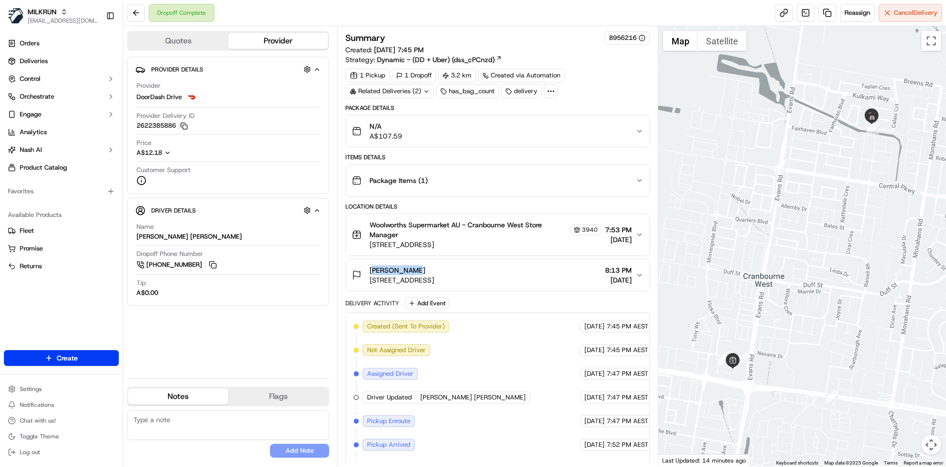
drag, startPoint x: 407, startPoint y: 266, endPoint x: 365, endPoint y: 271, distance: 42.7
click at [365, 271] on div "[PERSON_NAME] [STREET_ADDRESS]" at bounding box center [393, 275] width 82 height 20
copy span "[PERSON_NAME]"
click at [136, 9] on button at bounding box center [136, 13] width 18 height 18
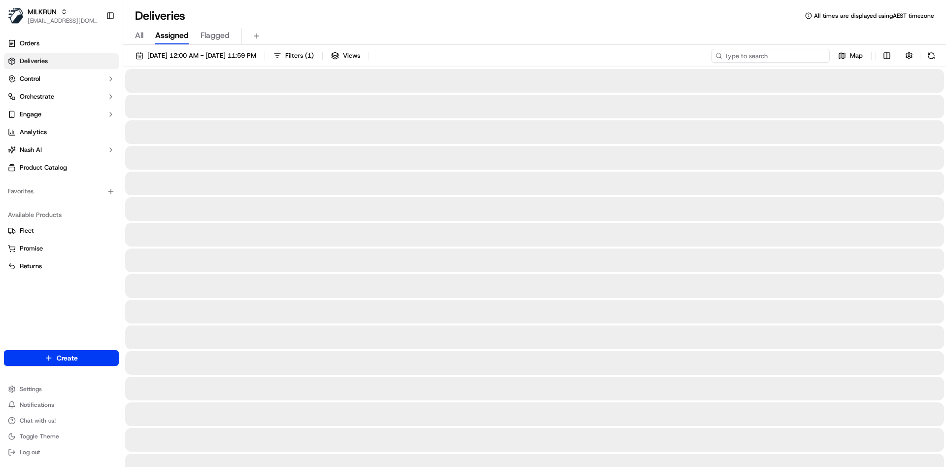
click at [811, 57] on input at bounding box center [771, 56] width 118 height 14
paste input "[PERSON_NAME]"
type input "[PERSON_NAME]"
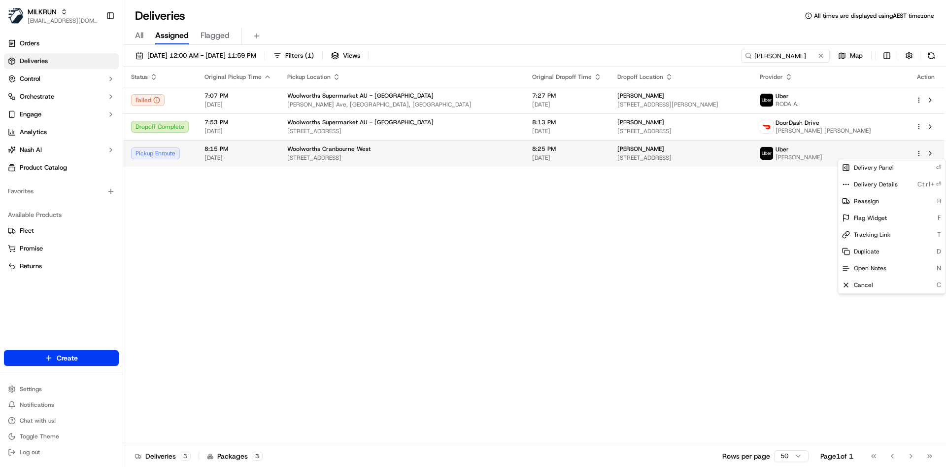
click at [921, 153] on html "MILKRUN [EMAIL_ADDRESS][DOMAIN_NAME] Toggle Sidebar Orders Deliveries Control O…" at bounding box center [473, 233] width 946 height 467
click at [883, 285] on div "Cancel C" at bounding box center [891, 284] width 107 height 17
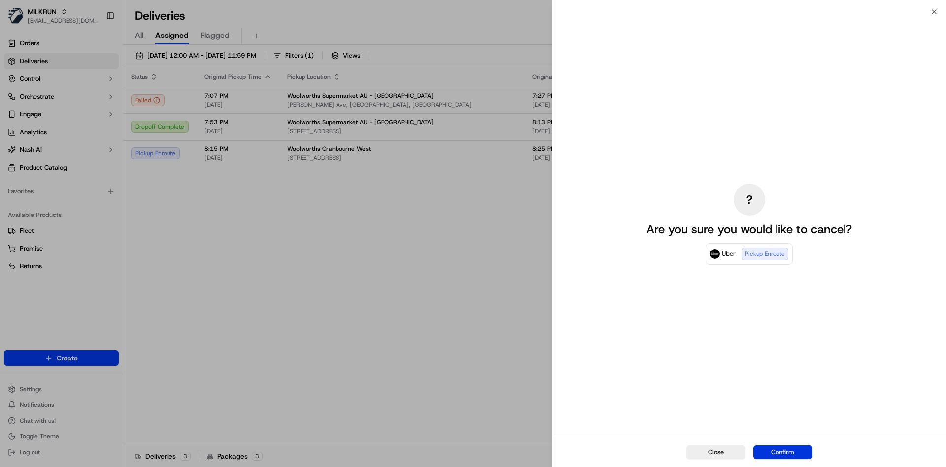
click at [778, 448] on button "Confirm" at bounding box center [782, 452] width 59 height 14
